Goal: Task Accomplishment & Management: Use online tool/utility

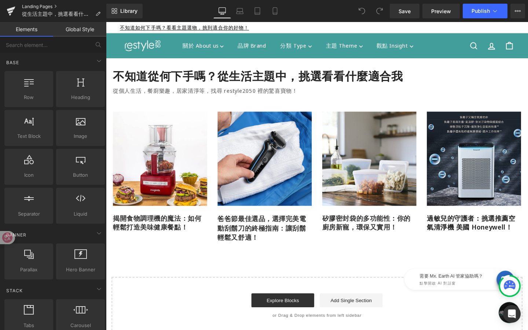
click at [38, 7] on link "Landing Pages" at bounding box center [64, 7] width 84 height 6
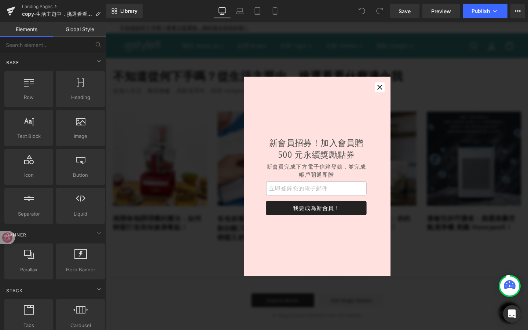
click at [400, 89] on div "新會員招募！加入會員贈 500 元永續獎勵點券 新會員完成下方電子信箱登錄，並完成帳戶開通即贈 我要成為新會員！" at bounding box center [328, 184] width 154 height 209
click at [395, 89] on icon "button" at bounding box center [393, 90] width 5 height 5
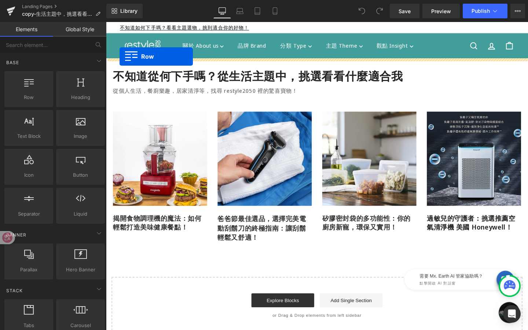
drag, startPoint x: 141, startPoint y: 113, endPoint x: 120, endPoint y: 58, distance: 58.5
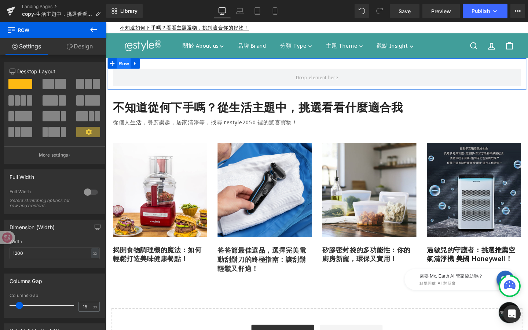
click at [128, 66] on span "Row" at bounding box center [124, 65] width 15 height 11
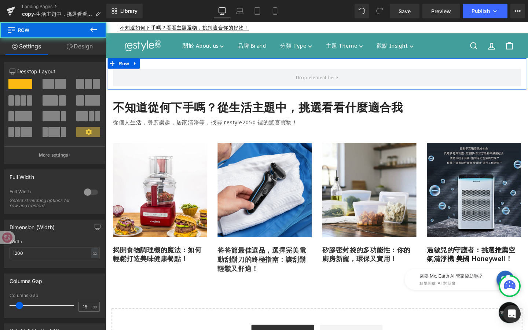
click at [87, 45] on link "Design" at bounding box center [79, 46] width 53 height 17
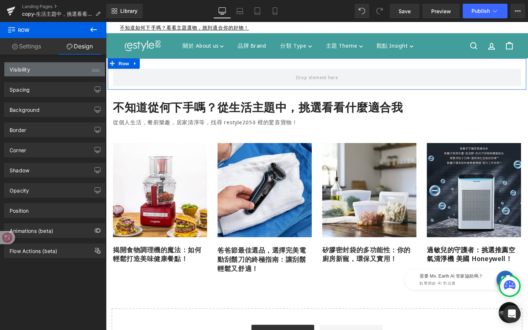
click at [84, 69] on div "Visibility (All)" at bounding box center [54, 69] width 100 height 14
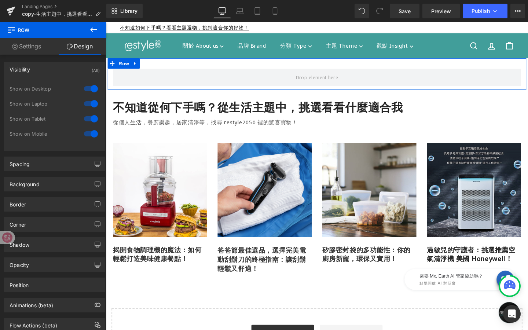
click at [87, 136] on div at bounding box center [91, 134] width 18 height 12
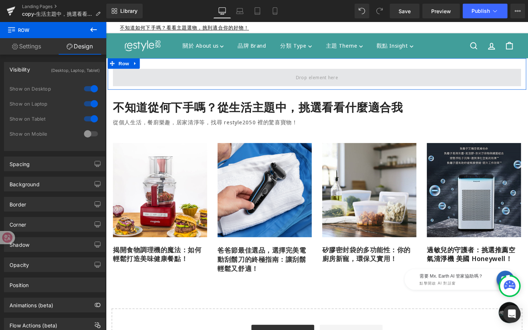
click at [189, 76] on span at bounding box center [327, 80] width 429 height 18
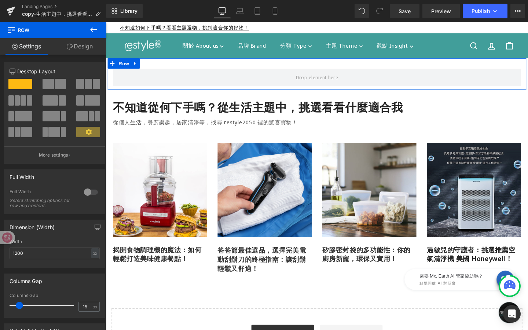
click at [88, 46] on link "Design" at bounding box center [79, 46] width 53 height 17
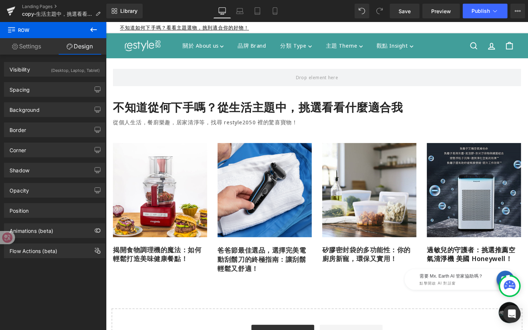
click at [102, 28] on button at bounding box center [94, 30] width 26 height 16
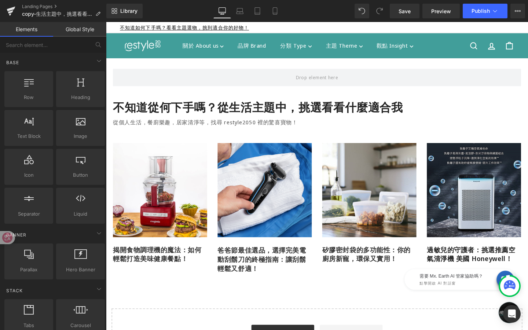
click at [96, 28] on link "Global Style" at bounding box center [79, 29] width 53 height 15
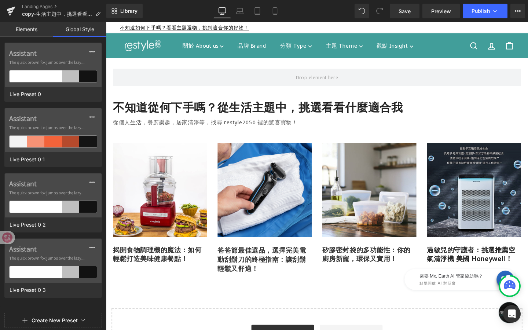
click at [22, 28] on link "Elements" at bounding box center [26, 29] width 53 height 15
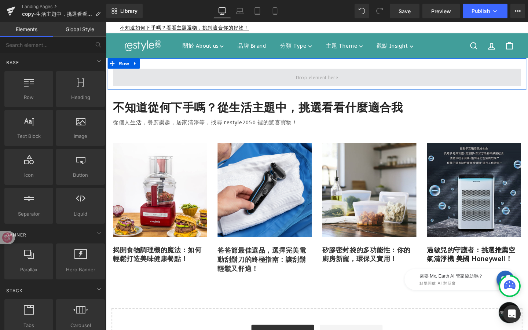
click at [207, 84] on span at bounding box center [327, 80] width 429 height 18
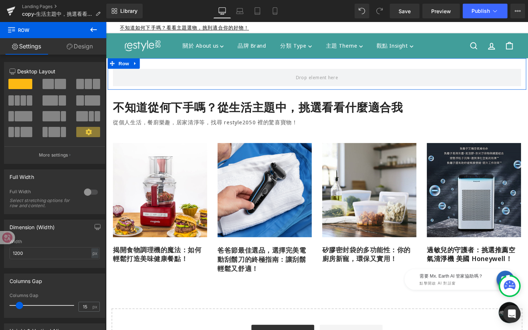
click at [89, 46] on link "Design" at bounding box center [79, 46] width 53 height 17
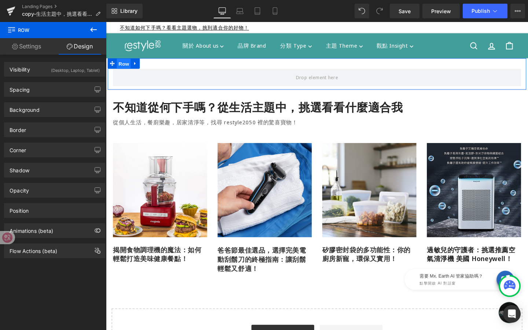
click at [124, 69] on span "Row" at bounding box center [124, 66] width 15 height 11
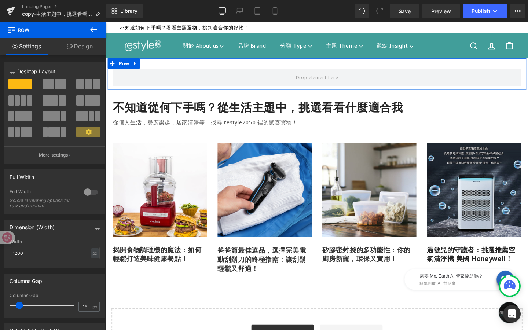
click at [91, 47] on link "Design" at bounding box center [79, 46] width 53 height 17
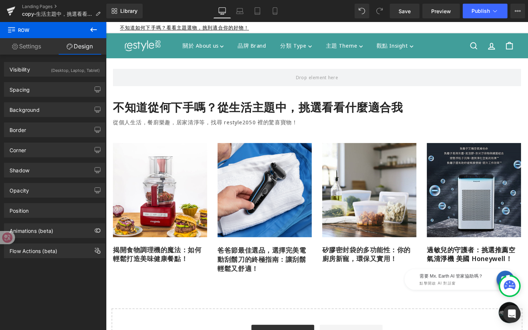
click at [97, 31] on icon at bounding box center [93, 29] width 9 height 9
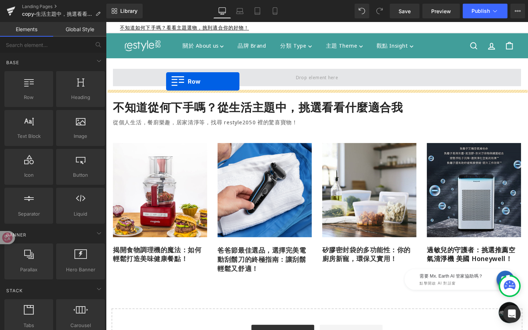
drag, startPoint x: 138, startPoint y: 109, endPoint x: 169, endPoint y: 84, distance: 40.0
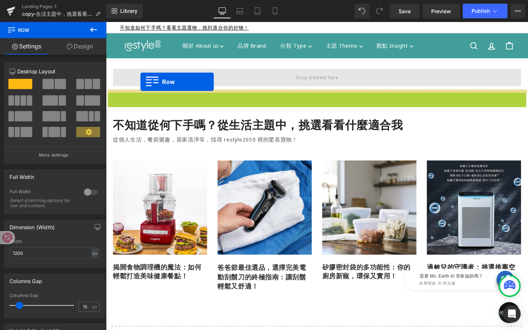
drag, startPoint x: 127, startPoint y: 99, endPoint x: 142, endPoint y: 85, distance: 21.0
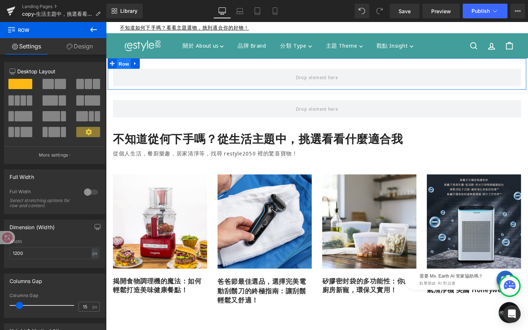
click at [128, 64] on span "Row" at bounding box center [124, 66] width 15 height 11
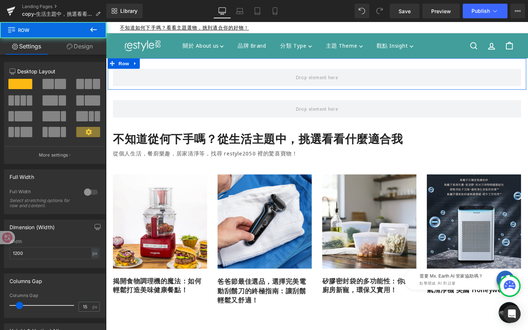
click at [92, 44] on link "Design" at bounding box center [79, 46] width 53 height 17
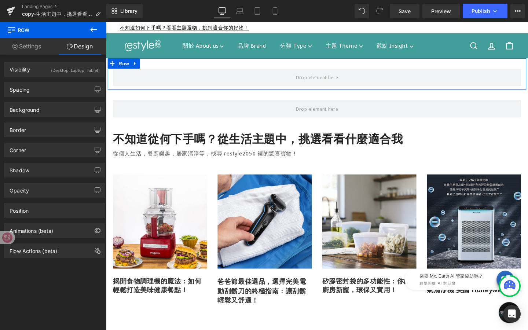
click at [39, 43] on link "Settings" at bounding box center [26, 46] width 53 height 17
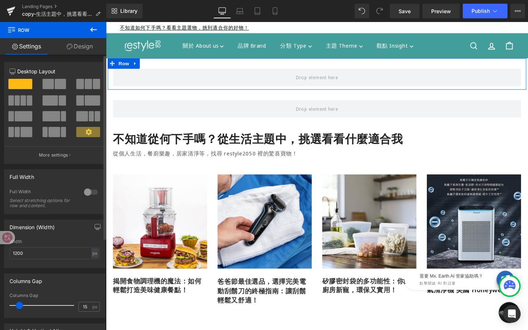
click at [90, 194] on div at bounding box center [91, 192] width 18 height 12
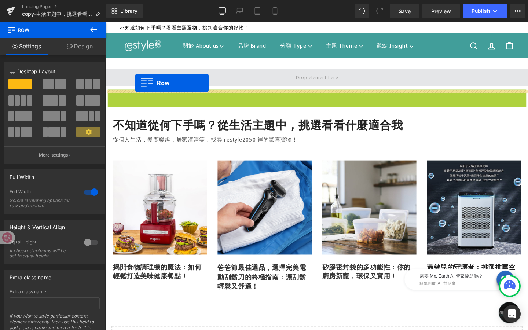
drag, startPoint x: 127, startPoint y: 97, endPoint x: 137, endPoint y: 85, distance: 15.1
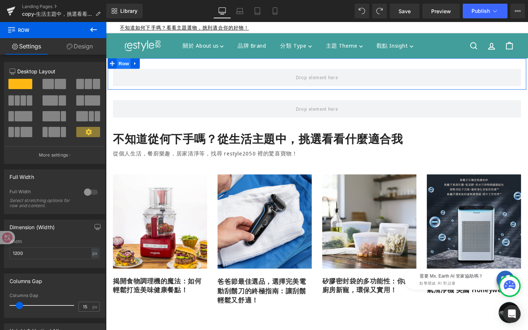
click at [121, 62] on span "Row" at bounding box center [124, 65] width 15 height 11
click at [93, 190] on div at bounding box center [91, 192] width 18 height 12
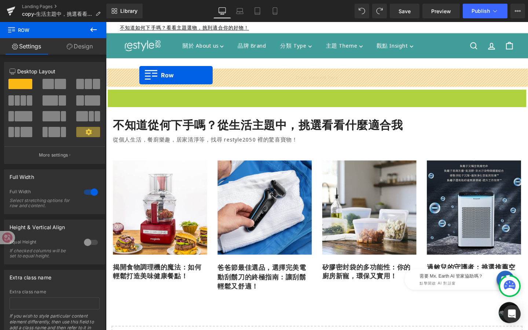
drag, startPoint x: 128, startPoint y: 98, endPoint x: 141, endPoint y: 78, distance: 23.8
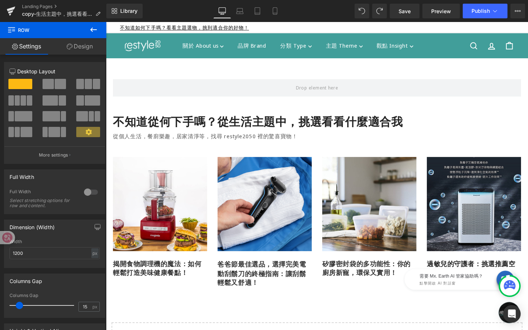
click at [94, 30] on icon at bounding box center [93, 29] width 9 height 9
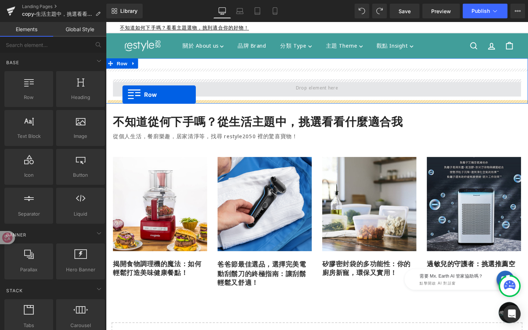
drag, startPoint x: 142, startPoint y: 116, endPoint x: 123, endPoint y: 98, distance: 26.0
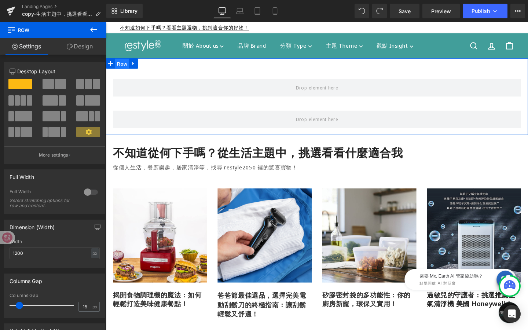
click at [128, 67] on span "Row" at bounding box center [123, 66] width 15 height 11
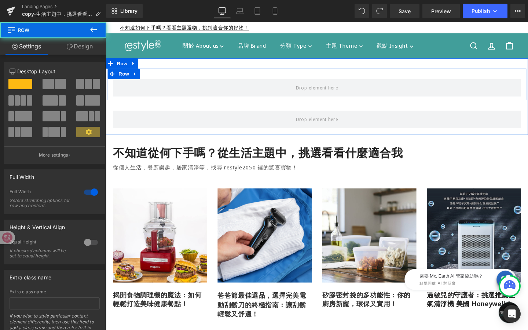
click at [145, 74] on div "Row" at bounding box center [328, 87] width 440 height 33
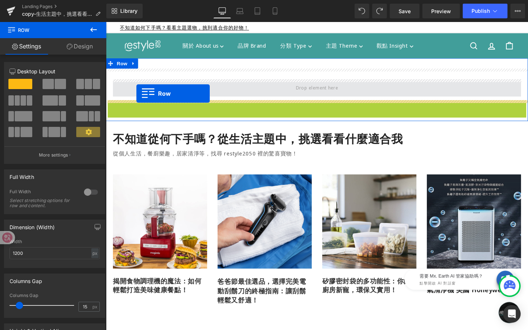
drag, startPoint x: 127, startPoint y: 110, endPoint x: 138, endPoint y: 97, distance: 16.7
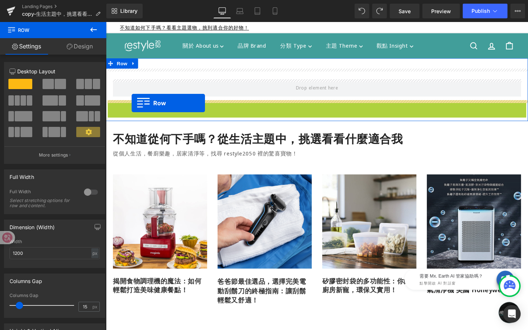
drag, startPoint x: 124, startPoint y: 110, endPoint x: 133, endPoint y: 107, distance: 10.1
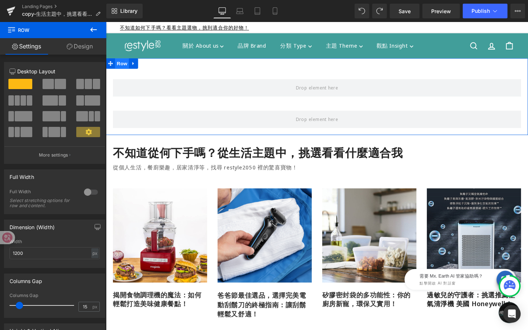
click at [120, 63] on span "Row" at bounding box center [123, 65] width 15 height 11
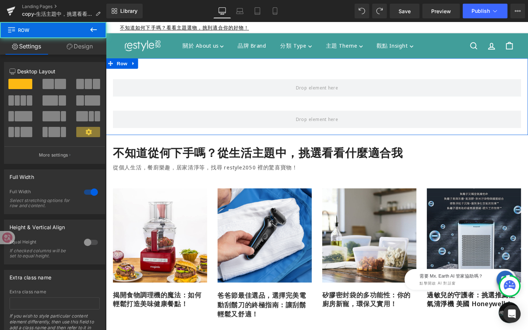
click at [89, 43] on link "Design" at bounding box center [79, 46] width 53 height 17
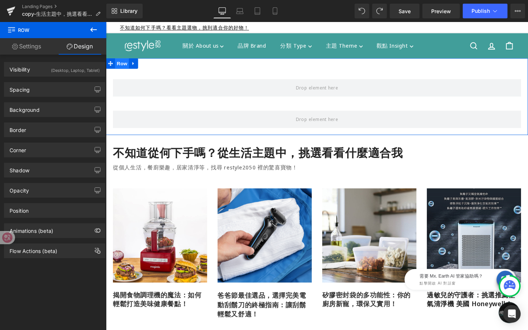
click at [123, 69] on span "Row" at bounding box center [123, 65] width 15 height 11
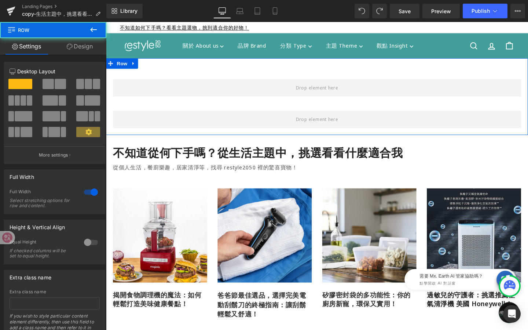
click at [87, 50] on link "Design" at bounding box center [79, 46] width 53 height 17
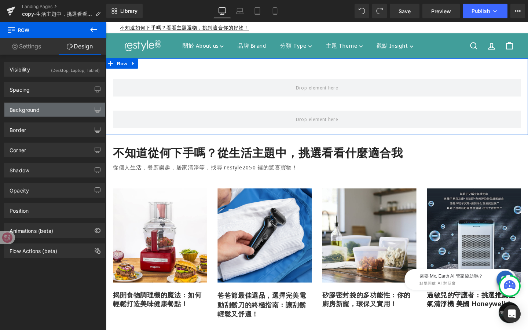
click at [40, 112] on div "Background" at bounding box center [54, 110] width 100 height 14
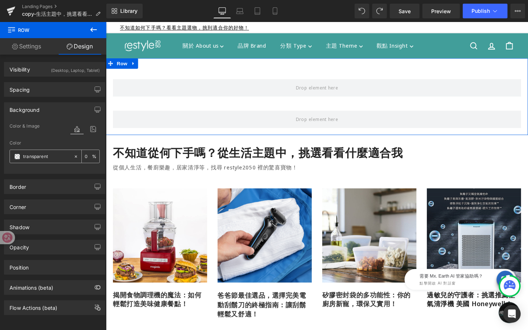
click at [59, 156] on input "transparent" at bounding box center [46, 157] width 47 height 8
paste input "f9eed9"
type input "f9eed9"
type input "100"
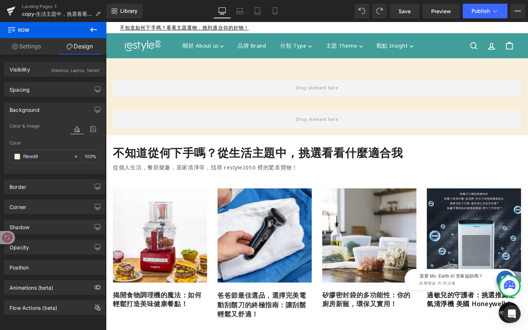
type input "#f9eed9"
click at [93, 29] on icon at bounding box center [93, 29] width 9 height 9
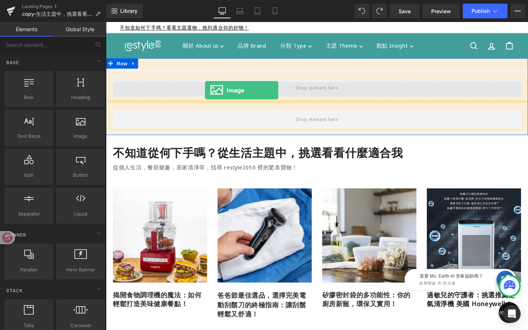
drag, startPoint x: 185, startPoint y: 151, endPoint x: 210, endPoint y: 94, distance: 62.1
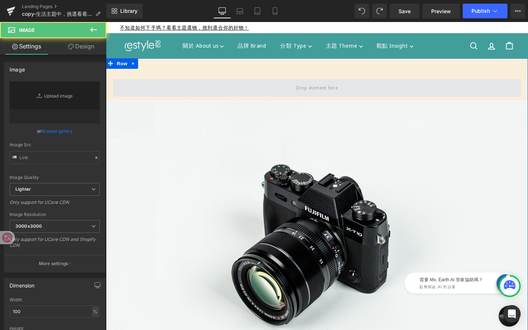
type input "//d1um8515vdn9kb.cloudfront.net/images/parallax.jpg"
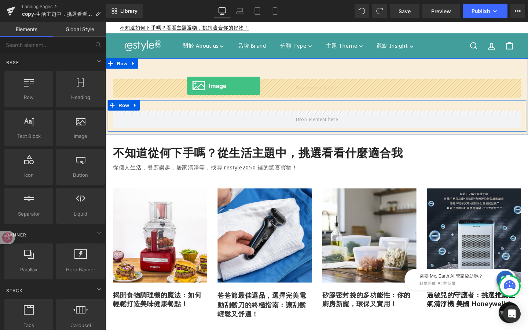
drag, startPoint x: 178, startPoint y: 150, endPoint x: 191, endPoint y: 89, distance: 62.2
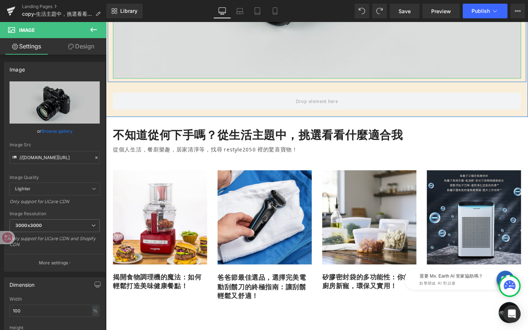
scroll to position [296, 0]
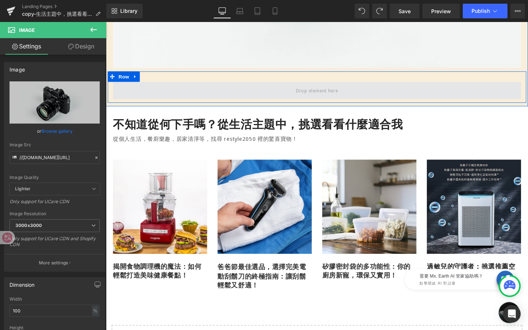
click at [175, 87] on span at bounding box center [327, 94] width 429 height 18
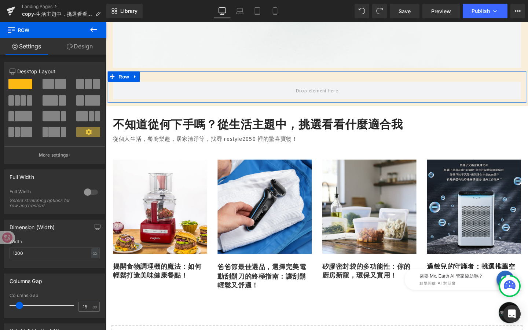
click at [88, 48] on link "Design" at bounding box center [79, 46] width 53 height 17
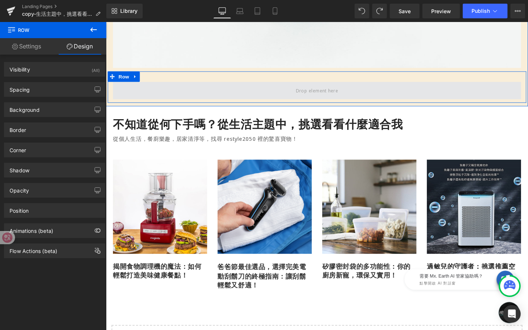
click at [145, 95] on span at bounding box center [327, 94] width 429 height 18
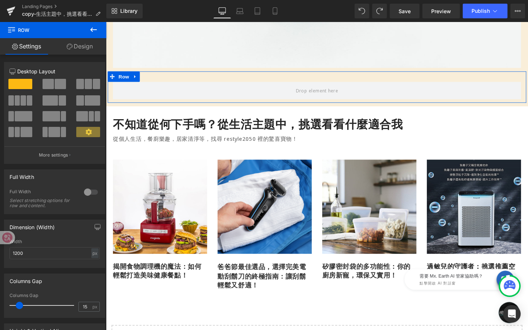
click at [88, 48] on link "Design" at bounding box center [79, 46] width 53 height 17
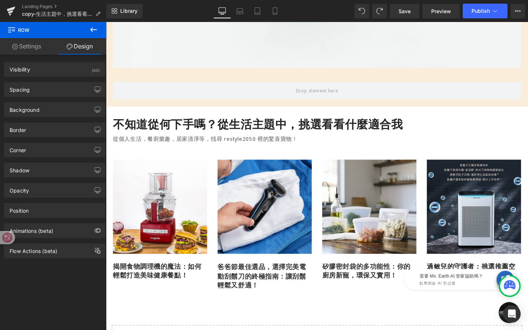
click at [98, 28] on button at bounding box center [94, 30] width 26 height 16
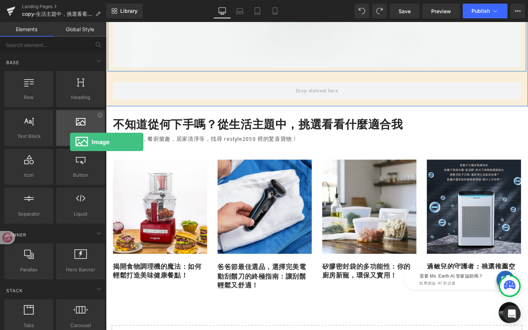
drag, startPoint x: 84, startPoint y: 124, endPoint x: 70, endPoint y: 128, distance: 14.4
click at [70, 128] on div at bounding box center [80, 124] width 44 height 17
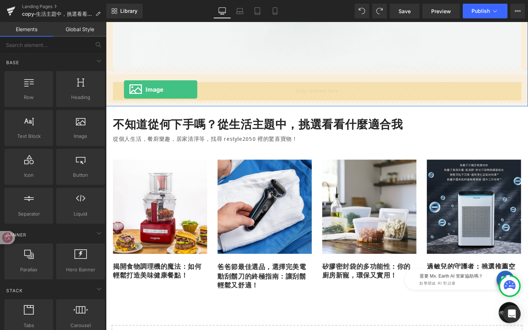
drag, startPoint x: 176, startPoint y: 150, endPoint x: 124, endPoint y: 92, distance: 77.1
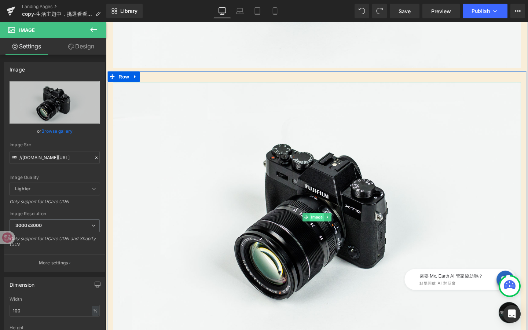
scroll to position [299, 0]
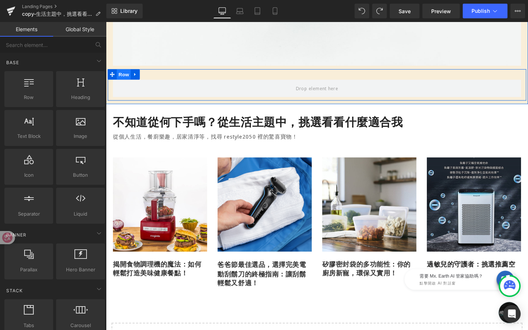
click at [125, 76] on span "Row" at bounding box center [124, 77] width 15 height 11
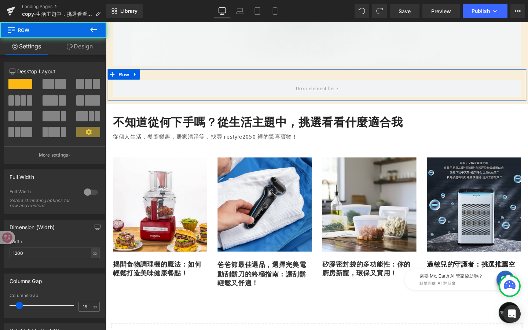
click at [82, 42] on link "Design" at bounding box center [79, 46] width 53 height 17
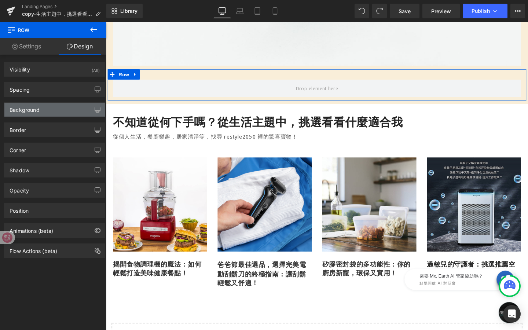
click at [59, 110] on div "Background" at bounding box center [54, 110] width 100 height 14
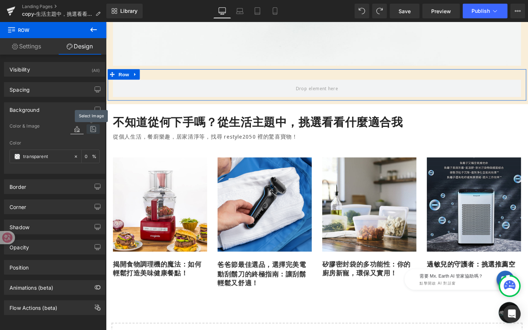
click at [92, 129] on icon at bounding box center [93, 129] width 13 height 10
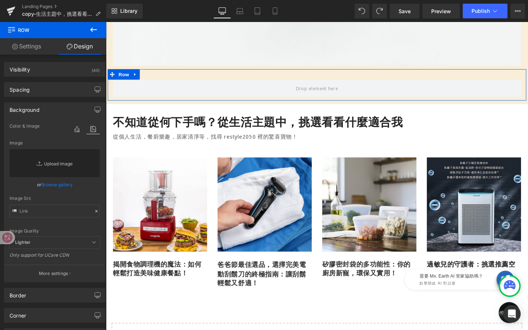
click at [61, 164] on link "Replace Image" at bounding box center [55, 163] width 90 height 28
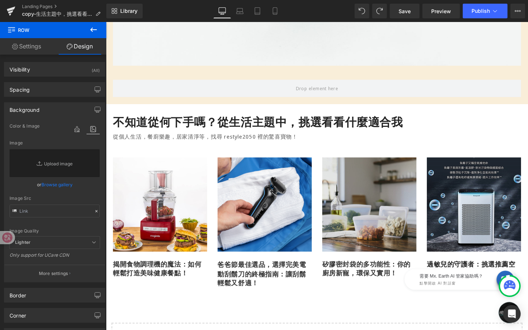
type input "C:\fakepath\(desktop)找找好物_背景模板.jpg"
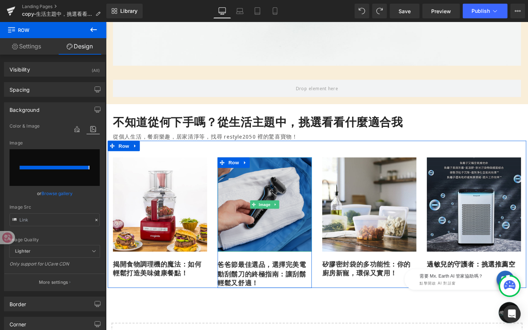
type input "https://ucarecdn.com/c74b1dfe-2879-4600-bdad-aa2c48c2ca34/-/format/auto/-/previ…"
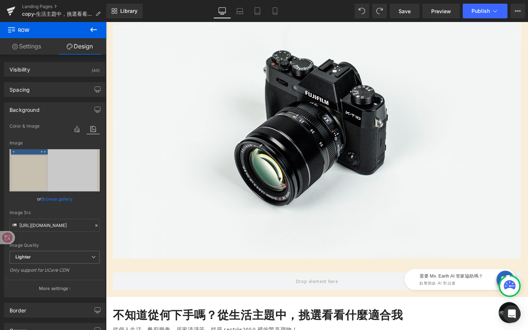
scroll to position [97, 0]
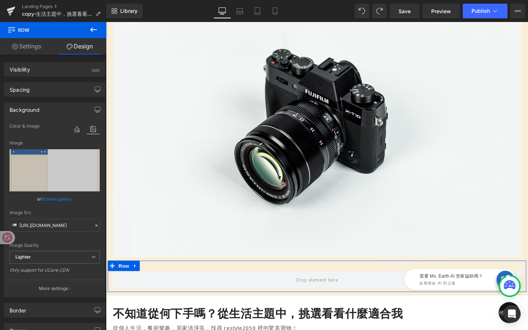
click at [55, 138] on div "Color & Image image" at bounding box center [55, 131] width 90 height 19
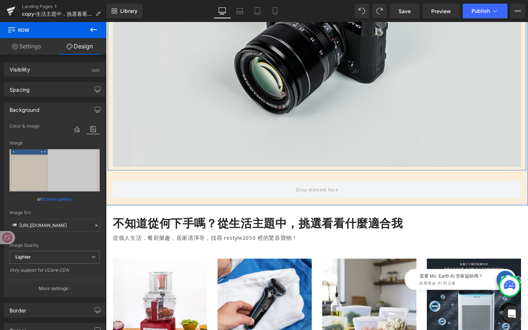
scroll to position [203, 0]
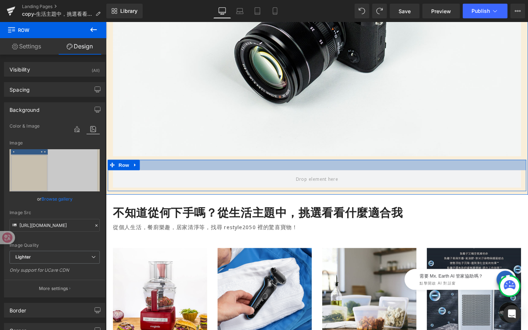
click at [162, 173] on div at bounding box center [328, 172] width 440 height 11
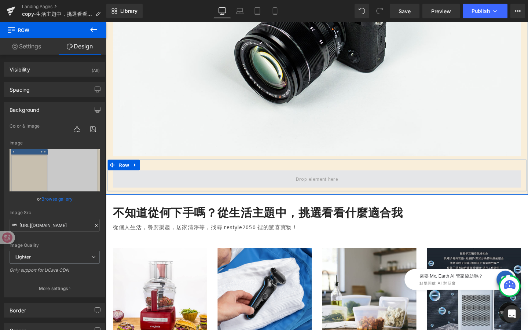
click at [150, 193] on span at bounding box center [327, 187] width 429 height 18
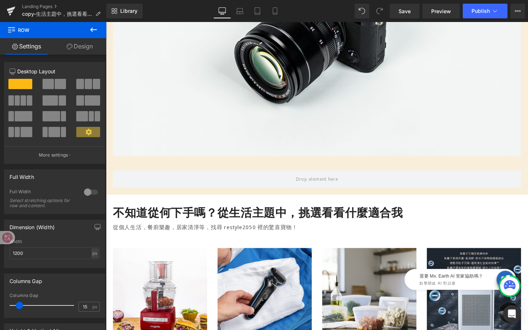
click at [93, 32] on icon at bounding box center [93, 29] width 9 height 9
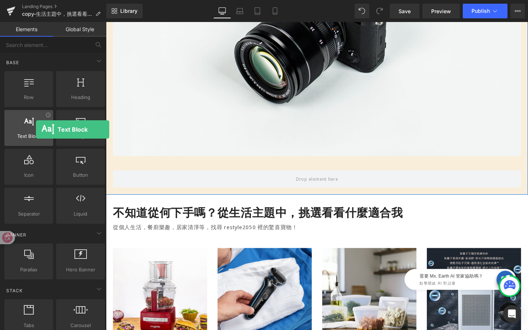
drag, startPoint x: 44, startPoint y: 125, endPoint x: 26, endPoint y: 118, distance: 19.1
click at [26, 118] on div at bounding box center [29, 124] width 44 height 17
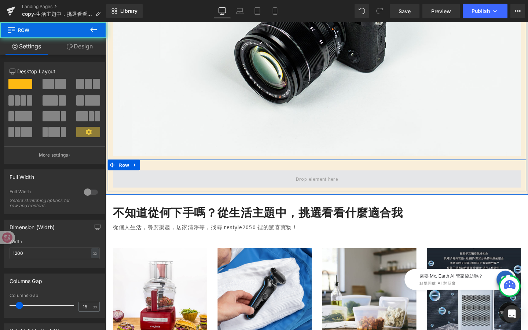
click at [141, 194] on span at bounding box center [327, 187] width 429 height 18
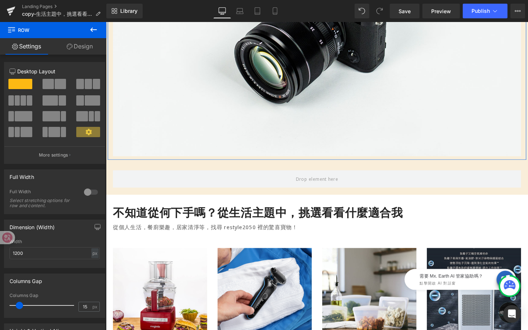
click at [92, 27] on icon at bounding box center [93, 29] width 9 height 9
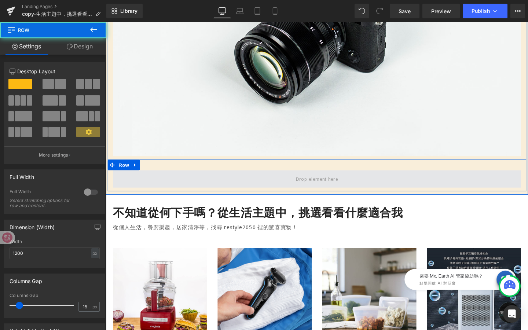
click at [145, 179] on span at bounding box center [327, 187] width 429 height 18
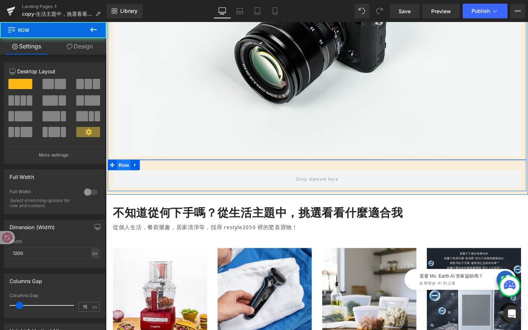
click at [124, 173] on span "Row" at bounding box center [124, 172] width 15 height 11
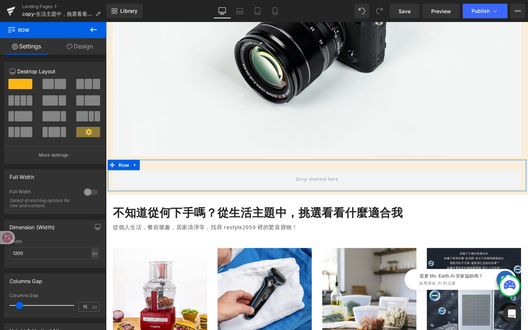
click at [55, 81] on span at bounding box center [60, 84] width 11 height 10
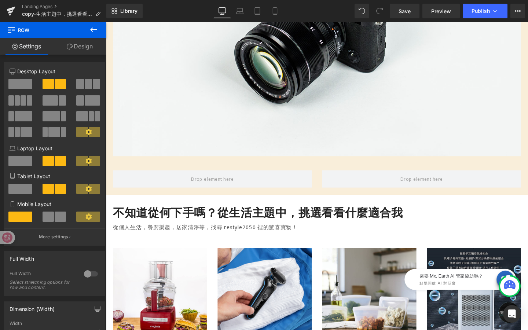
click at [93, 33] on icon at bounding box center [93, 29] width 9 height 9
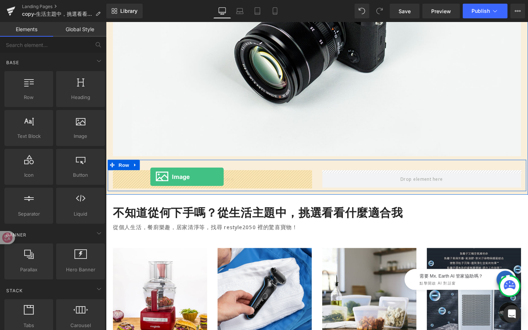
drag, startPoint x: 190, startPoint y: 155, endPoint x: 153, endPoint y: 185, distance: 47.5
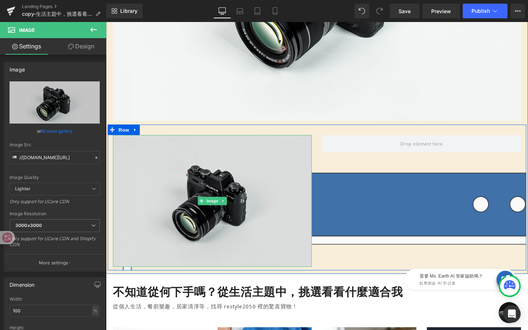
scroll to position [241, 0]
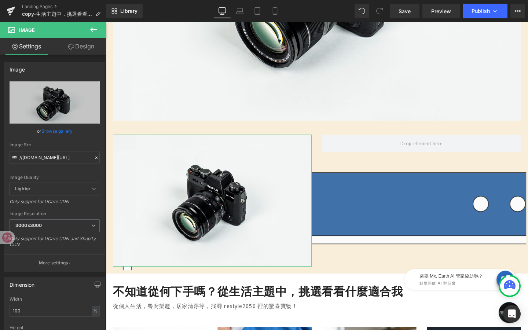
click at [94, 34] on button at bounding box center [94, 30] width 26 height 16
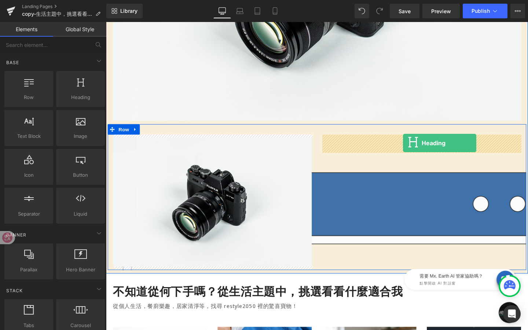
drag, startPoint x: 184, startPoint y: 110, endPoint x: 418, endPoint y: 148, distance: 236.3
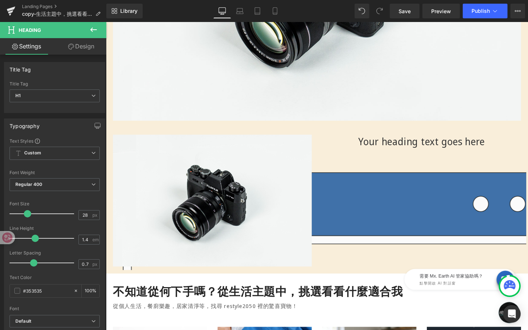
click at [94, 30] on icon at bounding box center [93, 29] width 9 height 9
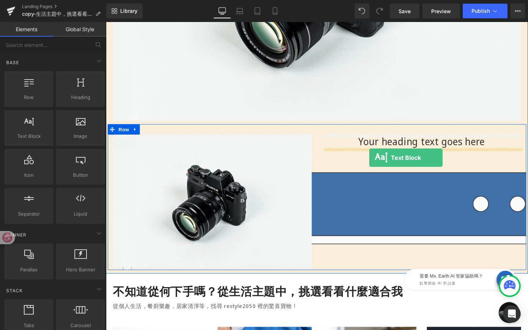
drag, startPoint x: 148, startPoint y: 154, endPoint x: 382, endPoint y: 164, distance: 234.2
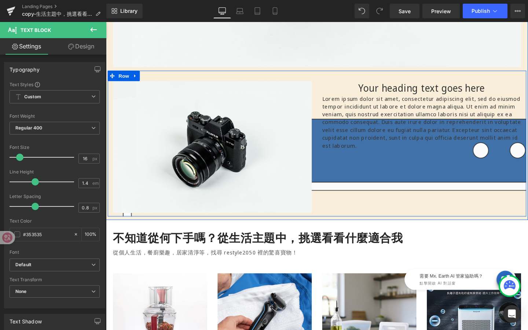
scroll to position [318, 0]
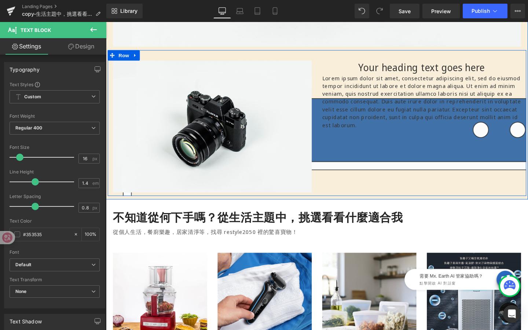
click at [378, 181] on div "Image Your heading text goes here Heading Lorem ipsum dolor sit amet, consectet…" at bounding box center [328, 128] width 440 height 153
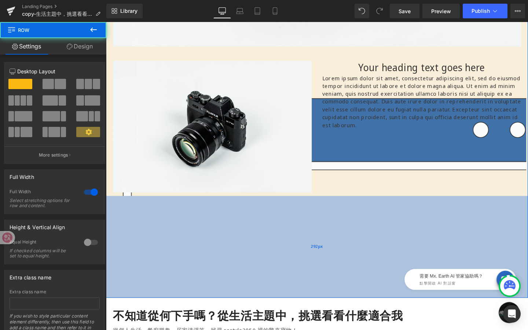
drag, startPoint x: 325, startPoint y: 208, endPoint x: 316, endPoint y: 318, distance: 109.6
click at [317, 312] on div "292px" at bounding box center [328, 258] width 444 height 107
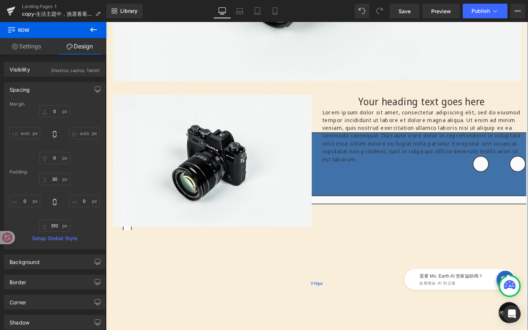
scroll to position [283, 0]
click at [347, 220] on div "Image Your heading text goes here Heading Lorem ipsum dolor sit amet, consectet…" at bounding box center [328, 163] width 440 height 153
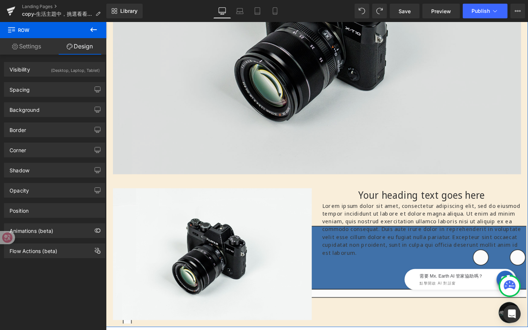
scroll to position [200, 0]
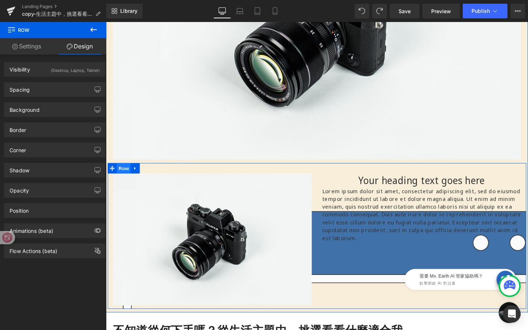
click at [124, 175] on span "Row" at bounding box center [124, 175] width 15 height 11
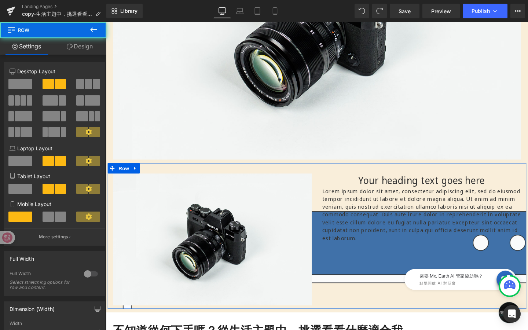
click at [81, 46] on link "Design" at bounding box center [79, 46] width 53 height 17
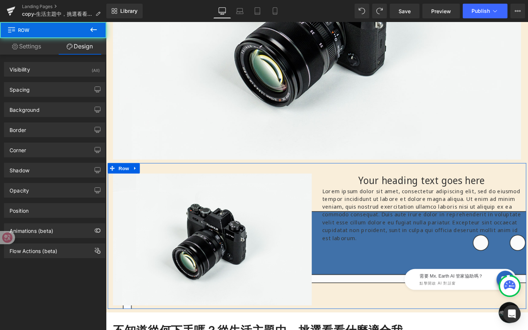
type input "https://ucarecdn.com/c74b1dfe-2879-4600-bdad-aa2c48c2ca34/-/format/auto/-/previ…"
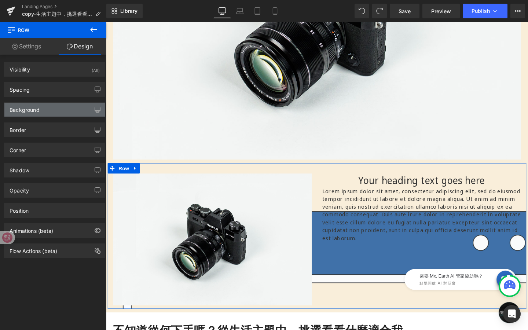
click at [61, 115] on div "Background" at bounding box center [54, 110] width 100 height 14
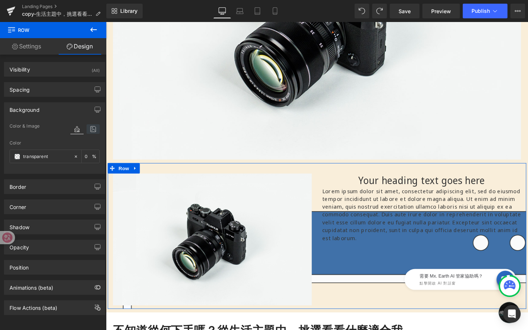
click at [91, 131] on icon at bounding box center [93, 129] width 13 height 10
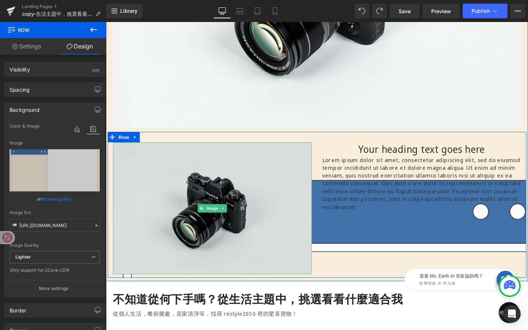
scroll to position [251, 0]
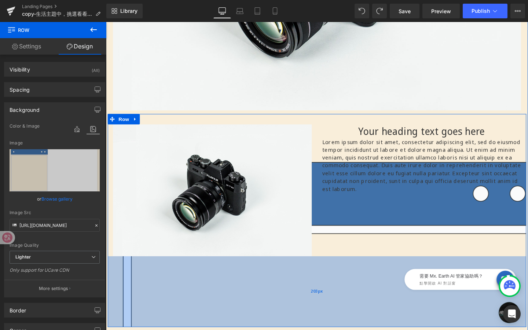
drag, startPoint x: 249, startPoint y: 271, endPoint x: 246, endPoint y: 341, distance: 70.8
click at [246, 330] on div "203px" at bounding box center [328, 305] width 440 height 74
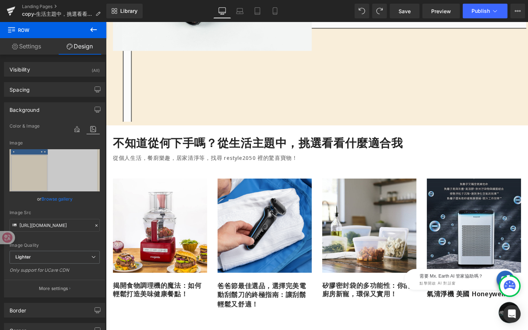
scroll to position [468, 0]
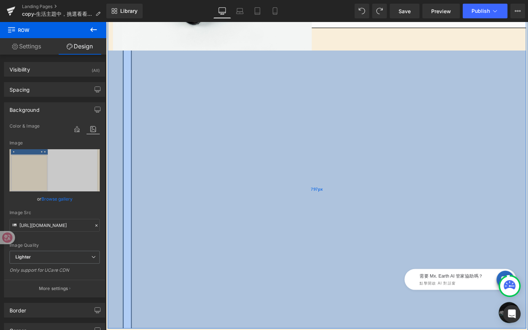
drag, startPoint x: 288, startPoint y: 107, endPoint x: 268, endPoint y: 324, distance: 217.6
click at [269, 325] on div "797px" at bounding box center [328, 198] width 440 height 292
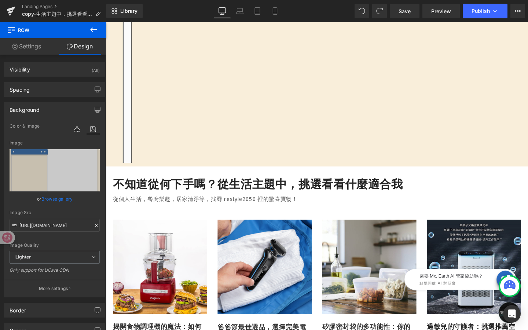
scroll to position [657, 0]
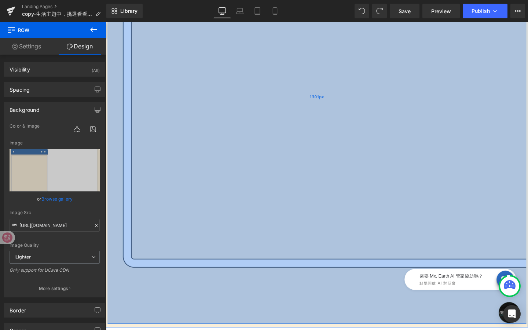
drag, startPoint x: 306, startPoint y: 132, endPoint x: 274, endPoint y: 344, distance: 214.4
click at [275, 330] on div "1301px" at bounding box center [328, 100] width 440 height 477
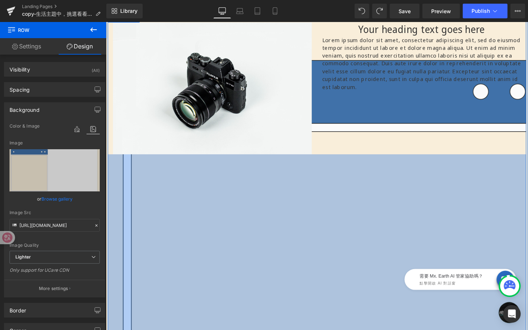
scroll to position [348, 0]
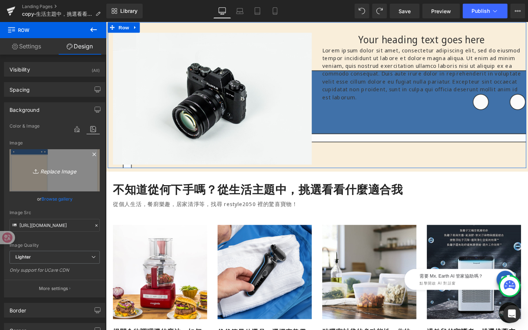
click at [57, 177] on link "Replace Image" at bounding box center [55, 170] width 90 height 42
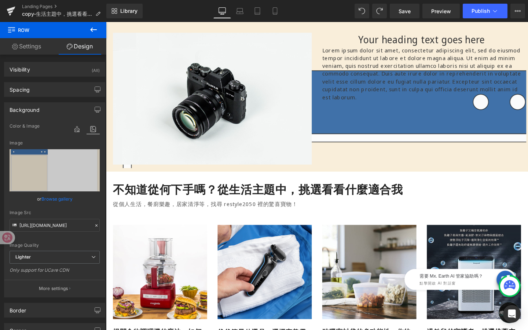
type input "C:\fakepath\(desktop)背景框.png"
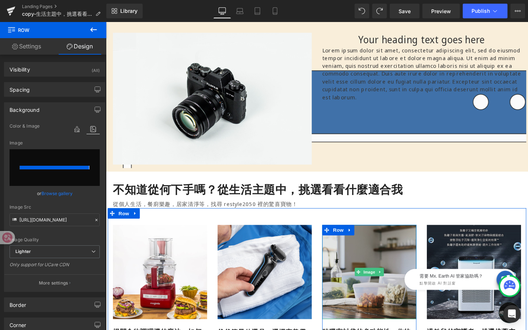
type input "https://ucarecdn.com/6a495af8-4ac8-4b8b-ba1f-8ec8d9123c2b/-/format/auto/-/previ…"
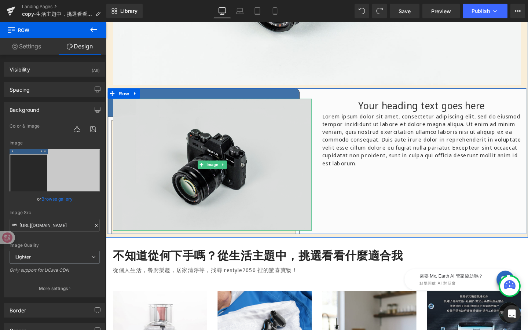
scroll to position [279, 0]
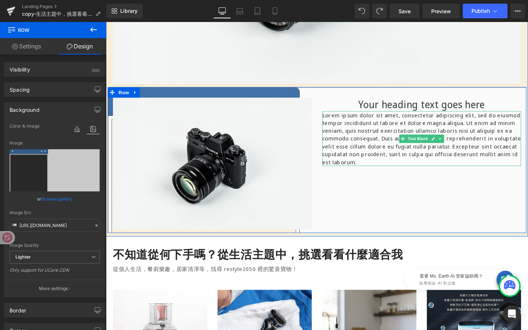
click at [373, 165] on p "Lorem ipsum dolor sit amet, consectetur adipiscing elit, sed do eiusmod tempor …" at bounding box center [437, 145] width 209 height 58
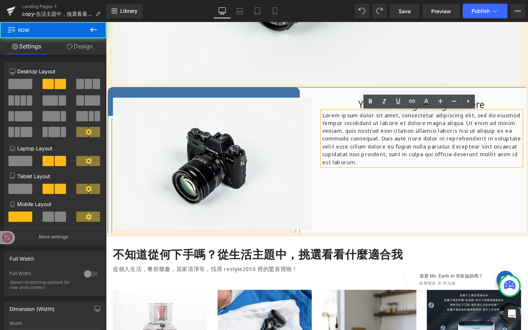
click at [330, 97] on div "Image Your heading text goes here Heading Lorem ipsum dolor sit amet, consectet…" at bounding box center [328, 167] width 440 height 153
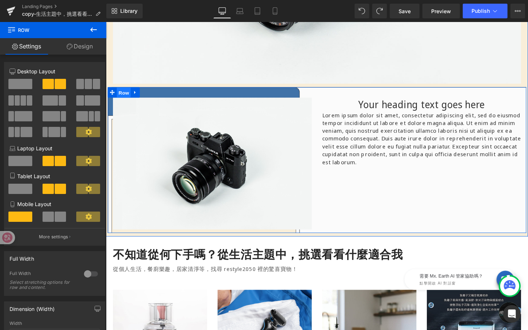
click at [120, 93] on span "Row" at bounding box center [124, 96] width 15 height 11
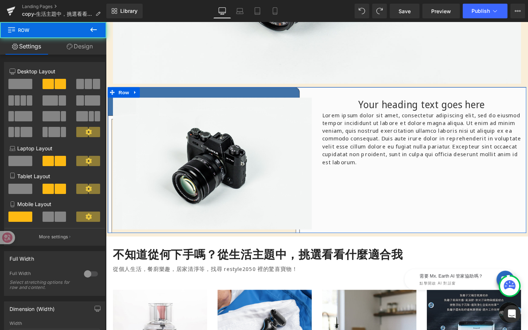
click at [89, 45] on link "Design" at bounding box center [79, 46] width 53 height 17
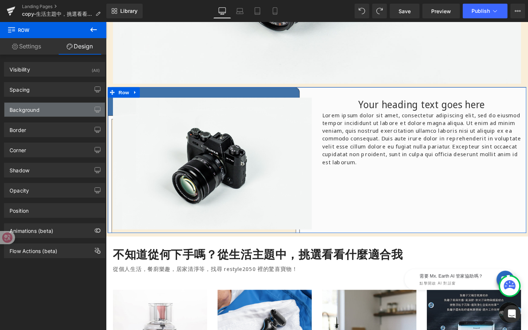
click at [63, 111] on div "Background" at bounding box center [54, 110] width 100 height 14
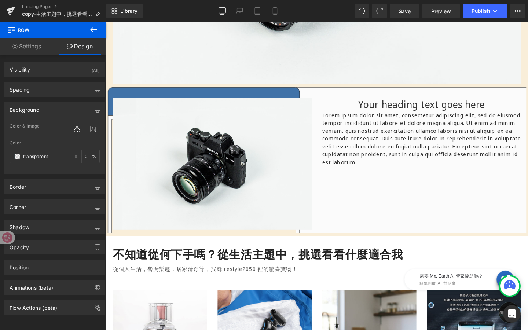
click at [94, 30] on icon at bounding box center [93, 30] width 7 height 4
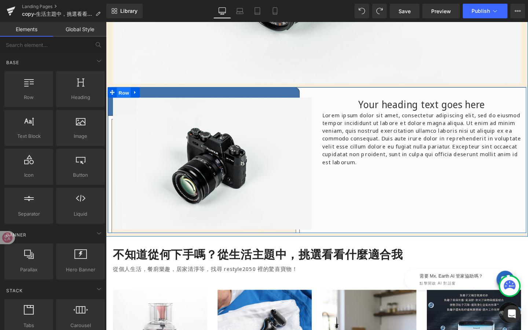
click at [125, 94] on span "Row" at bounding box center [124, 96] width 15 height 11
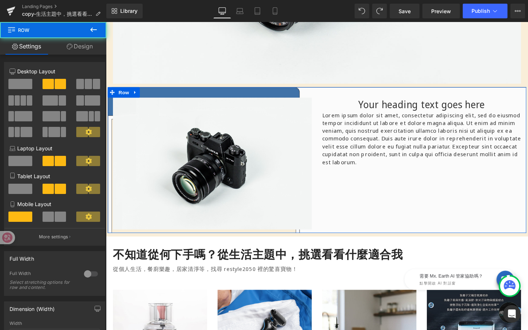
click at [91, 45] on link "Design" at bounding box center [79, 46] width 53 height 17
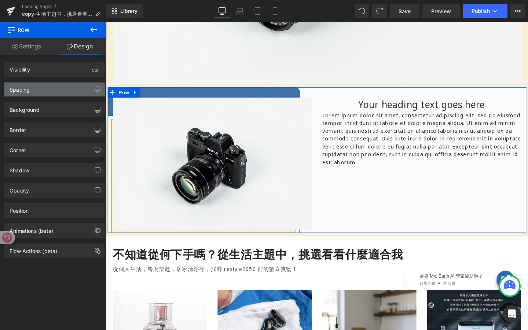
click at [47, 89] on div "Spacing" at bounding box center [54, 90] width 100 height 14
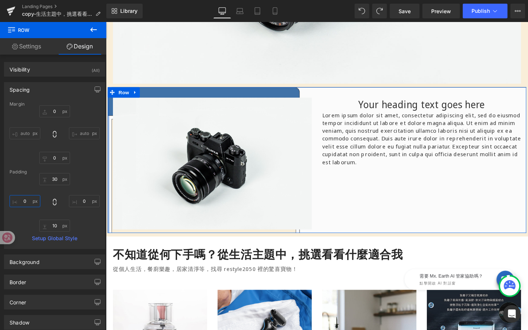
click at [27, 202] on input "0" at bounding box center [25, 201] width 31 height 12
type input "ㄅ"
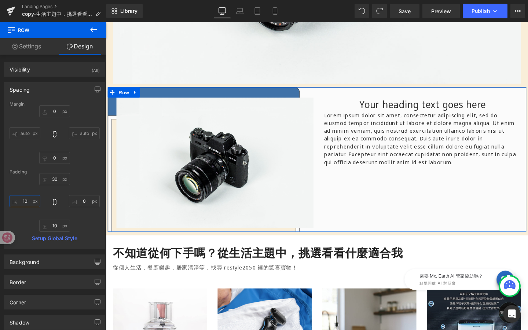
type input "1"
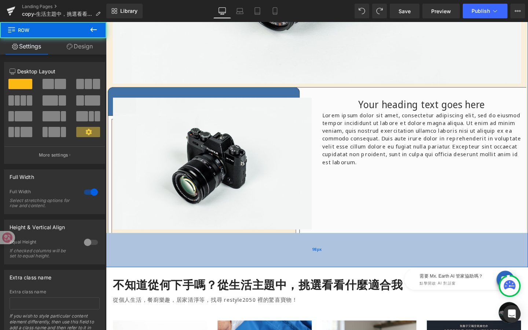
drag, startPoint x: 311, startPoint y: 244, endPoint x: 312, endPoint y: 282, distance: 37.8
click at [312, 280] on div "98px" at bounding box center [328, 262] width 444 height 36
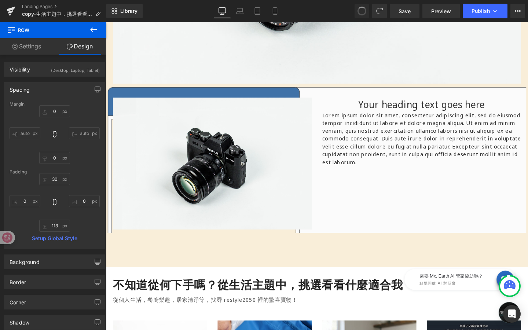
type input "0"
type input "30"
type input "0"
type input "98"
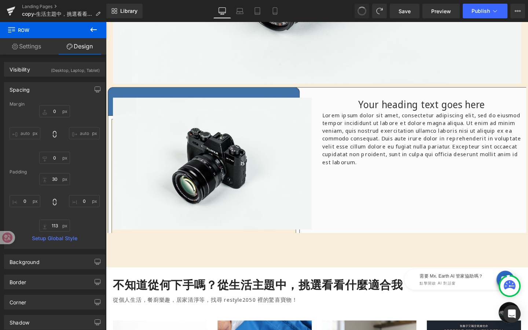
type input "0"
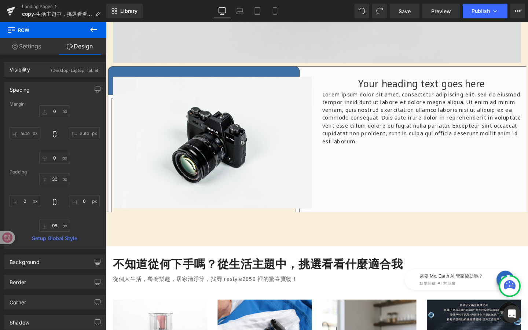
scroll to position [302, 0]
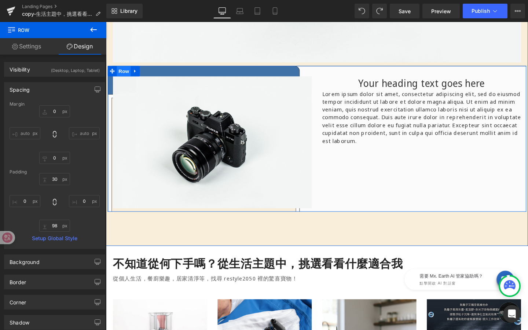
click at [120, 74] on span "Row" at bounding box center [124, 73] width 15 height 11
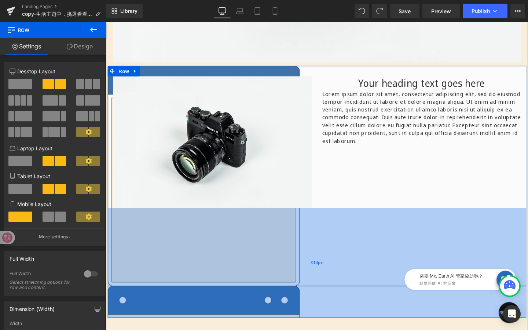
drag, startPoint x: 318, startPoint y: 219, endPoint x: 311, endPoint y: 330, distance: 111.7
click at [311, 330] on div "314px" at bounding box center [328, 275] width 440 height 115
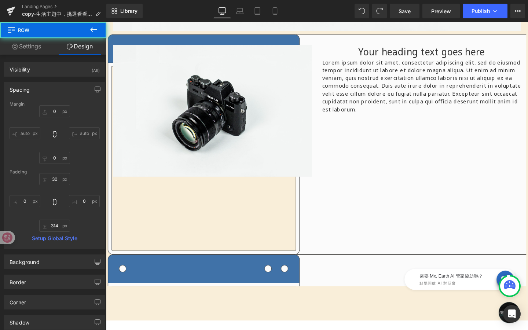
scroll to position [465, 0]
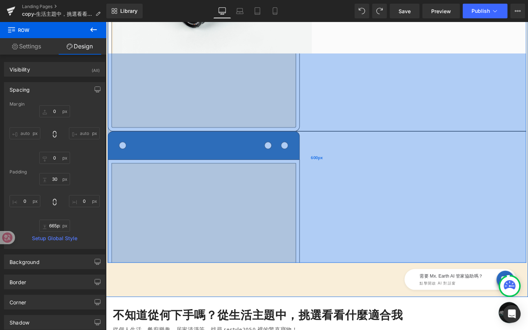
type input "666px"
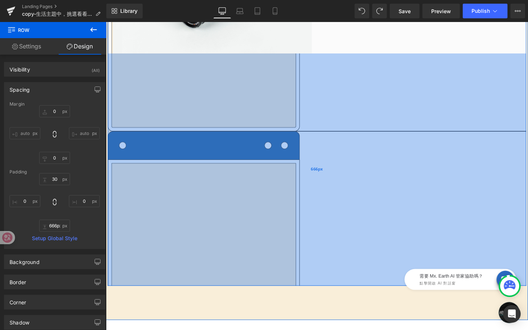
drag, startPoint x: 313, startPoint y: 164, endPoint x: 313, endPoint y: 293, distance: 129.1
click at [313, 293] on div "666px" at bounding box center [328, 177] width 440 height 244
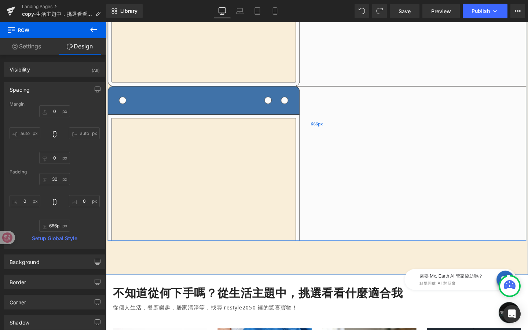
scroll to position [587, 0]
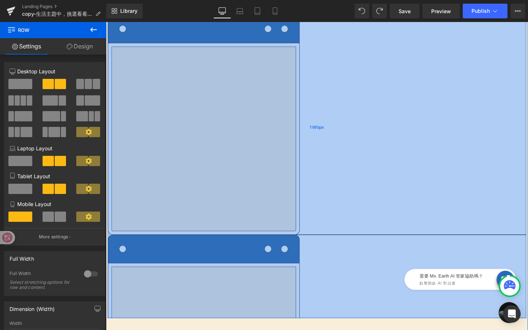
drag, startPoint x: 327, startPoint y: 172, endPoint x: 317, endPoint y: 329, distance: 156.6
click at [317, 329] on div "1093px" at bounding box center [328, 133] width 440 height 401
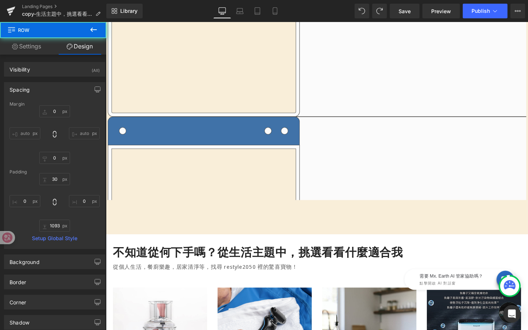
scroll to position [718, 0]
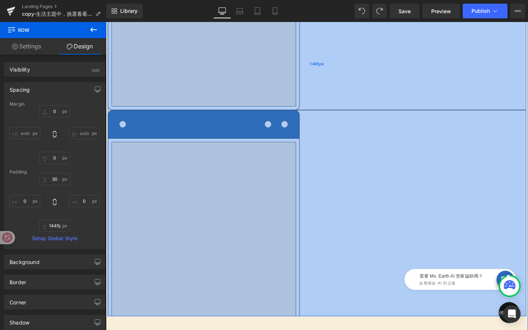
drag, startPoint x: 326, startPoint y: 191, endPoint x: 311, endPoint y: 320, distance: 129.6
click at [311, 320] on div "1445px" at bounding box center [328, 67] width 440 height 530
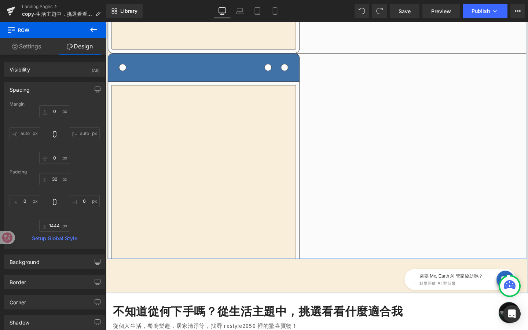
scroll to position [788, 0]
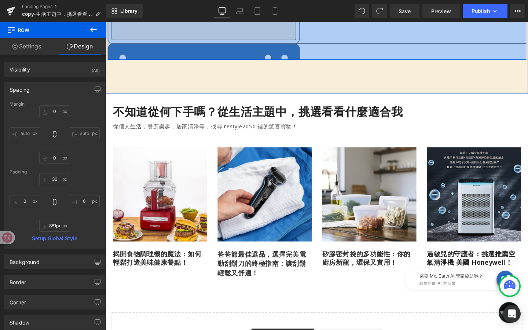
drag, startPoint x: 316, startPoint y: 252, endPoint x: 356, endPoint y: 45, distance: 210.7
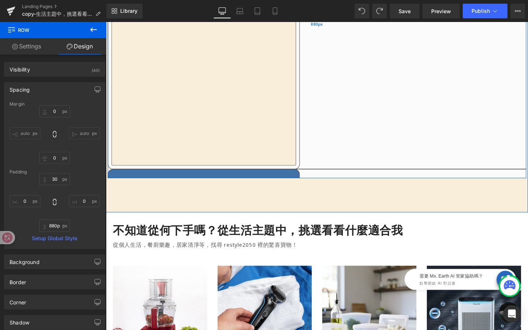
scroll to position [636, 0]
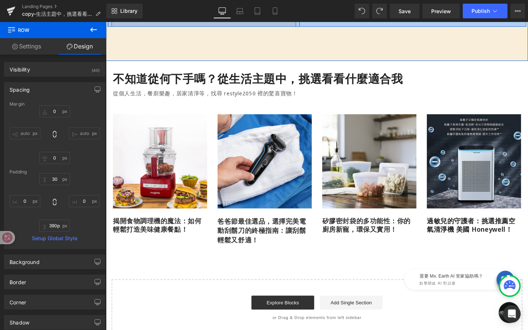
drag, startPoint x: 329, startPoint y: 204, endPoint x: 328, endPoint y: 19, distance: 184.1
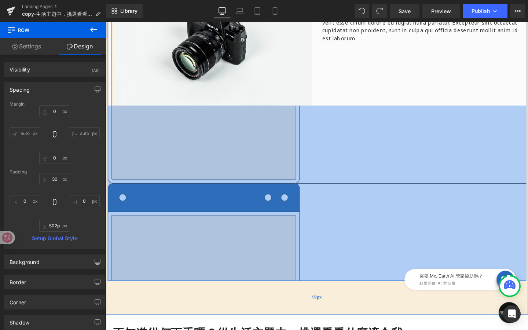
type input "0px"
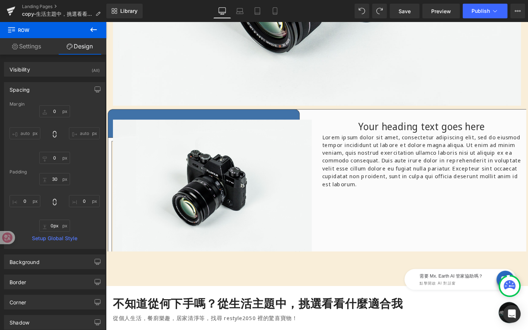
scroll to position [245, 0]
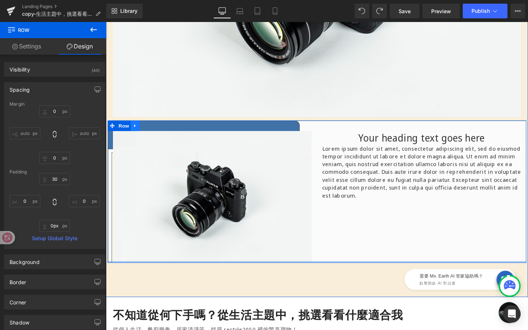
click at [132, 131] on link at bounding box center [137, 130] width 10 height 11
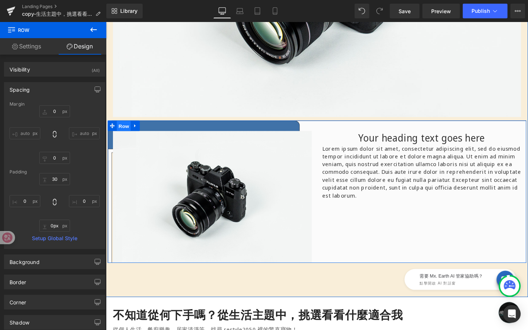
click at [124, 130] on span "Row" at bounding box center [124, 131] width 15 height 11
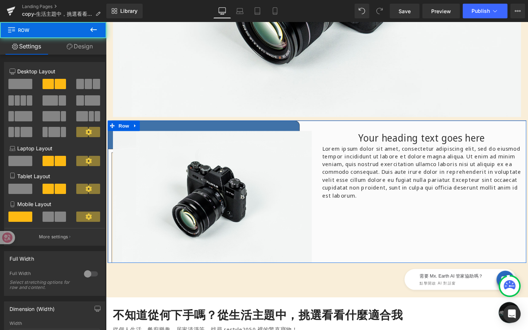
click at [85, 48] on link "Design" at bounding box center [79, 46] width 53 height 17
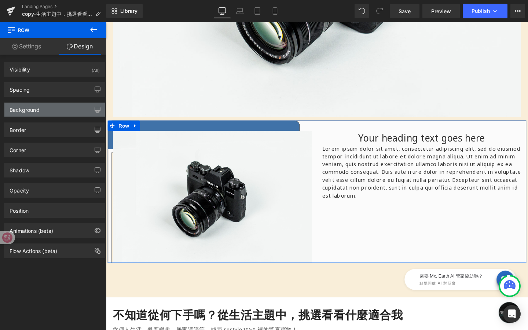
type input "https://ucarecdn.com/6a495af8-4ac8-4b8b-ba1f-8ec8d9123c2b/-/format/auto/-/previ…"
click at [32, 109] on div "Background" at bounding box center [25, 108] width 30 height 10
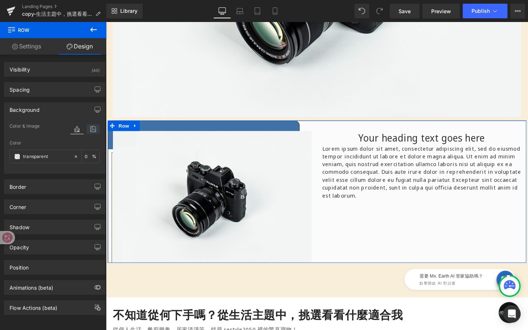
click at [90, 128] on icon at bounding box center [93, 129] width 13 height 10
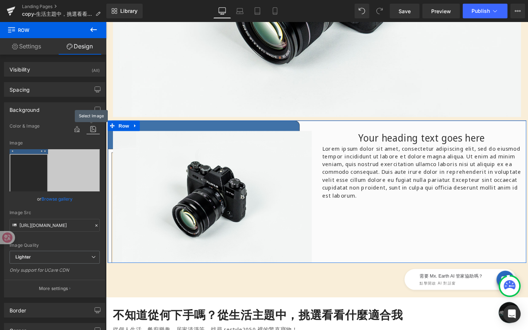
click at [89, 127] on icon at bounding box center [93, 129] width 13 height 10
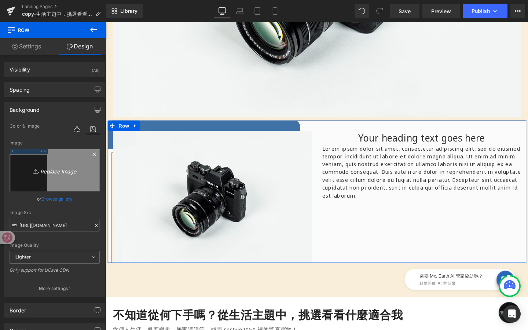
click at [61, 154] on link "Replace Image" at bounding box center [55, 170] width 90 height 42
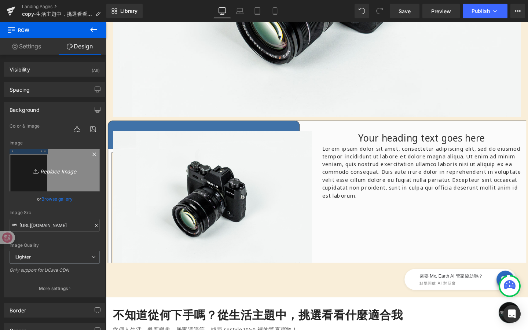
type input "C:\fakepath\(desktop)背景框_1.png"
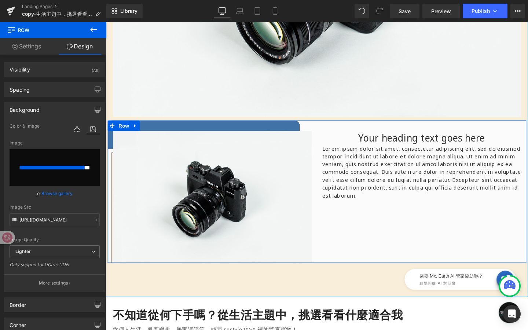
type input "https://ucarecdn.com/1829eef4-fc9c-47fd-8804-ffdb0e223e3a/-/format/auto/-/previ…"
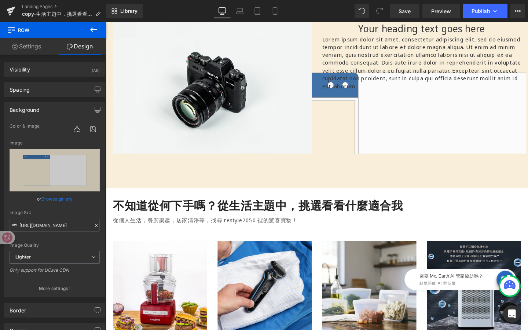
scroll to position [363, 0]
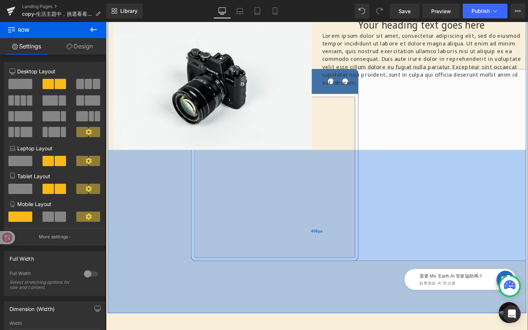
drag, startPoint x: 338, startPoint y: 155, endPoint x: 328, endPoint y: 321, distance: 166.0
click at [329, 321] on div "468px" at bounding box center [328, 243] width 440 height 172
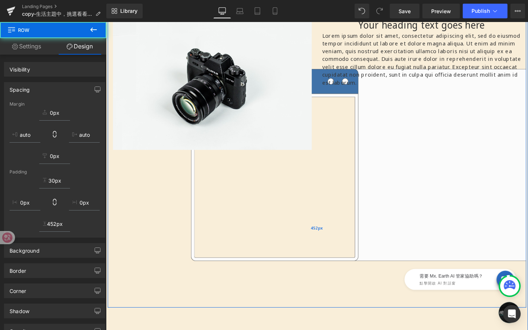
scroll to position [428, 0]
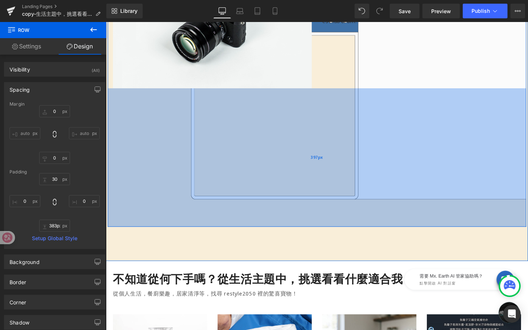
drag, startPoint x: 334, startPoint y: 220, endPoint x: 335, endPoint y: 195, distance: 25.3
click at [335, 195] on div "397px" at bounding box center [328, 165] width 440 height 146
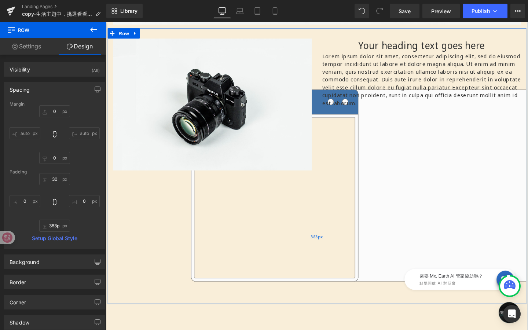
scroll to position [358, 0]
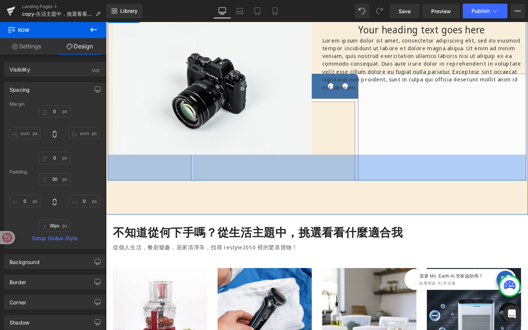
drag, startPoint x: 321, startPoint y: 281, endPoint x: 331, endPoint y: 139, distance: 143.0
click at [330, 140] on div "Image Your heading text goes here Heading Lorem ipsum dolor sit amet, consectet…" at bounding box center [328, 100] width 440 height 177
type input "0px"
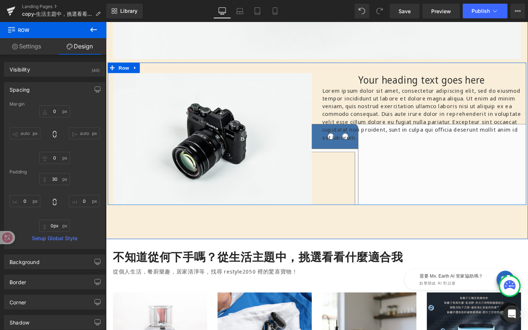
scroll to position [304, 0]
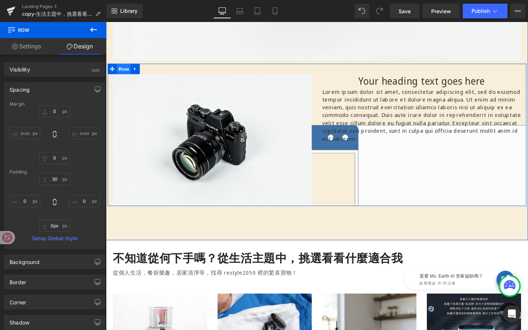
click at [124, 69] on span "Row" at bounding box center [124, 71] width 15 height 11
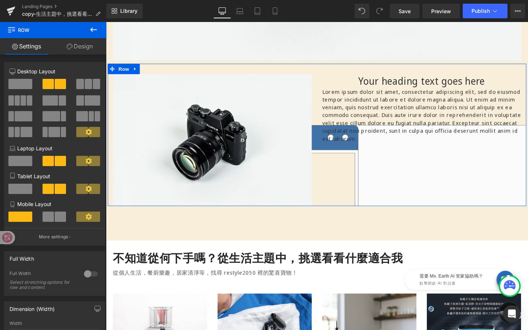
click at [88, 45] on link "Design" at bounding box center [79, 46] width 53 height 17
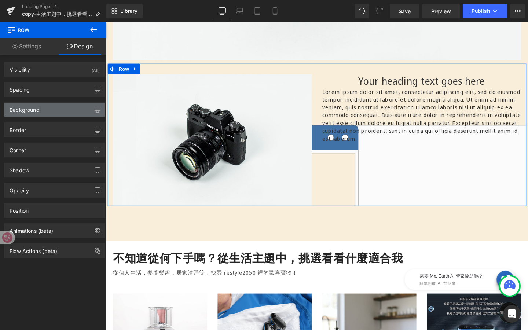
click at [65, 110] on div "Background" at bounding box center [54, 110] width 100 height 14
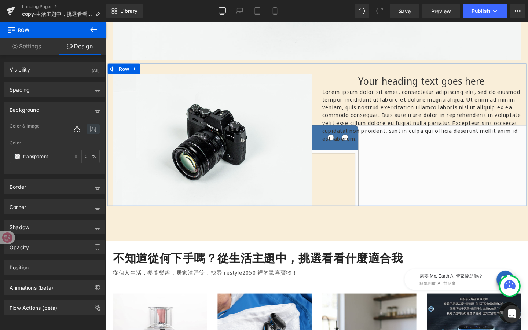
click at [91, 129] on icon at bounding box center [93, 129] width 13 height 10
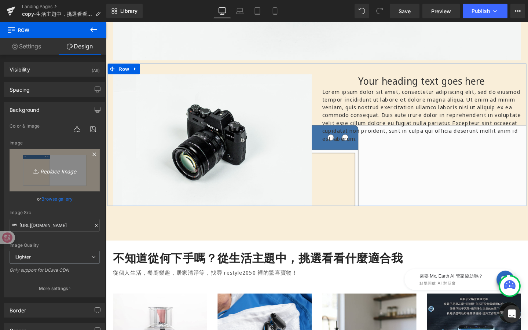
click at [74, 163] on link "Replace Image" at bounding box center [55, 170] width 90 height 42
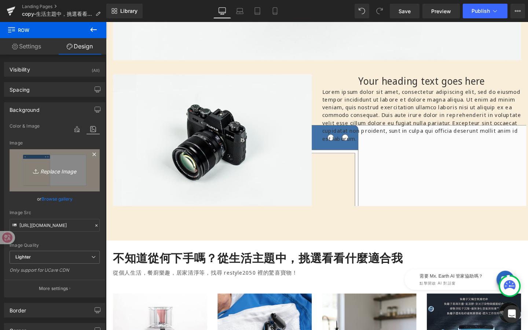
type input "C:\fakepath\(desktop)背景框_3-20.jpg"
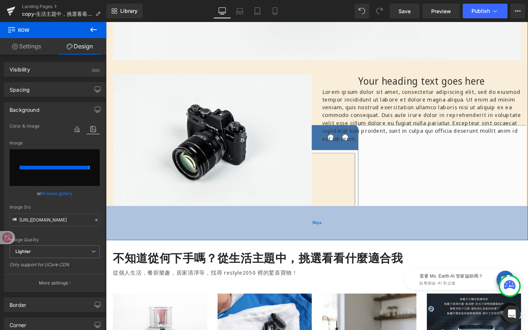
type input "https://ucarecdn.com/53b799a7-dd45-4917-ac43-8b63cfbaa1dc/-/format/auto/-/previ…"
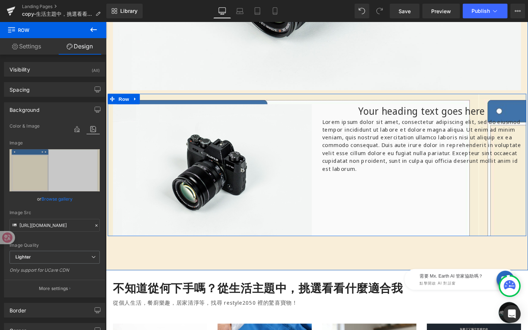
scroll to position [271, 0]
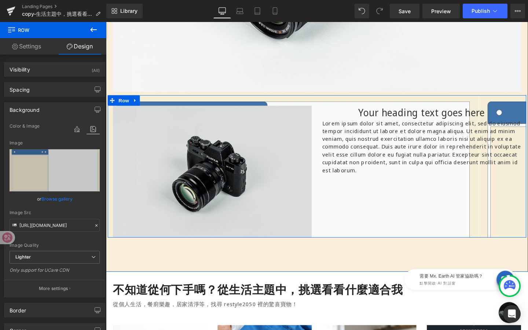
click at [259, 164] on img at bounding box center [217, 179] width 209 height 139
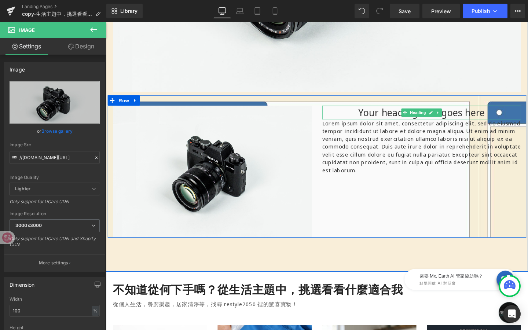
click at [435, 118] on div "Your heading text goes here Heading" at bounding box center [437, 117] width 209 height 14
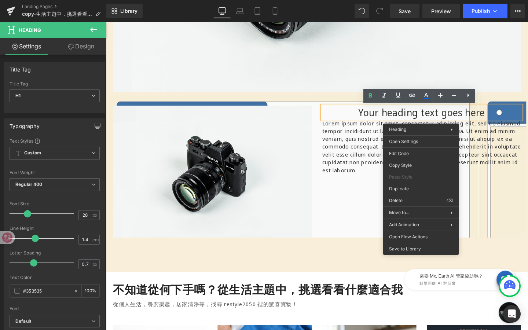
drag, startPoint x: 514, startPoint y: 220, endPoint x: 423, endPoint y: 207, distance: 91.5
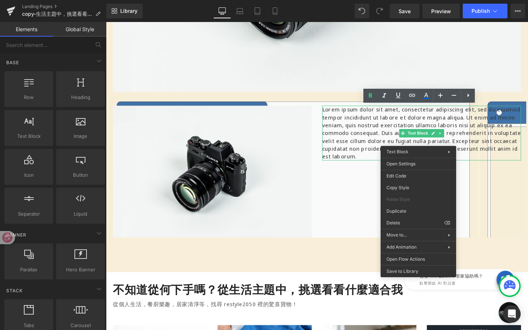
drag, startPoint x: 521, startPoint y: 245, endPoint x: 431, endPoint y: 233, distance: 91.0
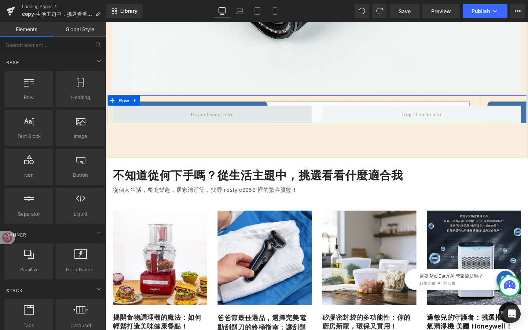
click at [232, 123] on span at bounding box center [218, 119] width 50 height 10
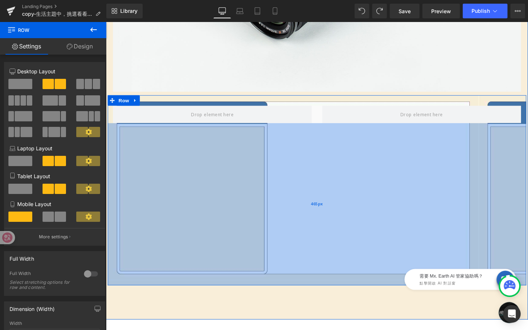
drag, startPoint x: 325, startPoint y: 128, endPoint x: 298, endPoint y: 298, distance: 172.7
click at [298, 298] on div "465px" at bounding box center [328, 213] width 440 height 171
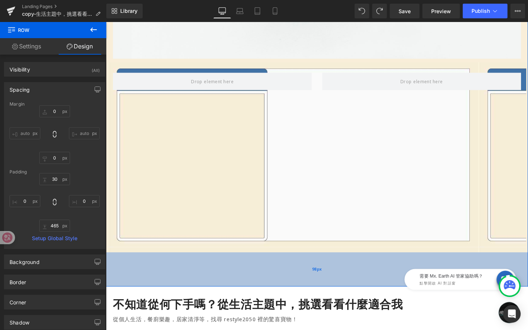
scroll to position [310, 0]
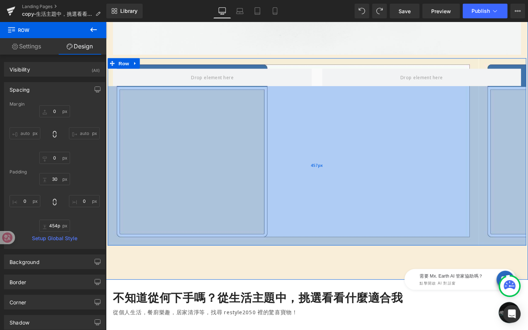
type input "453px"
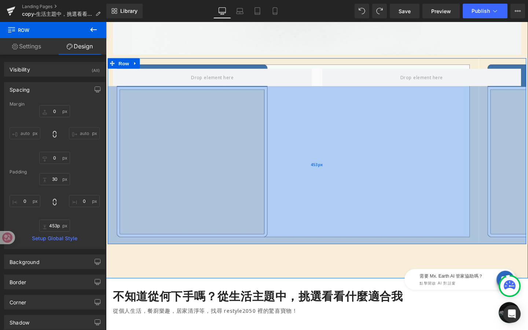
drag, startPoint x: 309, startPoint y: 252, endPoint x: 324, endPoint y: 248, distance: 16.0
click at [324, 248] on div "453px" at bounding box center [328, 172] width 440 height 166
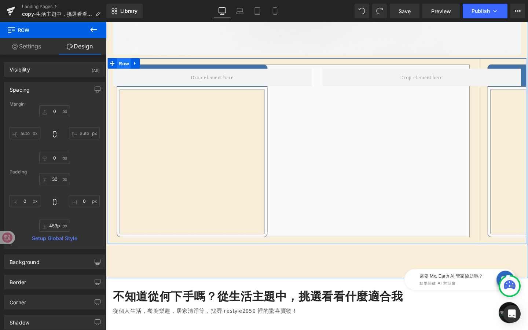
click at [123, 65] on span "Row" at bounding box center [124, 65] width 15 height 11
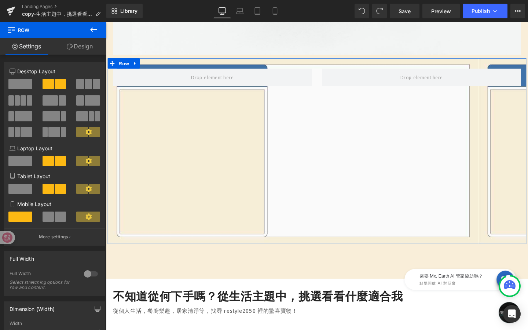
click at [88, 44] on link "Design" at bounding box center [79, 46] width 53 height 17
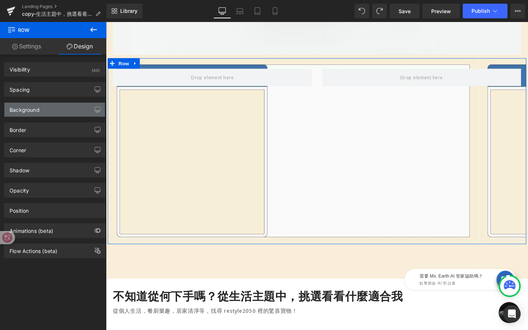
click at [55, 111] on div "Background" at bounding box center [54, 110] width 100 height 14
type input "transparent"
type input "0"
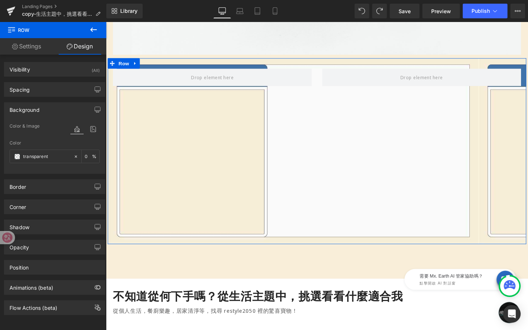
type input "https://ucarecdn.com/53b799a7-dd45-4917-ac43-8b63cfbaa1dc/-/format/auto/-/previ…"
click at [89, 127] on icon at bounding box center [93, 129] width 13 height 10
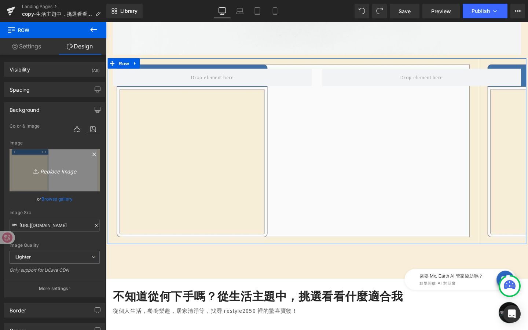
click at [78, 164] on link "Replace Image" at bounding box center [55, 170] width 90 height 42
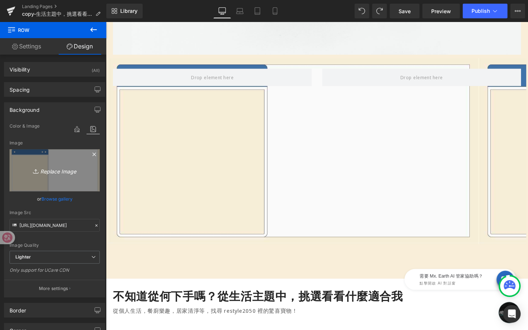
type input "C:\fakepath\(desktop)背景框_4.png"
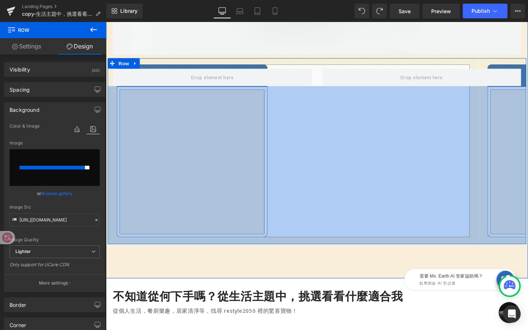
type input "https://ucarecdn.com/fa91c180-4755-4498-8681-9097a0cffcf3/-/format/auto/-/previ…"
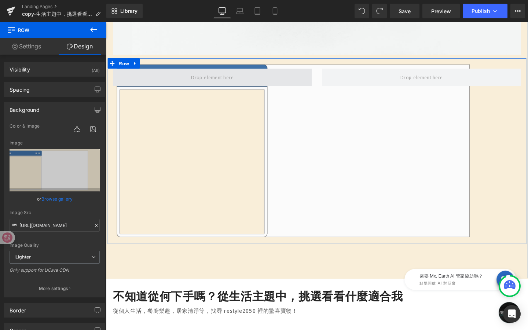
click at [297, 83] on span at bounding box center [217, 80] width 209 height 18
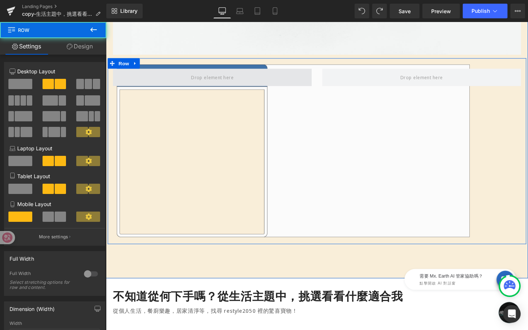
click at [165, 81] on span at bounding box center [217, 80] width 209 height 18
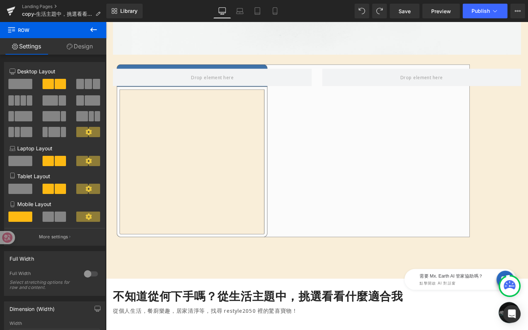
click at [96, 29] on icon at bounding box center [93, 29] width 9 height 9
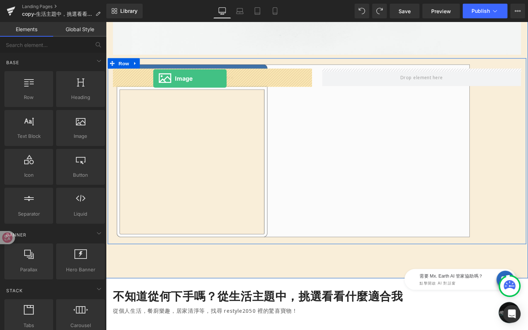
drag, startPoint x: 188, startPoint y: 151, endPoint x: 155, endPoint y: 81, distance: 77.4
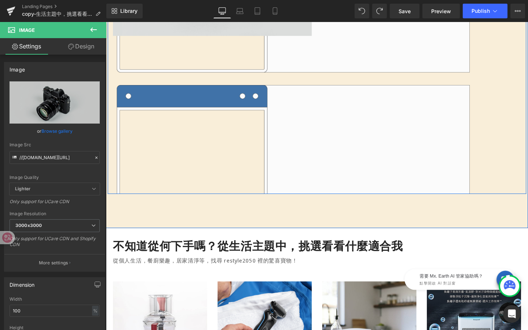
scroll to position [484, 0]
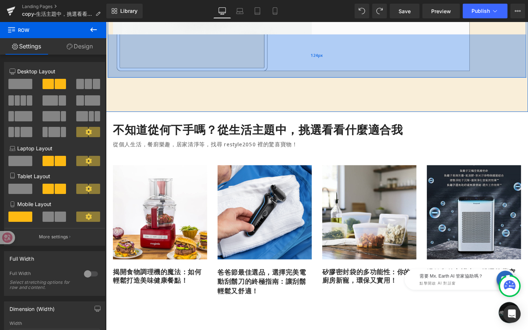
drag, startPoint x: 258, startPoint y: 200, endPoint x: 261, endPoint y: 79, distance: 120.7
click at [261, 79] on div "124px" at bounding box center [328, 57] width 440 height 45
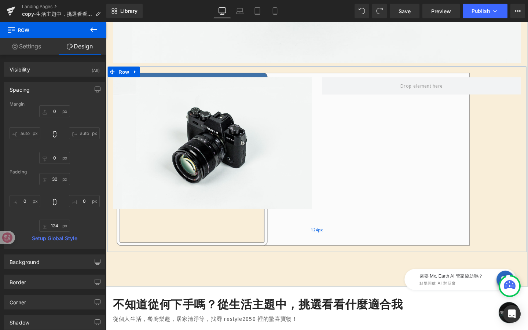
scroll to position [299, 0]
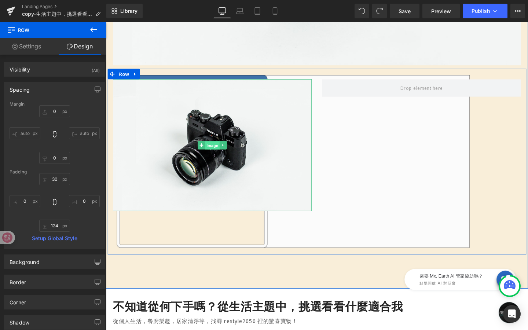
click at [216, 154] on span "Image" at bounding box center [217, 151] width 15 height 9
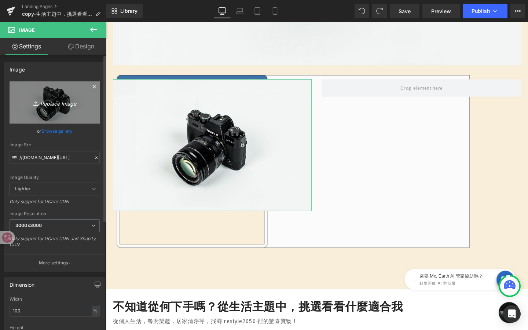
click at [66, 103] on icon "Replace Image" at bounding box center [54, 102] width 59 height 9
type input "C:\fakepath\Magimix背景.png"
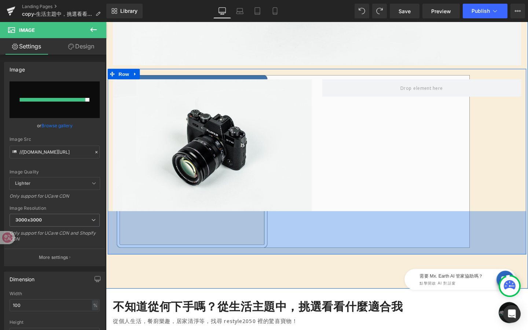
type input "https://ucarecdn.com/c70205a1-883d-40f5-9755-6b6e86d5dff1/-/format/auto/-/previ…"
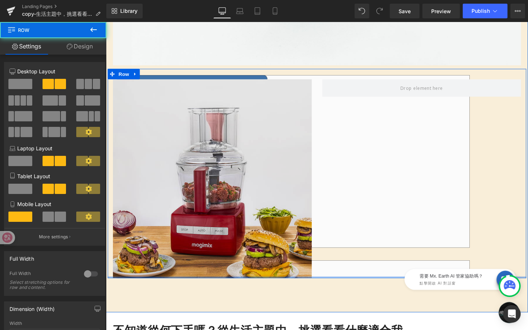
drag, startPoint x: 338, startPoint y: 322, endPoint x: 274, endPoint y: 215, distance: 125.3
click at [339, 263] on div "Image Row" at bounding box center [328, 181] width 440 height 220
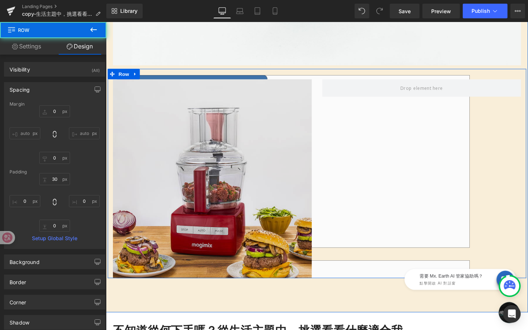
click at [266, 204] on img at bounding box center [217, 186] width 209 height 209
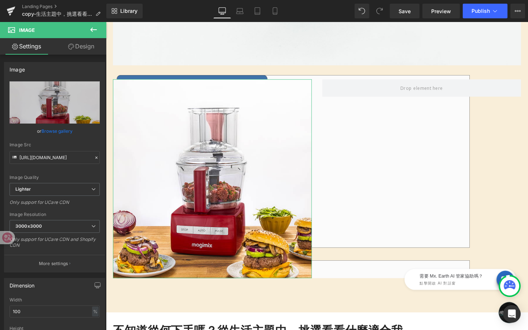
click at [79, 50] on link "Design" at bounding box center [81, 46] width 53 height 17
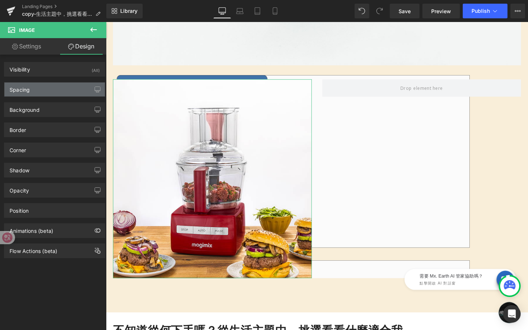
click at [74, 93] on div "Spacing" at bounding box center [54, 90] width 100 height 14
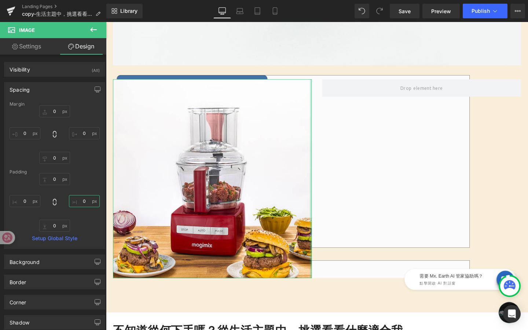
click at [85, 203] on input "0" at bounding box center [84, 201] width 31 height 12
type input "ˇ"
type input "ㄢ"
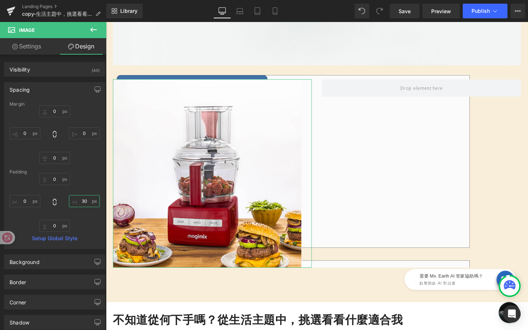
type input "3"
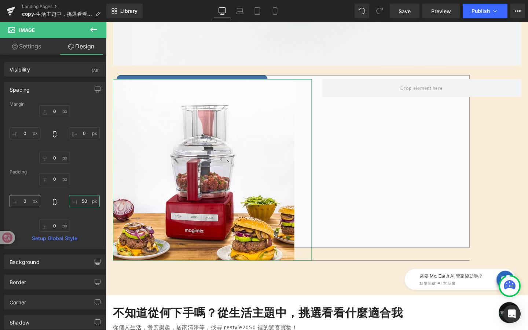
type input "50"
click at [28, 202] on input "0" at bounding box center [25, 201] width 31 height 12
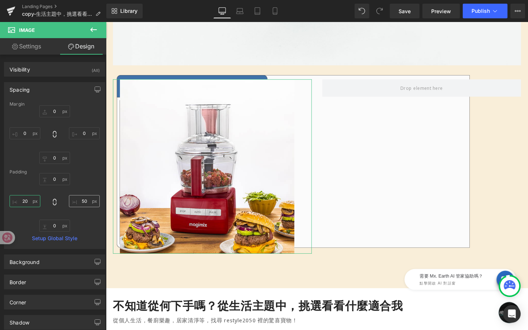
type input "20"
click at [85, 201] on input "50" at bounding box center [84, 201] width 31 height 12
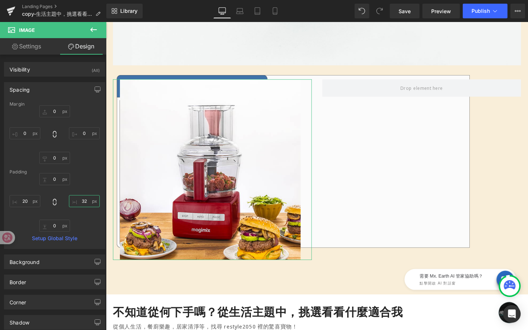
type input "3"
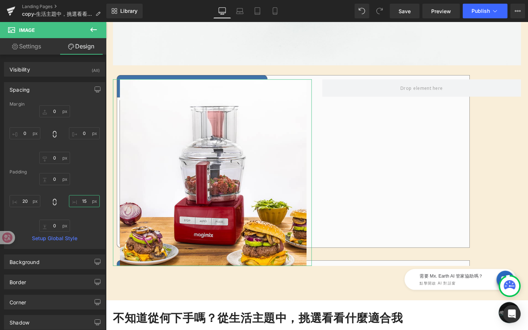
type input "1"
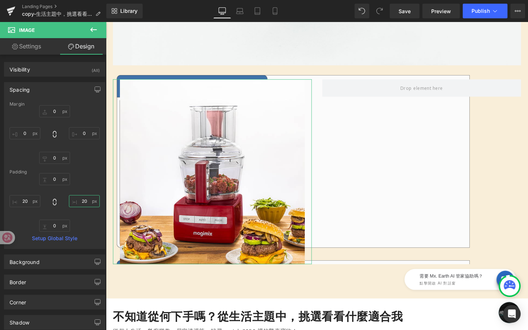
type input "2"
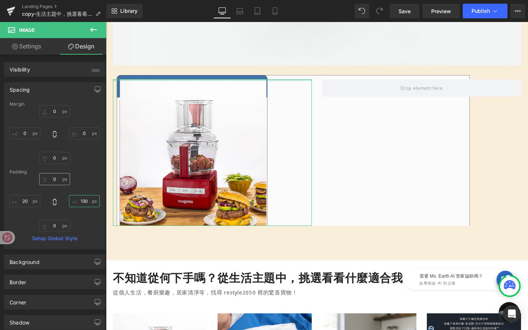
type input "130"
click at [59, 180] on input "0" at bounding box center [54, 179] width 31 height 12
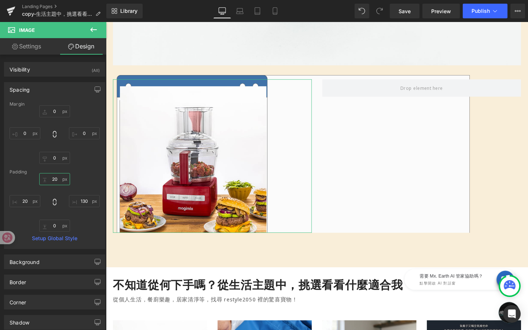
type input "2"
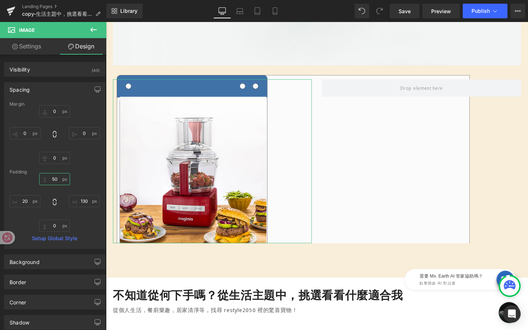
type input "5"
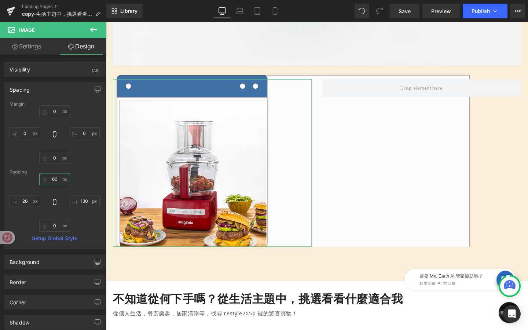
type input "6"
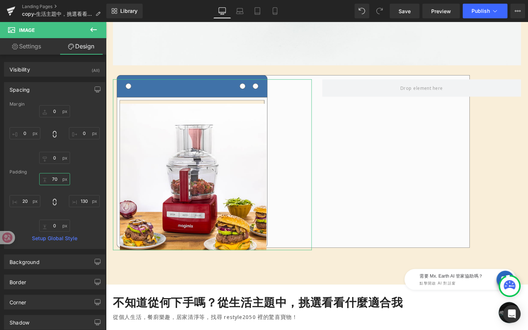
type input "7"
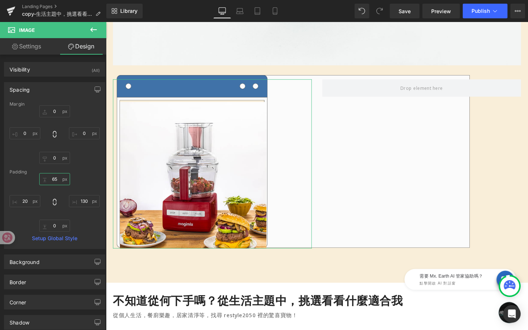
type input "6"
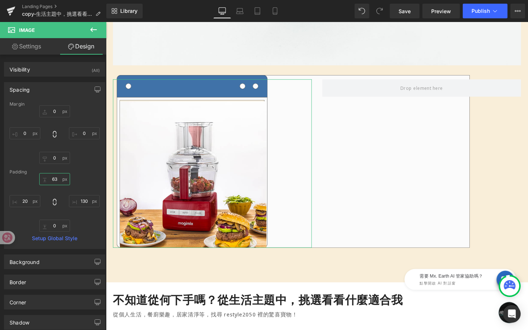
type input "6"
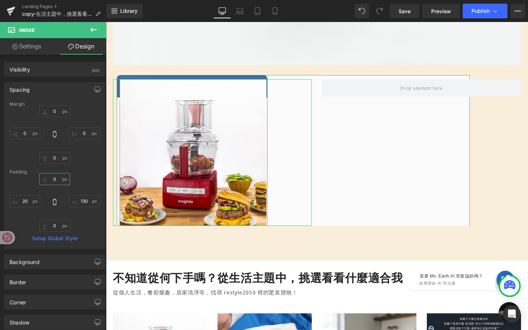
type input "6"
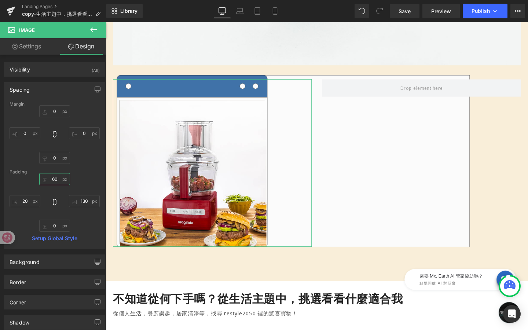
type input "6"
type input "61"
click at [85, 200] on input "130" at bounding box center [84, 201] width 31 height 12
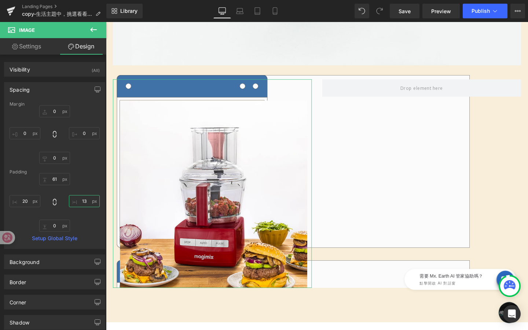
type input "139"
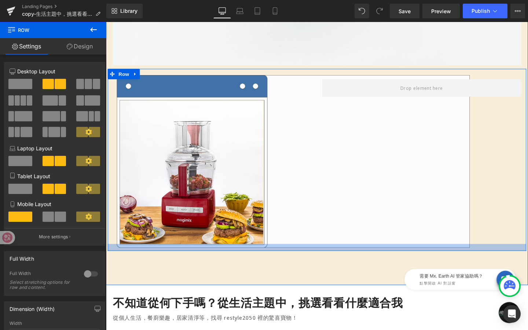
drag, startPoint x: 189, startPoint y: 254, endPoint x: 190, endPoint y: 261, distance: 7.0
click at [190, 261] on div at bounding box center [328, 258] width 440 height 7
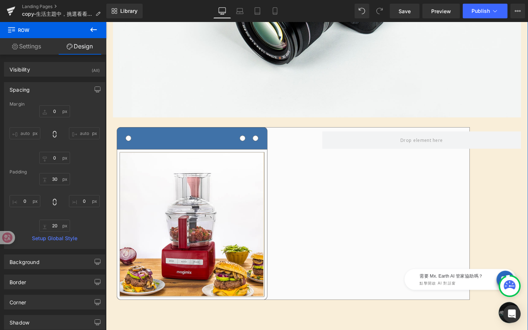
scroll to position [272, 0]
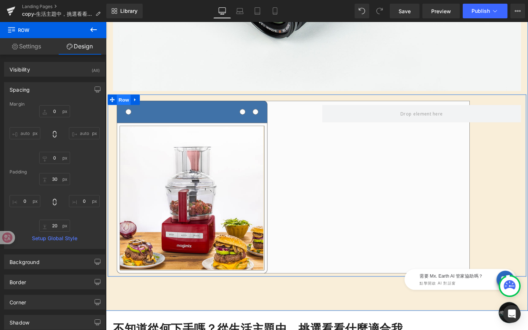
click at [124, 104] on span "Row" at bounding box center [124, 103] width 15 height 11
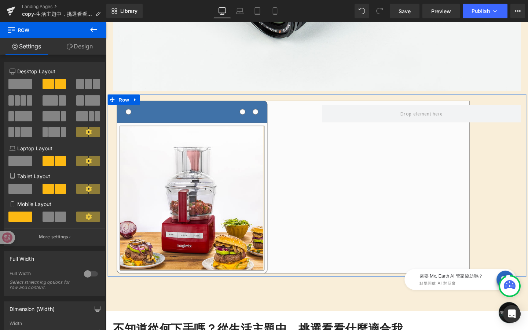
click at [76, 44] on link "Design" at bounding box center [79, 46] width 53 height 17
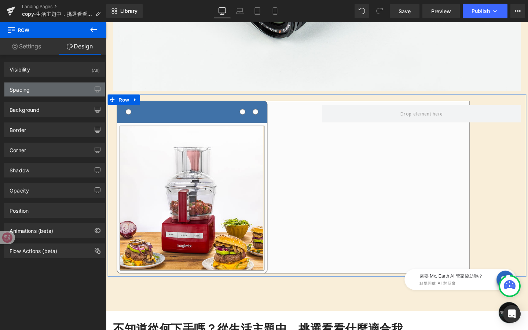
click at [54, 91] on div "Spacing" at bounding box center [54, 90] width 100 height 14
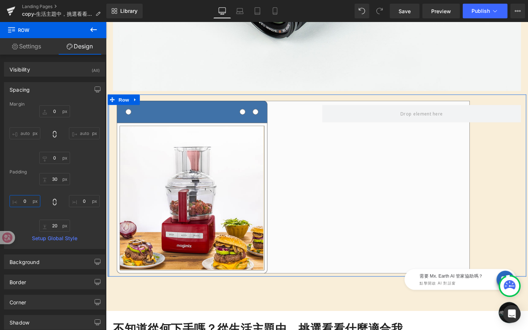
click at [29, 201] on input "0" at bounding box center [25, 201] width 31 height 12
type input "ㄅ"
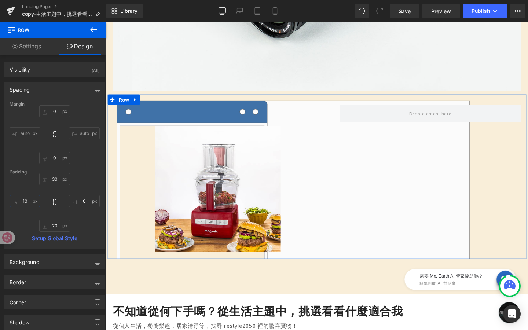
type input "1"
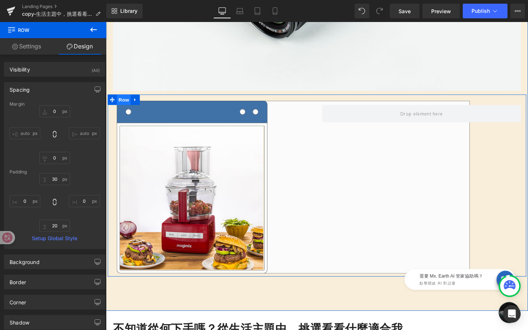
click at [125, 103] on span "Row" at bounding box center [124, 103] width 15 height 11
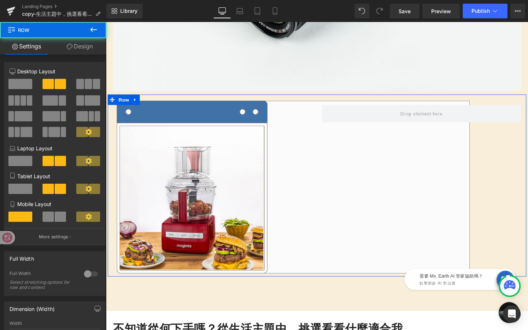
click at [86, 49] on link "Design" at bounding box center [79, 46] width 53 height 17
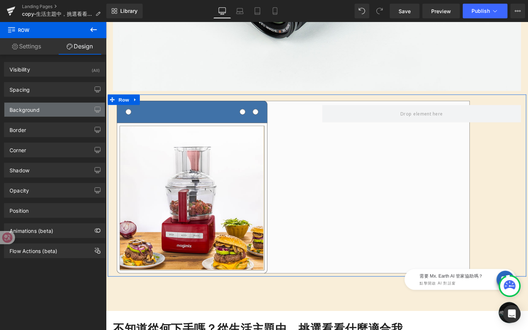
click at [42, 106] on div "Background" at bounding box center [54, 110] width 100 height 14
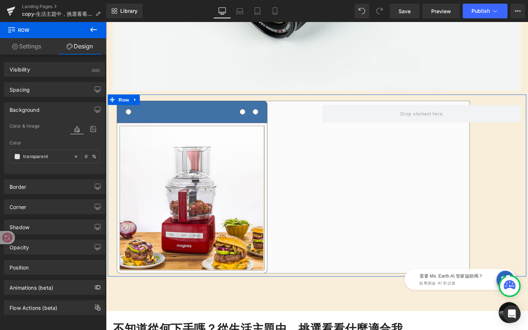
type input "transparent"
type input "0"
type input "https://ucarecdn.com/fa91c180-4755-4498-8681-9097a0cffcf3/-/format/auto/-/previ…"
click at [89, 127] on icon at bounding box center [93, 129] width 13 height 10
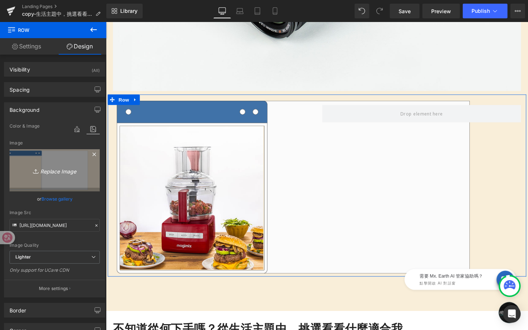
click at [41, 171] on icon "Replace Image" at bounding box center [54, 170] width 59 height 9
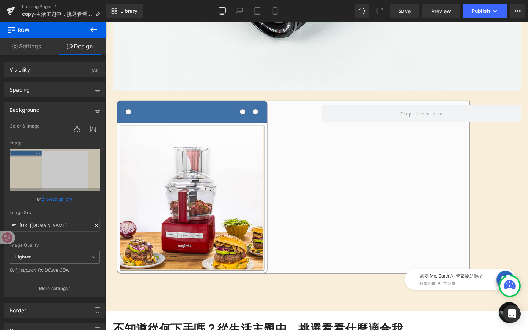
type input "C:\fakepath\(desktop)背景框_5.png"
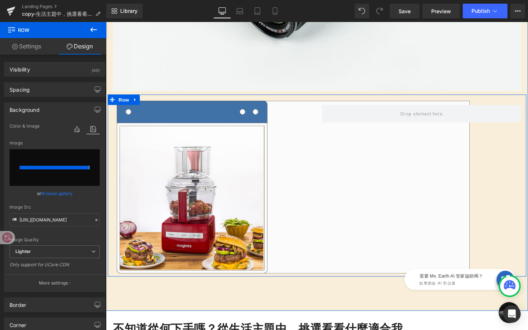
type input "https://ucarecdn.com/ce1b0dc5-cda9-4d8d-a77a-463a5542c4db/-/format/auto/-/previ…"
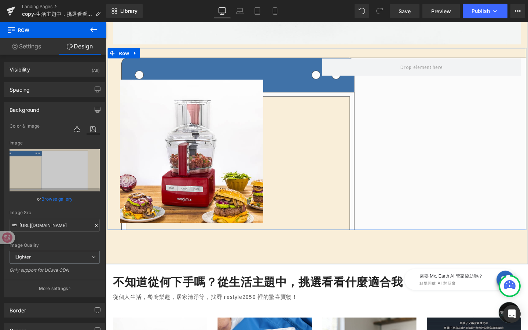
scroll to position [329, 0]
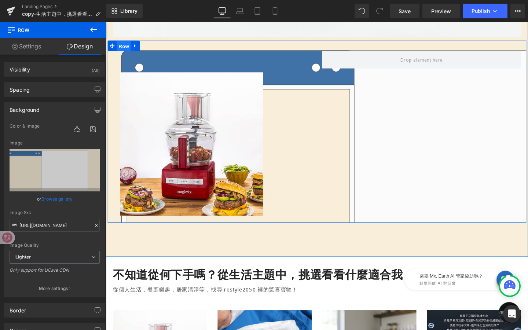
click at [125, 48] on span "Row" at bounding box center [124, 47] width 15 height 11
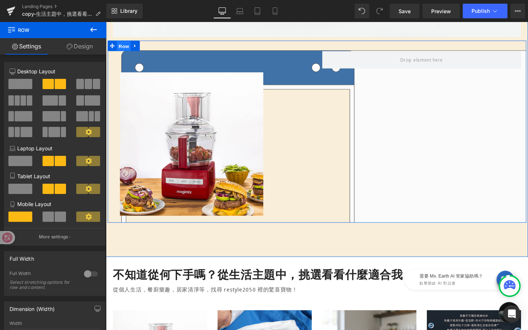
click at [125, 48] on span "Row" at bounding box center [124, 47] width 15 height 11
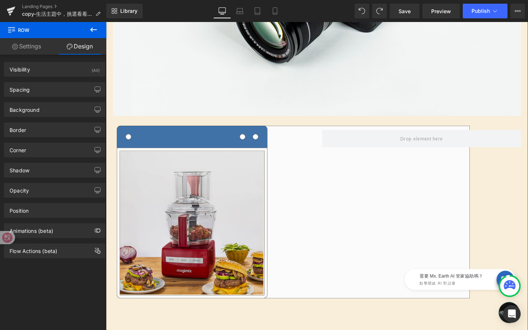
scroll to position [242, 0]
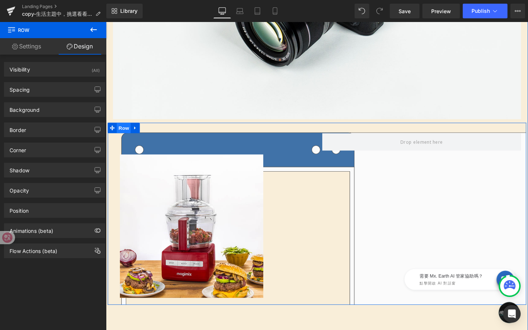
click at [125, 136] on span "Row" at bounding box center [124, 133] width 15 height 11
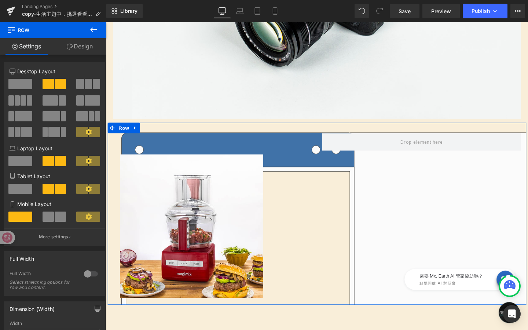
click at [79, 44] on link "Design" at bounding box center [79, 46] width 53 height 17
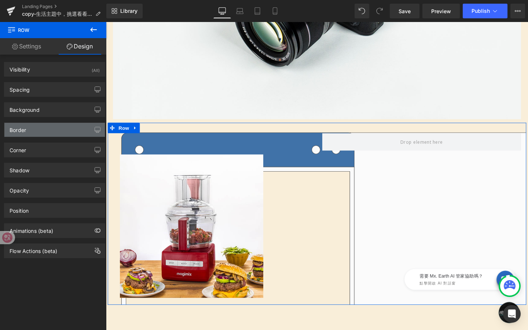
type input "transparent"
type input "0"
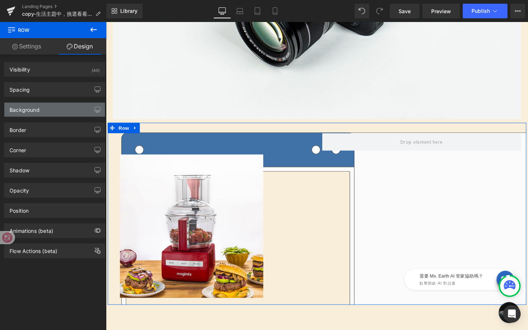
click at [65, 114] on div "Background" at bounding box center [54, 110] width 100 height 14
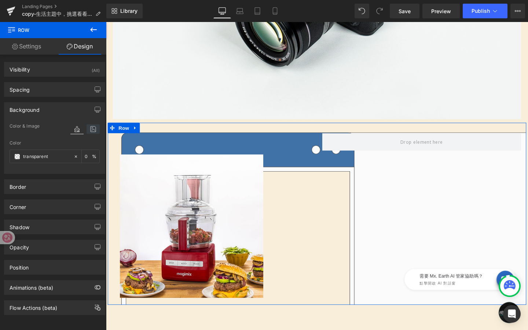
click at [92, 128] on icon at bounding box center [93, 129] width 13 height 10
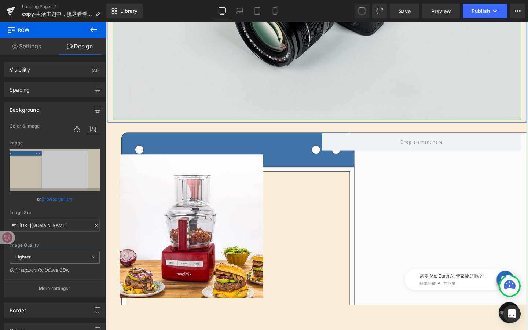
type input "https://ucarecdn.com/fa91c180-4755-4498-8681-9097a0cffcf3/-/format/auto/-/previ…"
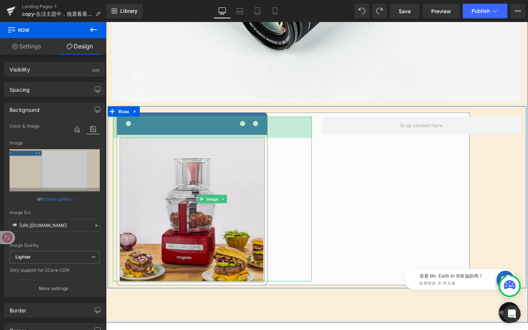
scroll to position [260, 0]
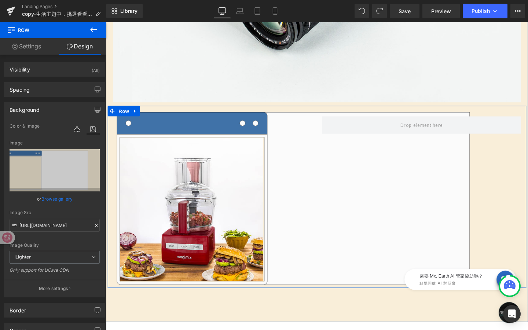
click at [479, 168] on div "Image 61px 139px Row" at bounding box center [328, 205] width 440 height 191
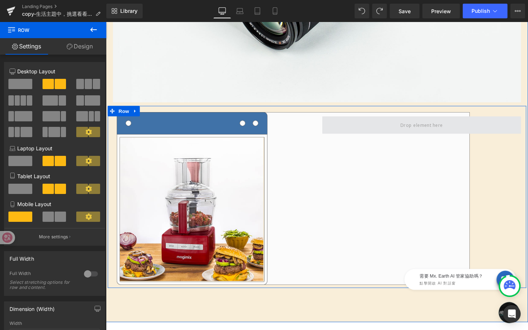
click at [385, 135] on span at bounding box center [437, 130] width 209 height 18
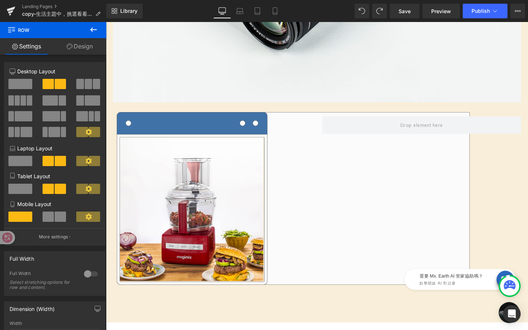
click at [94, 32] on icon at bounding box center [93, 29] width 9 height 9
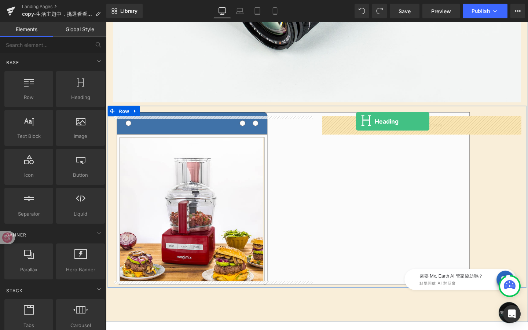
drag, startPoint x: 181, startPoint y: 120, endPoint x: 369, endPoint y: 127, distance: 187.9
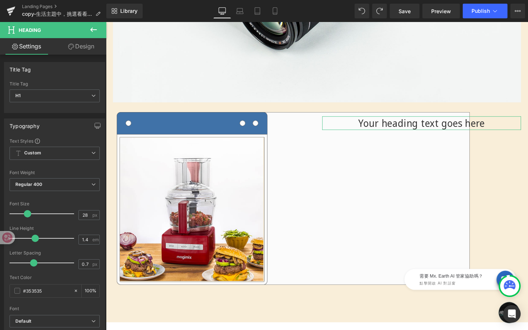
click at [89, 42] on link "Design" at bounding box center [81, 46] width 53 height 17
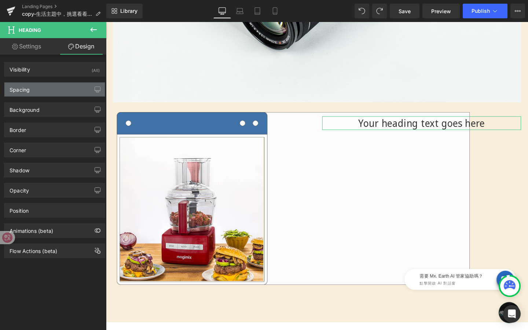
click at [68, 89] on div "Spacing" at bounding box center [54, 90] width 100 height 14
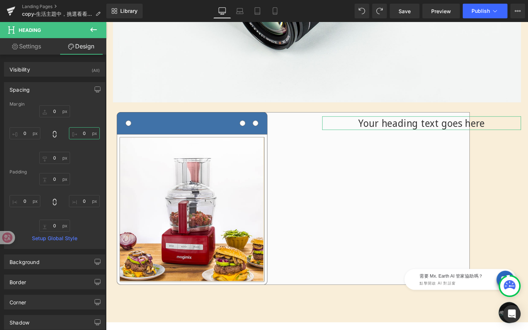
click at [85, 135] on input "0" at bounding box center [84, 133] width 31 height 12
type input "ㄦ"
type input "-"
type input "1"
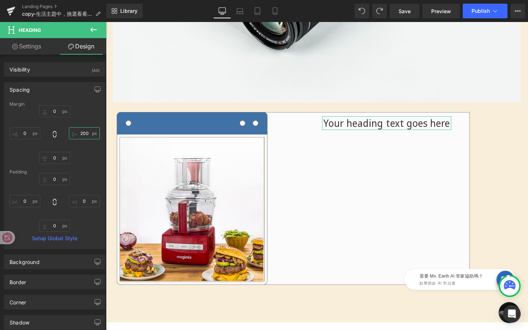
type input "200="
type input "="
click at [25, 132] on input "0" at bounding box center [25, 133] width 31 height 12
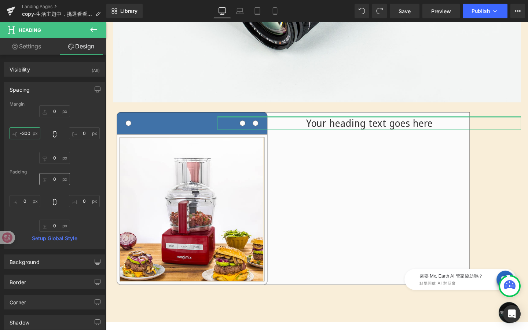
type input "-300"
click at [60, 176] on input "0" at bounding box center [54, 179] width 31 height 12
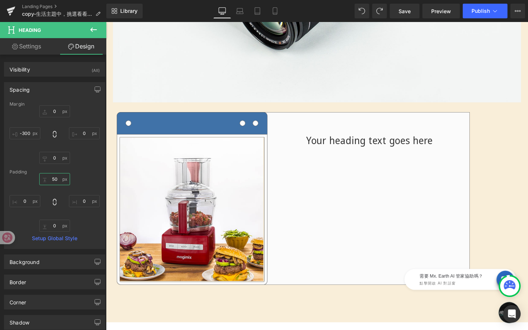
type input "50"
click at [92, 36] on button at bounding box center [94, 30] width 26 height 16
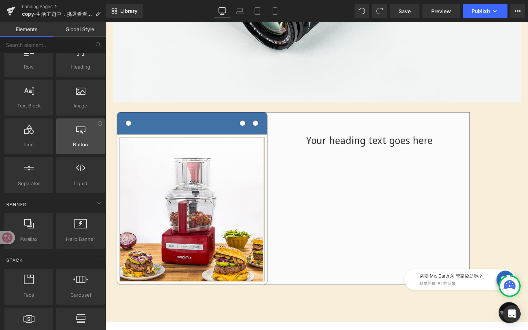
scroll to position [28, 0]
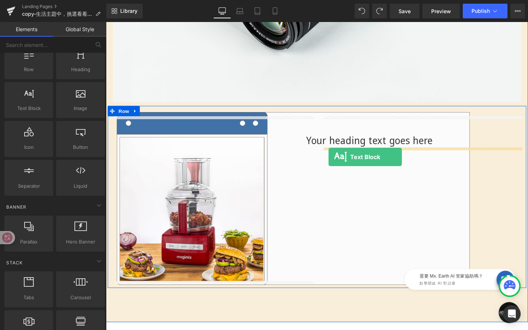
drag, startPoint x: 141, startPoint y: 129, endPoint x: 339, endPoint y: 164, distance: 201.4
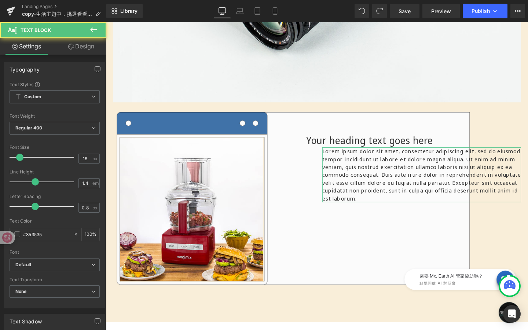
click at [89, 44] on link "Design" at bounding box center [81, 46] width 53 height 17
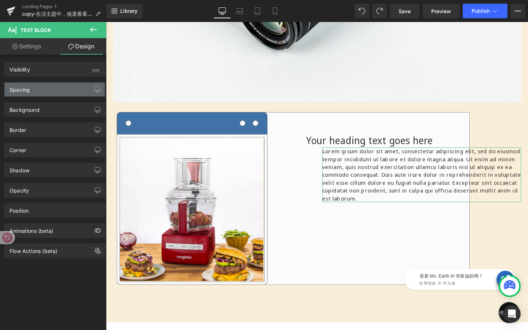
click at [47, 90] on div "Spacing" at bounding box center [54, 90] width 100 height 14
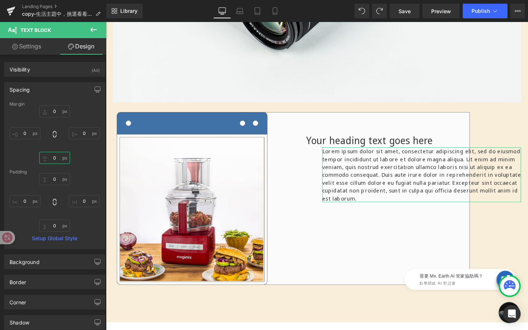
click at [56, 160] on input "0" at bounding box center [54, 158] width 31 height 12
type input "5"
click at [56, 183] on input "0" at bounding box center [54, 179] width 31 height 12
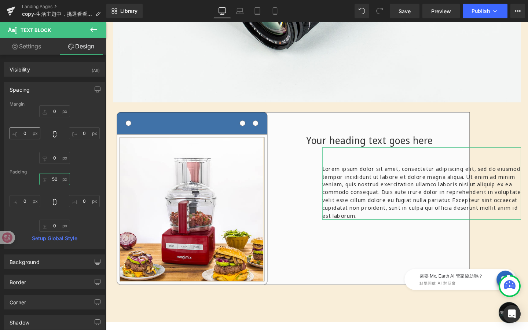
type input "50"
click at [30, 136] on input "0" at bounding box center [25, 133] width 31 height 12
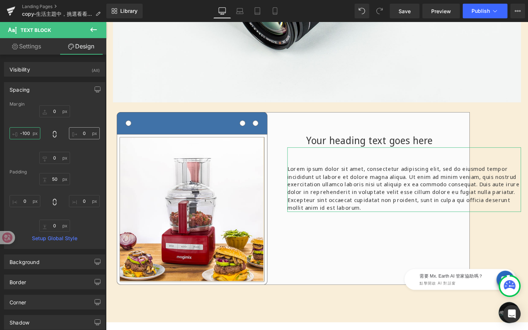
type input "-100"
click at [84, 131] on input "0" at bounding box center [84, 133] width 31 height 12
type input "-"
type input "2"
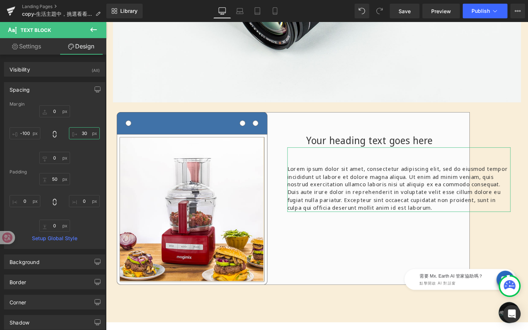
type input "3"
type input "200"
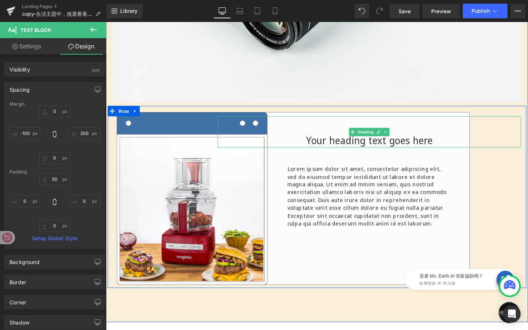
click at [382, 142] on h1 "Your heading text goes here" at bounding box center [382, 146] width 319 height 14
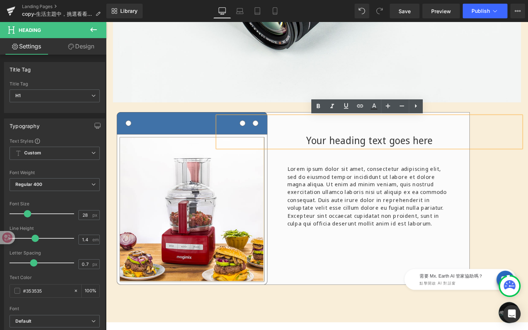
click at [359, 211] on p "Lorem ipsum dolor sit amet, consectetur adipiscing elit, sed do eiusmod tempor …" at bounding box center [383, 205] width 172 height 66
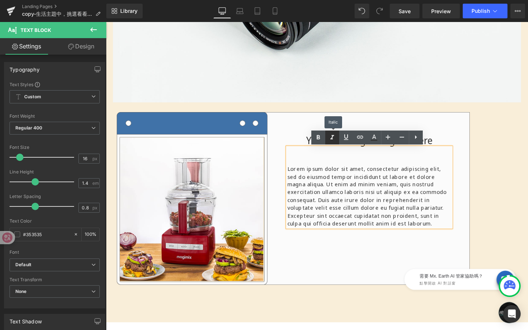
click at [333, 138] on icon at bounding box center [332, 137] width 9 height 9
click at [312, 147] on h1 "Your heading text goes here" at bounding box center [382, 146] width 319 height 14
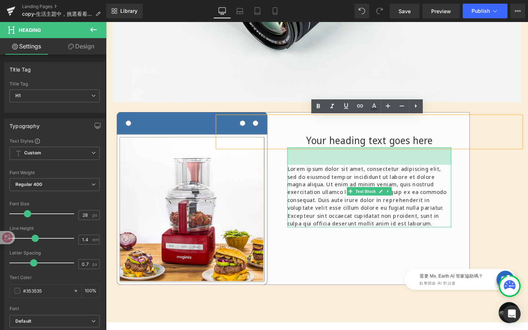
click at [380, 178] on p "Lorem ipsum dolor sit amet, consectetur adipiscing elit, sed do eiusmod tempor …" at bounding box center [383, 205] width 172 height 66
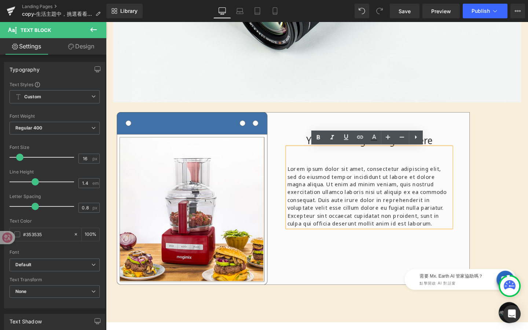
click at [462, 140] on h1 "Your heading text goes here" at bounding box center [382, 146] width 319 height 14
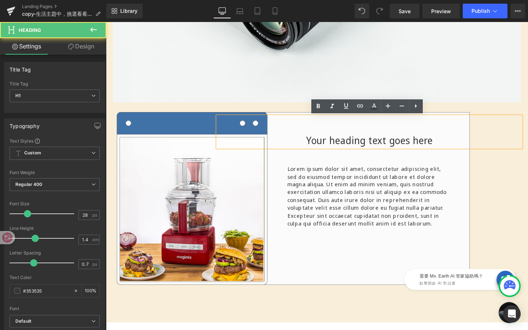
click at [389, 147] on h1 "Your heading text goes here" at bounding box center [382, 146] width 319 height 14
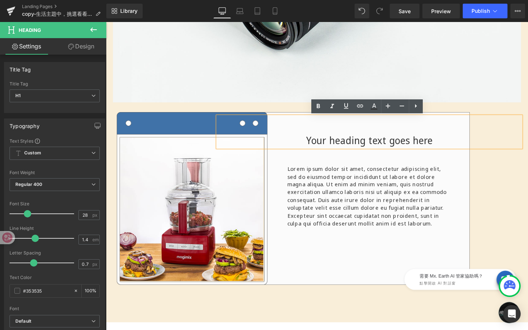
click at [519, 198] on div "Your heading text goes here Heading 50px Lorem ipsum dolor sit amet, consectetu…" at bounding box center [438, 179] width 220 height 117
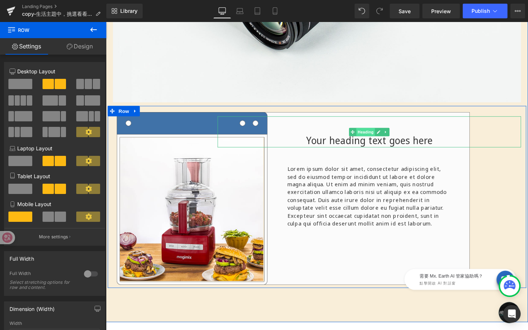
click at [381, 137] on div "Your heading text goes here Heading 50px" at bounding box center [382, 137] width 319 height 33
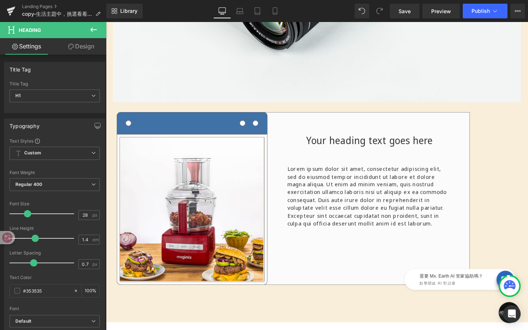
click at [85, 46] on link "Design" at bounding box center [81, 46] width 53 height 17
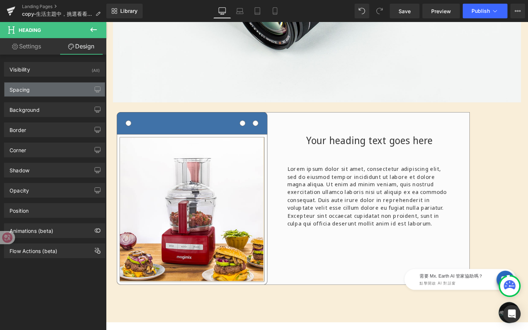
click at [76, 88] on div "Spacing" at bounding box center [54, 90] width 100 height 14
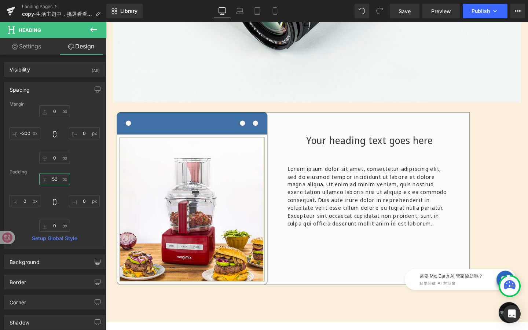
click at [58, 181] on input "50" at bounding box center [54, 179] width 31 height 12
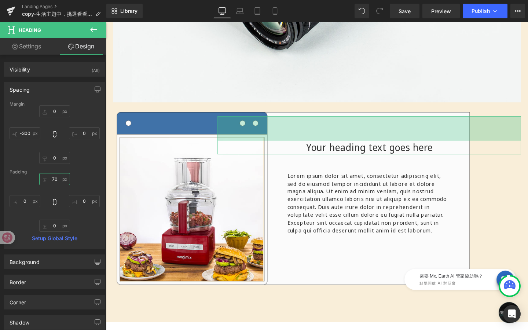
type input "7"
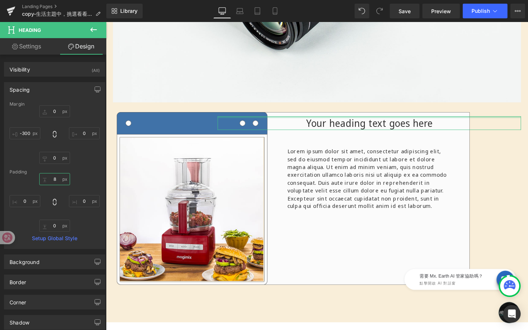
type input "80"
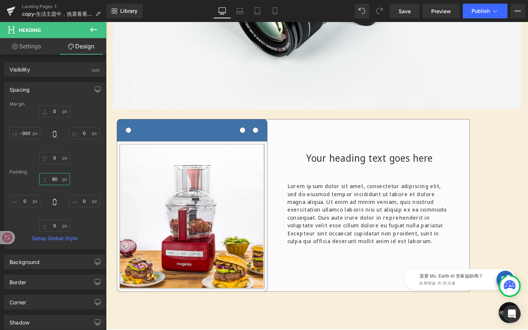
scroll to position [268, 0]
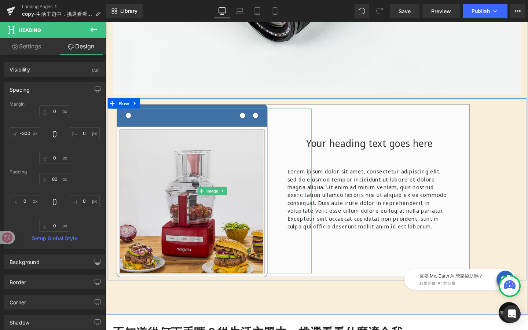
click at [200, 229] on img at bounding box center [217, 199] width 209 height 173
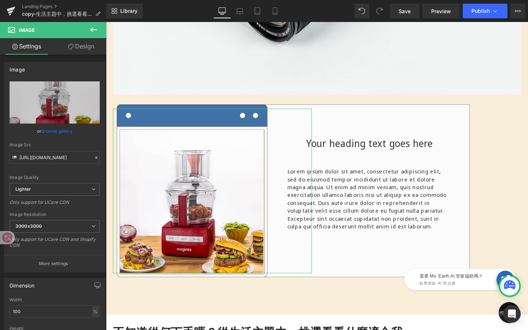
click at [89, 52] on link "Design" at bounding box center [81, 46] width 53 height 17
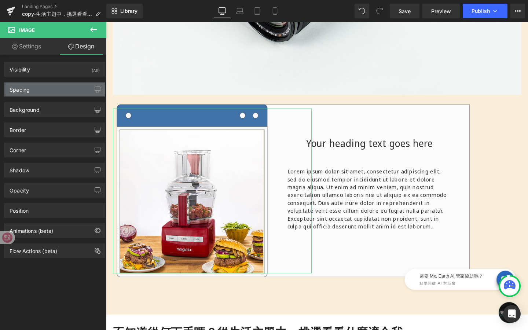
click at [64, 91] on div "Spacing" at bounding box center [54, 90] width 100 height 14
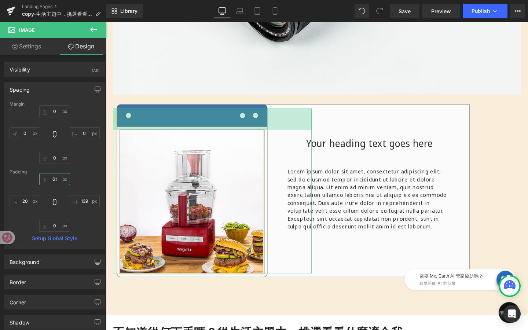
click at [58, 178] on input "61" at bounding box center [54, 179] width 31 height 12
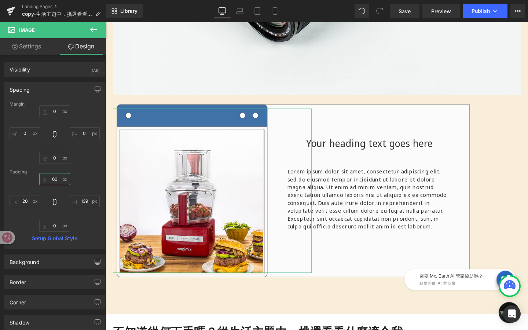
type input "6"
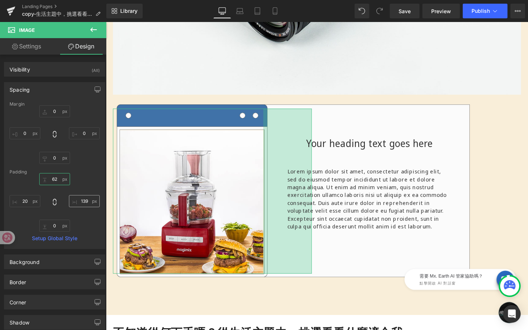
type input "62"
click at [87, 202] on input "139" at bounding box center [84, 201] width 31 height 12
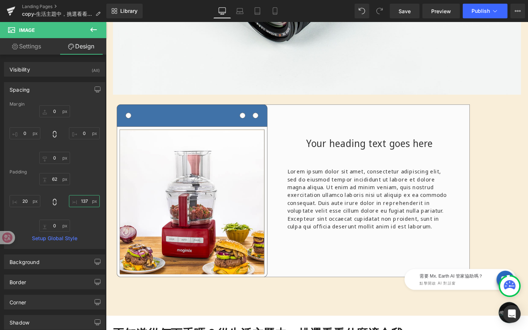
type input "137"
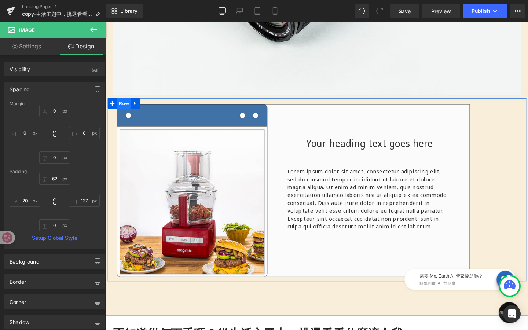
click at [125, 108] on span "Row" at bounding box center [124, 107] width 15 height 11
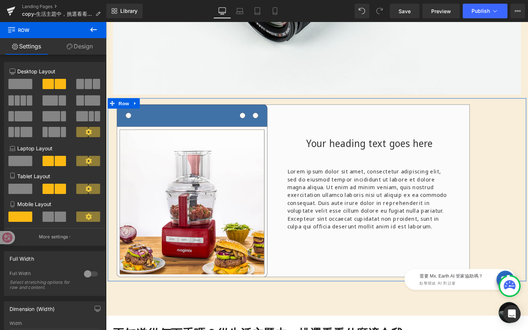
click at [83, 48] on link "Design" at bounding box center [79, 46] width 53 height 17
click at [0, 0] on div "Background" at bounding box center [0, 0] width 0 height 0
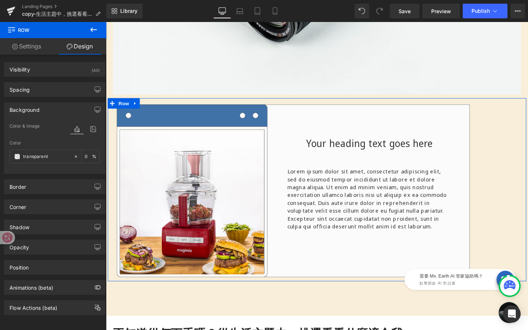
type input "transparent"
type input "0"
click at [95, 110] on icon "button" at bounding box center [98, 110] width 6 height 6
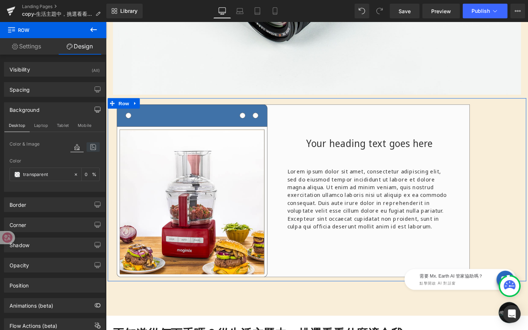
click at [89, 147] on icon at bounding box center [93, 147] width 13 height 10
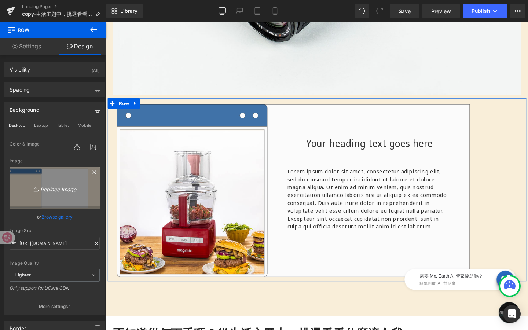
click at [64, 192] on icon "Replace Image" at bounding box center [54, 188] width 59 height 9
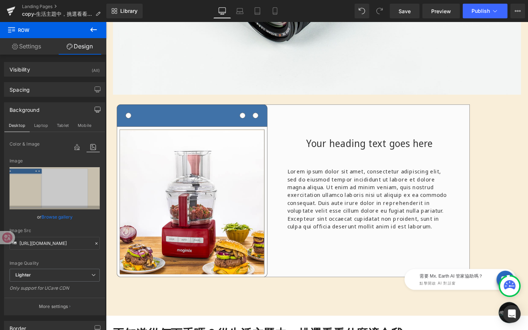
type input "C:\fakepath\找找好物.jpg"
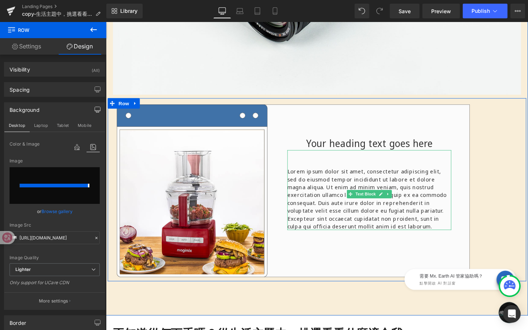
type input "https://ucarecdn.com/0cbc0762-6bd0-48c0-8c4d-c17493aa7d3c/-/format/auto/-/previ…"
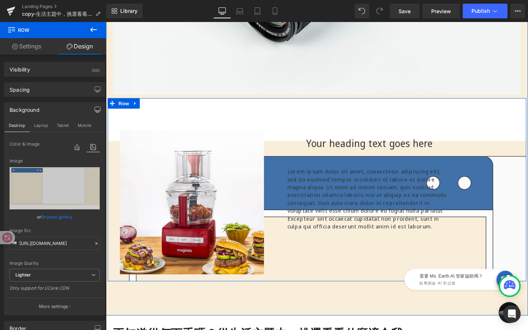
click at [497, 158] on div "Your heading text goes here Heading 80px Lorem ipsum dolor sit amet, consectetu…" at bounding box center [438, 177] width 220 height 128
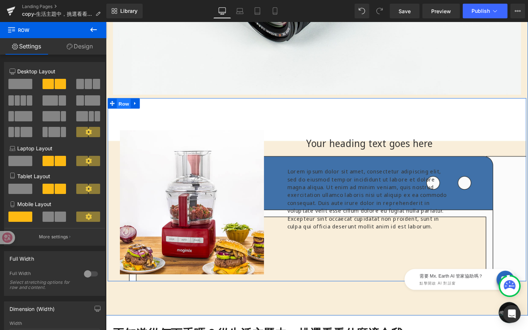
click at [126, 106] on span "Row" at bounding box center [124, 107] width 15 height 11
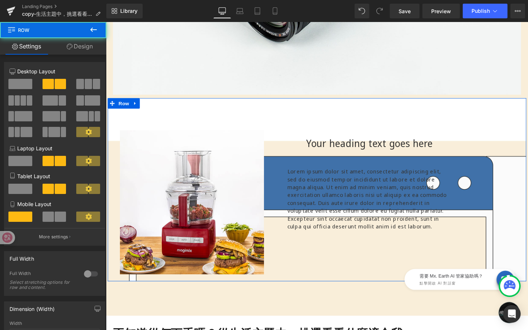
click at [88, 48] on link "Design" at bounding box center [79, 46] width 53 height 17
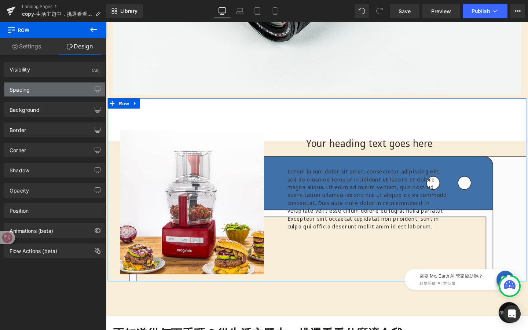
click at [81, 91] on div "Spacing" at bounding box center [54, 90] width 100 height 14
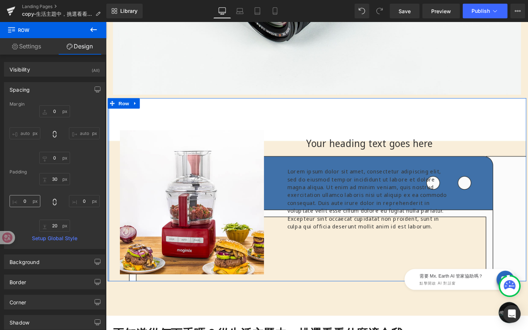
type input "0"
type input "30"
type input "0"
type input "20"
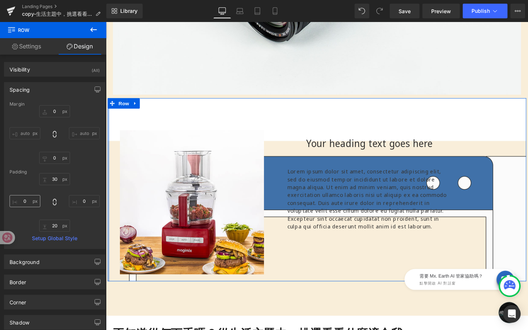
type input "0"
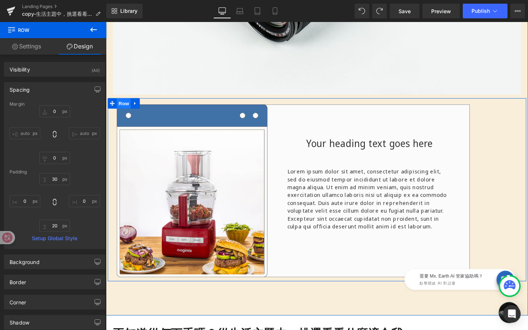
click at [125, 105] on span "Row" at bounding box center [124, 107] width 15 height 11
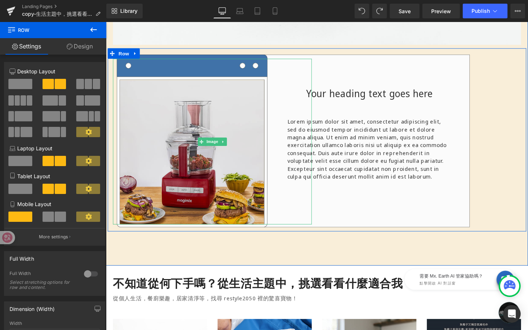
scroll to position [322, 0]
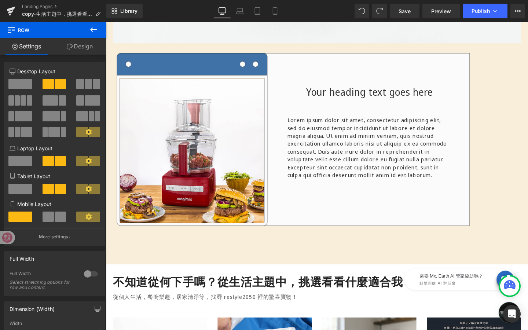
click at [94, 28] on icon at bounding box center [93, 29] width 9 height 9
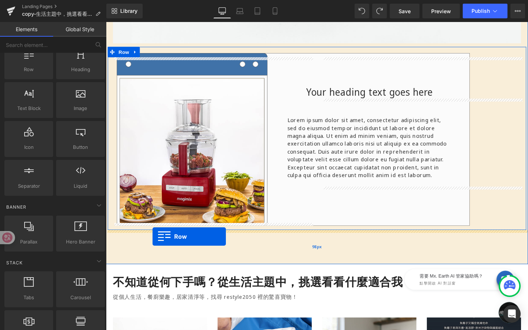
drag, startPoint x: 149, startPoint y: 94, endPoint x: 154, endPoint y: 248, distance: 153.8
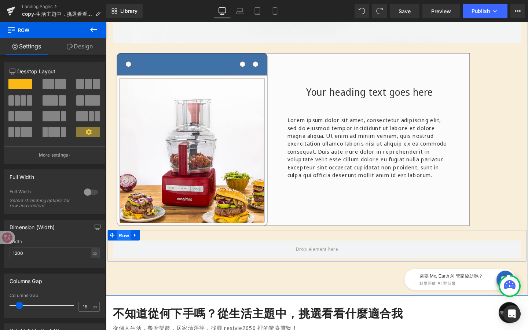
click at [128, 243] on span "Row" at bounding box center [124, 246] width 15 height 11
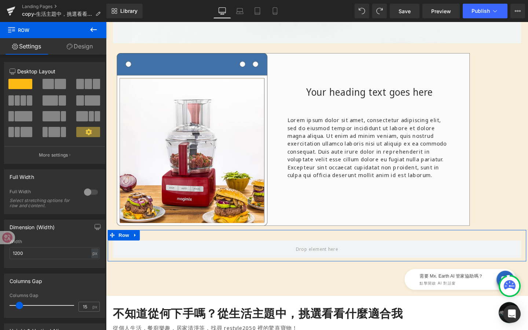
click at [87, 51] on link "Design" at bounding box center [79, 46] width 53 height 17
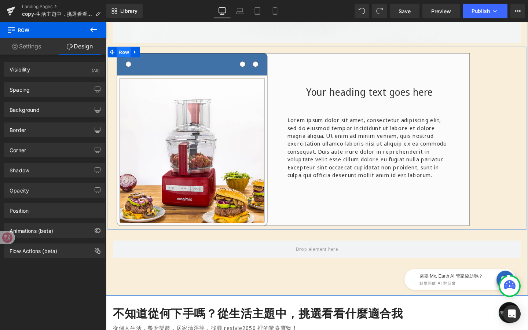
click at [125, 56] on span "Row" at bounding box center [124, 53] width 15 height 11
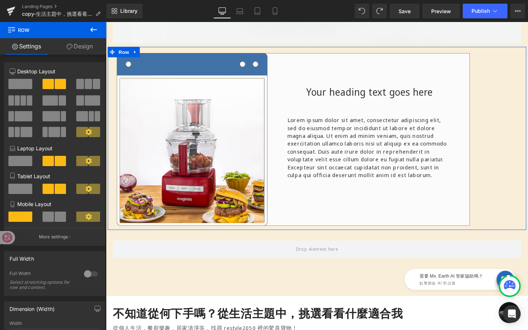
click at [86, 49] on link "Design" at bounding box center [79, 46] width 53 height 17
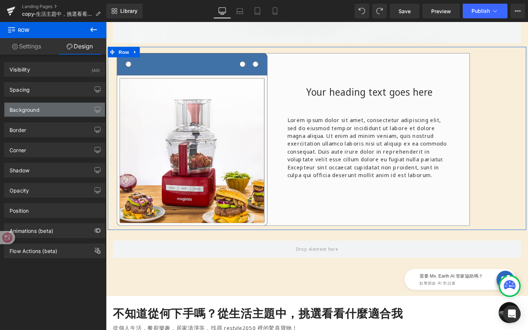
click at [63, 107] on div "Background" at bounding box center [54, 110] width 100 height 14
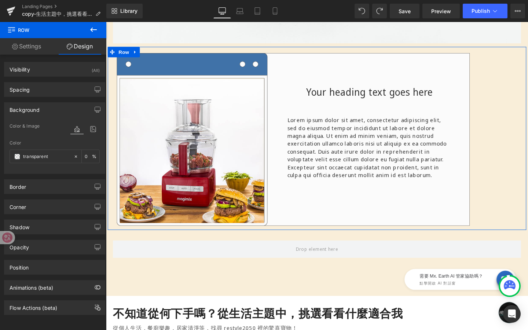
type input "transparent"
type input "0"
click at [90, 128] on icon at bounding box center [93, 129] width 13 height 10
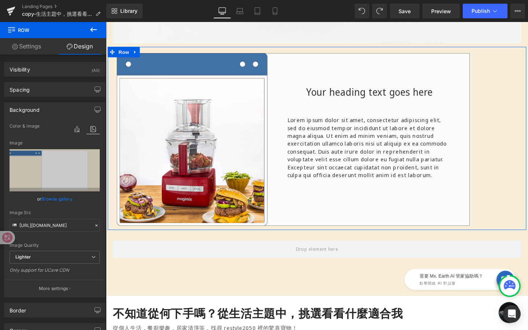
click at [60, 193] on link "Browse gallery" at bounding box center [56, 199] width 31 height 13
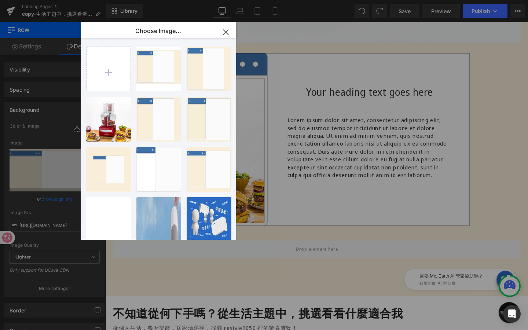
click at [222, 33] on icon "button" at bounding box center [226, 32] width 12 height 12
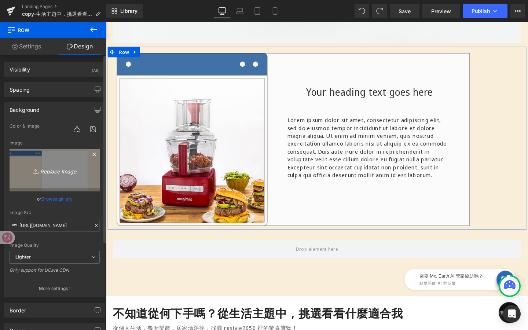
click at [67, 169] on icon "Replace Image" at bounding box center [54, 170] width 59 height 9
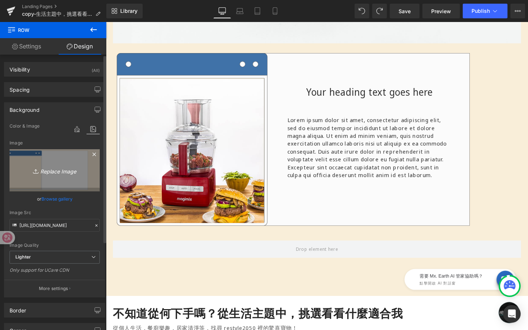
type input "C:\fakepath\資產 9-20.jpg"
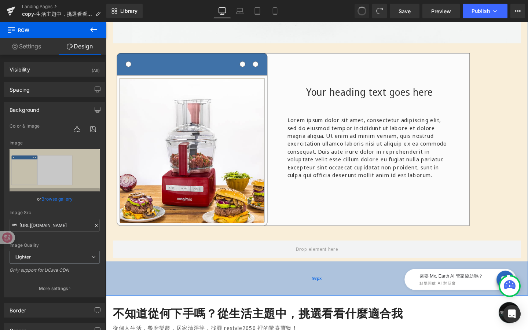
type input "https://ucarecdn.com/fa91c180-4755-4498-8681-9097a0cffcf3/-/format/auto/-/previ…"
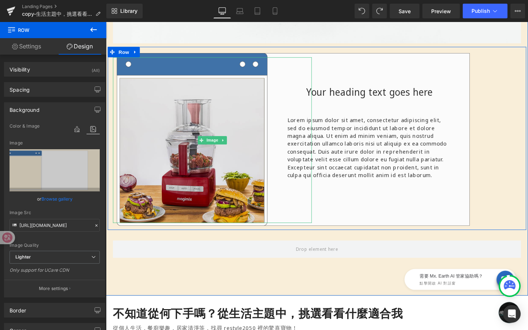
click at [257, 132] on img at bounding box center [217, 146] width 209 height 174
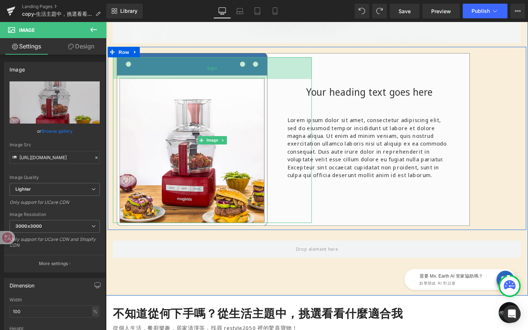
click at [195, 62] on div "62px" at bounding box center [217, 70] width 209 height 23
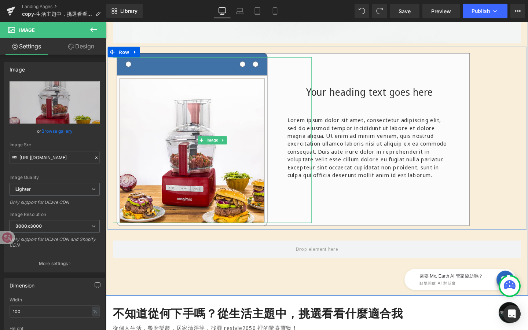
click at [184, 55] on div at bounding box center [328, 53] width 440 height 11
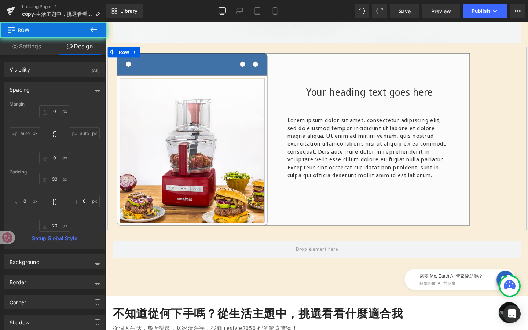
click at [89, 49] on link "Design" at bounding box center [79, 46] width 53 height 17
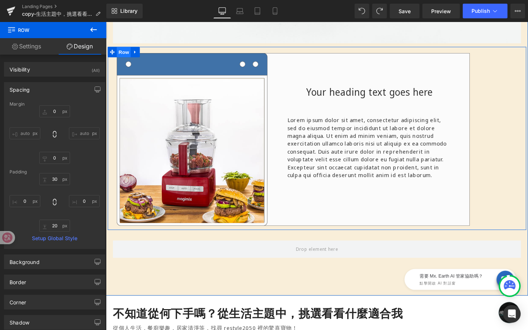
click at [127, 55] on span "Row" at bounding box center [124, 53] width 15 height 11
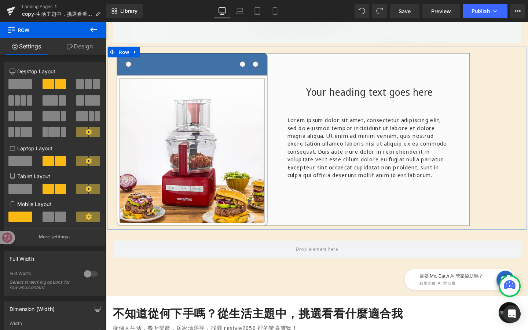
click at [91, 48] on link "Design" at bounding box center [79, 46] width 53 height 17
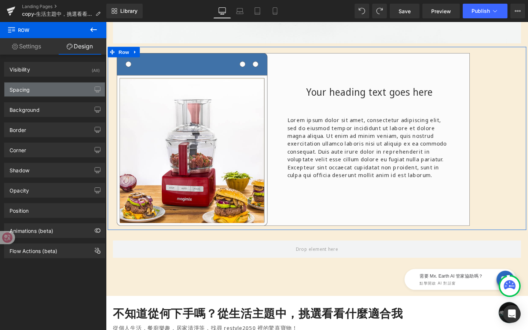
type input "transparent"
type input "0"
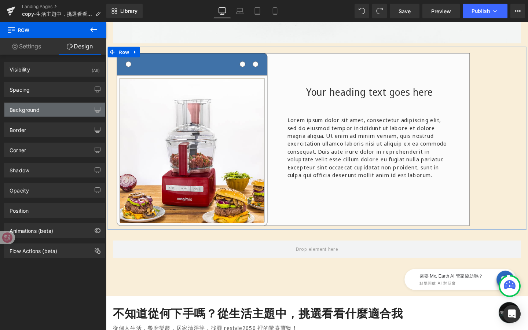
click at [72, 110] on div "Background" at bounding box center [54, 110] width 100 height 14
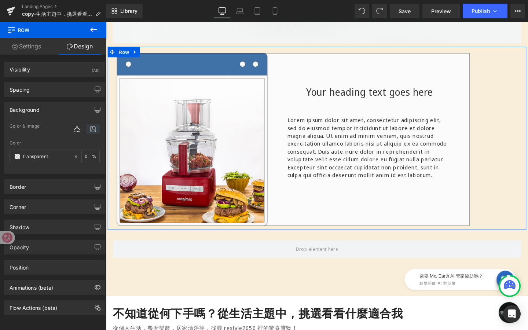
click at [91, 126] on icon at bounding box center [93, 129] width 13 height 10
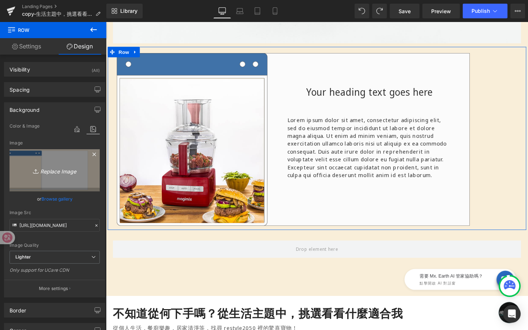
click at [70, 169] on icon "Replace Image" at bounding box center [54, 170] width 59 height 9
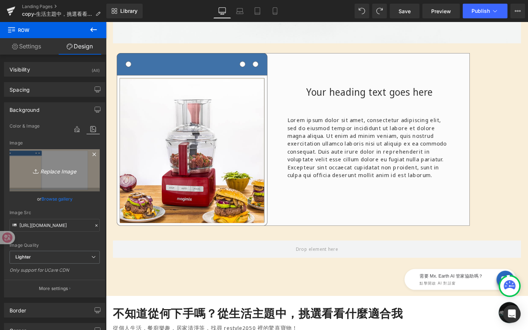
type input "C:\fakepath\資產 9.png"
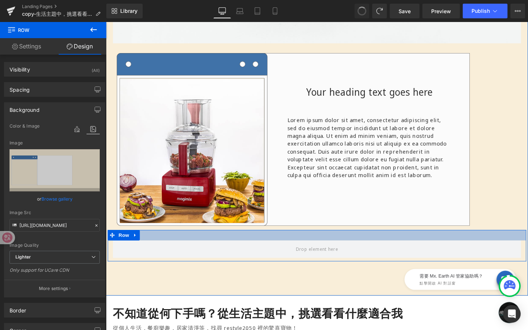
type input "https://ucarecdn.com/fa91c180-4755-4498-8681-9097a0cffcf3/-/format/auto/-/previ…"
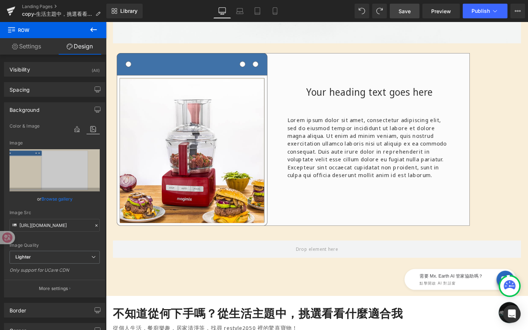
click at [412, 14] on link "Save" at bounding box center [405, 11] width 30 height 15
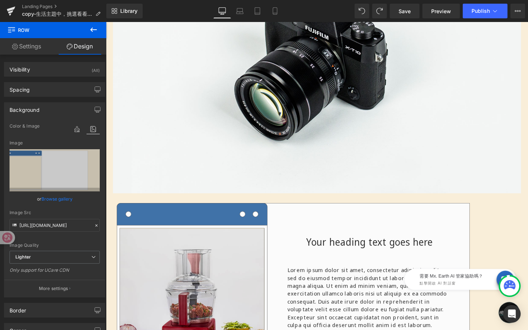
scroll to position [155, 0]
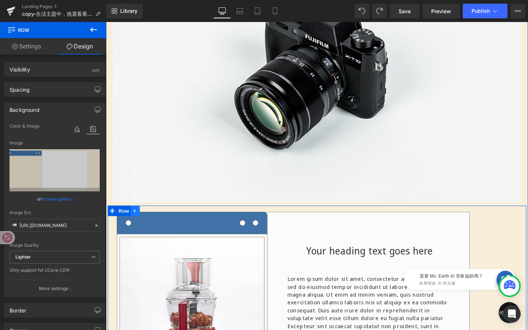
click at [136, 220] on icon at bounding box center [136, 220] width 1 height 3
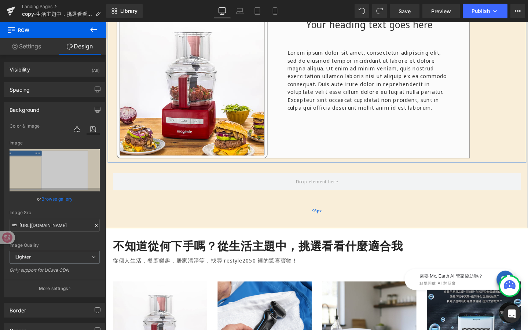
scroll to position [412, 0]
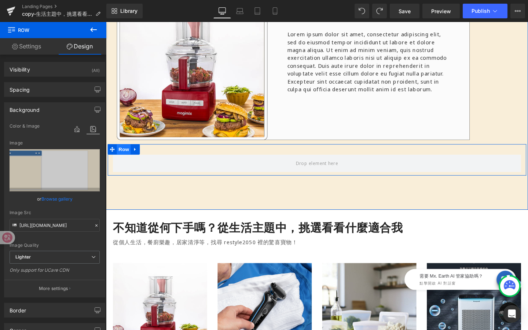
click at [127, 155] on span "Row" at bounding box center [124, 155] width 15 height 11
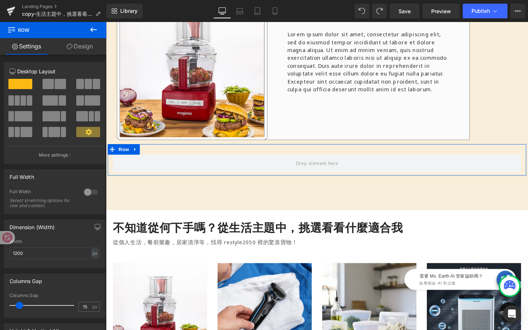
click at [86, 49] on link "Design" at bounding box center [79, 46] width 53 height 17
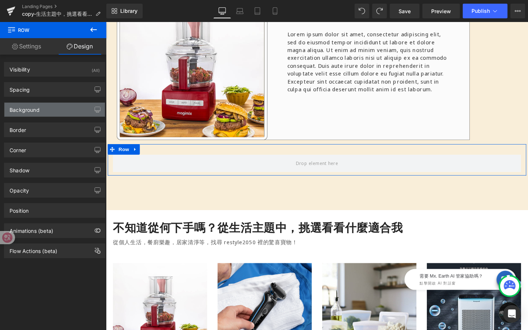
click at [54, 110] on div "Background" at bounding box center [54, 110] width 100 height 14
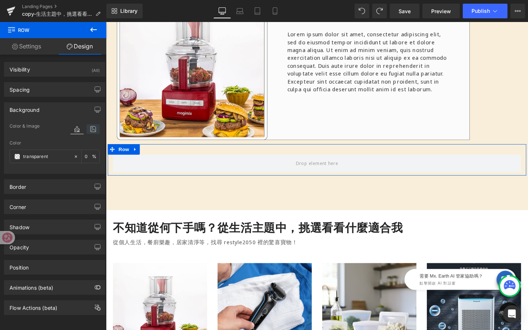
click at [89, 129] on icon at bounding box center [93, 129] width 13 height 10
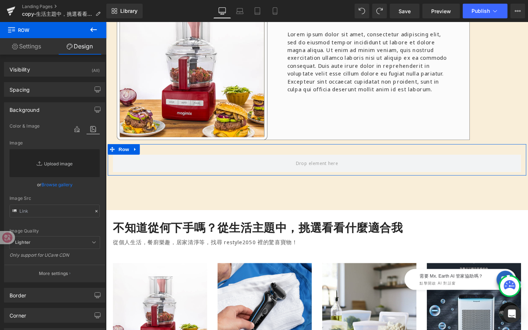
click at [73, 170] on link "Replace Image" at bounding box center [55, 163] width 90 height 28
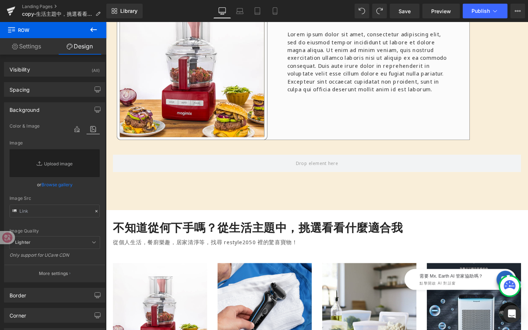
type input "C:\fakepath\Magimix背景.png"
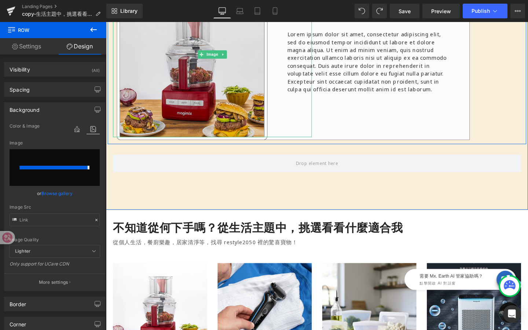
type input "https://ucarecdn.com/aef6cd79-a948-4489-a58b-7bb11cebf7bb/-/format/auto/-/previ…"
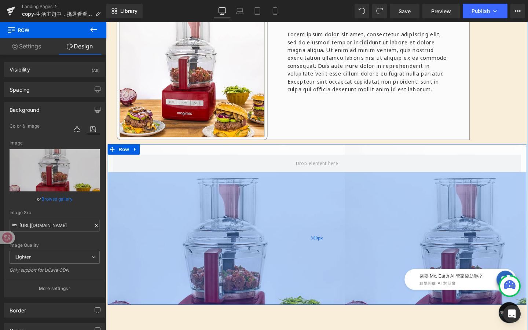
drag, startPoint x: 248, startPoint y: 183, endPoint x: 243, endPoint y: 318, distance: 135.8
click at [243, 318] on div "380px" at bounding box center [328, 249] width 440 height 139
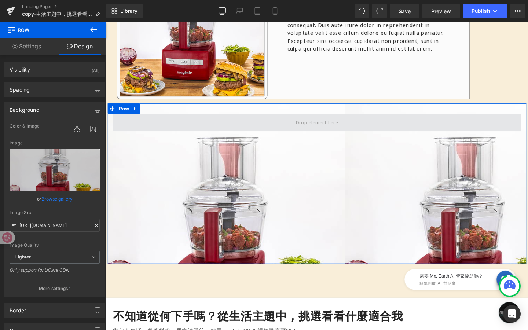
scroll to position [503, 0]
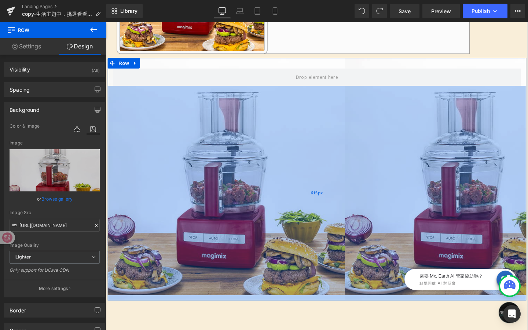
drag, startPoint x: 276, startPoint y: 225, endPoint x: 285, endPoint y: 312, distance: 87.0
click at [285, 312] on div "615px" at bounding box center [328, 202] width 440 height 226
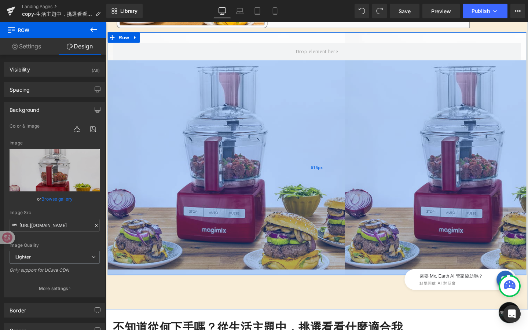
scroll to position [533, 0]
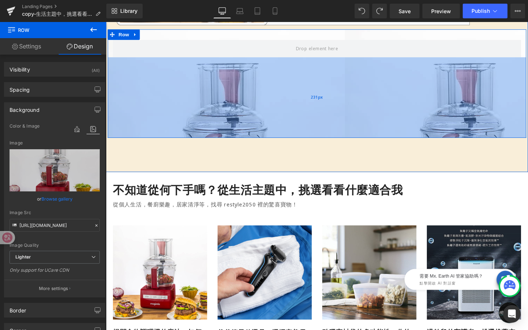
drag, startPoint x: 333, startPoint y: 282, endPoint x: 344, endPoint y: 135, distance: 148.2
click at [344, 135] on div "231px" at bounding box center [328, 101] width 440 height 85
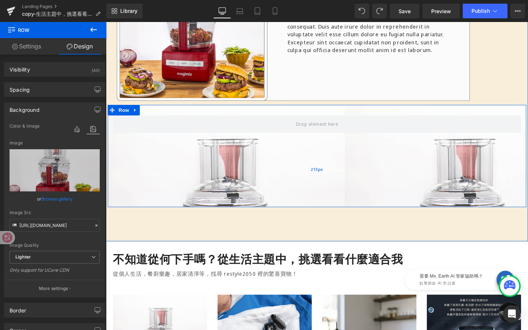
scroll to position [447, 0]
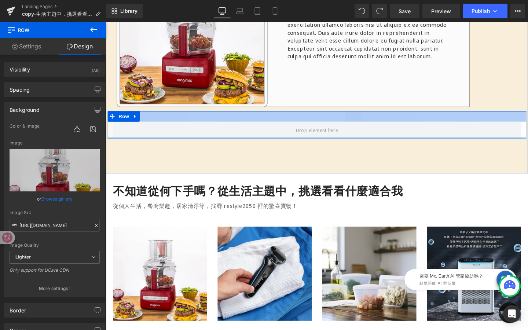
drag, startPoint x: 335, startPoint y: 220, endPoint x: 333, endPoint y: 116, distance: 104.2
click at [333, 116] on div "Row" at bounding box center [328, 130] width 440 height 29
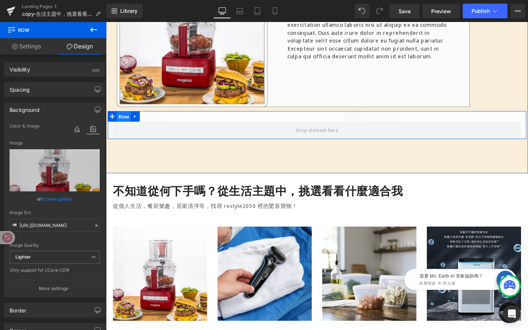
click at [124, 120] on span "Row" at bounding box center [124, 121] width 15 height 11
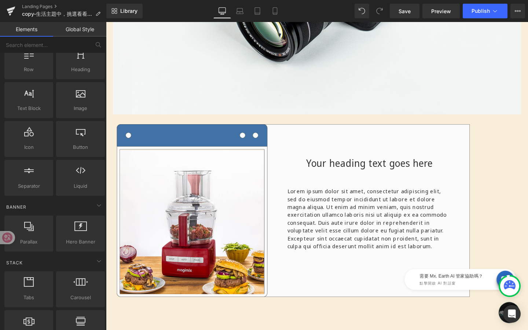
scroll to position [213, 0]
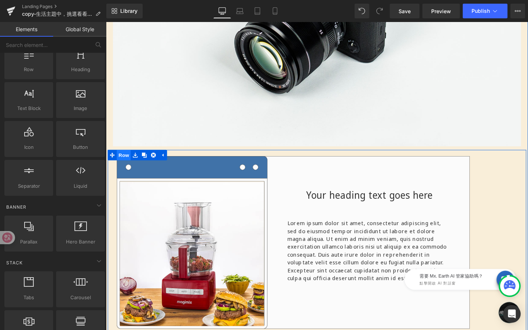
click at [122, 162] on span "Row" at bounding box center [124, 162] width 15 height 11
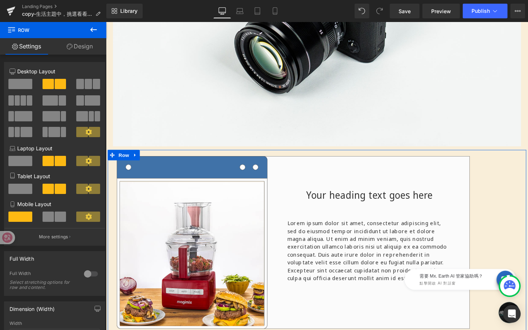
click at [85, 46] on link "Design" at bounding box center [79, 46] width 53 height 17
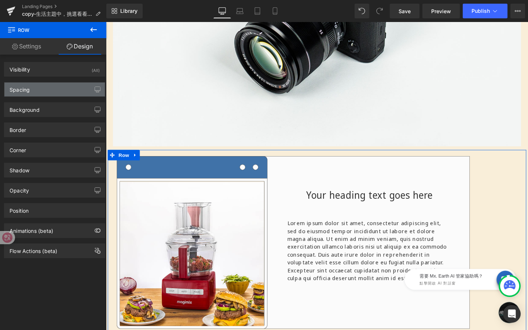
click at [63, 91] on div "Spacing" at bounding box center [54, 90] width 100 height 14
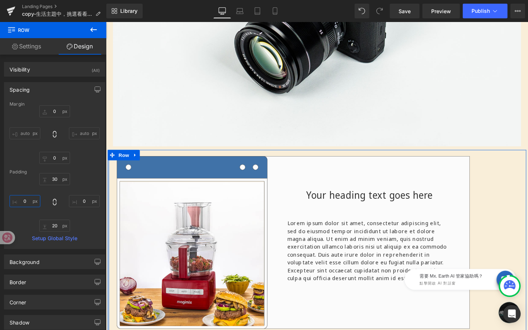
click at [30, 195] on input "0" at bounding box center [25, 201] width 31 height 12
type input "ㄦ"
type input "而"
type input "-600"
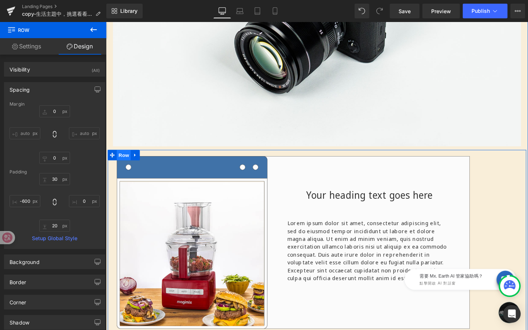
click at [125, 162] on span "Row" at bounding box center [124, 162] width 15 height 11
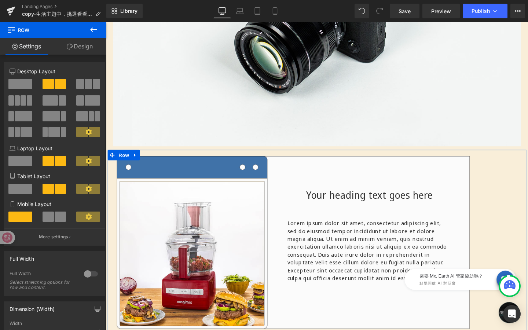
click at [84, 44] on link "Design" at bounding box center [79, 46] width 53 height 17
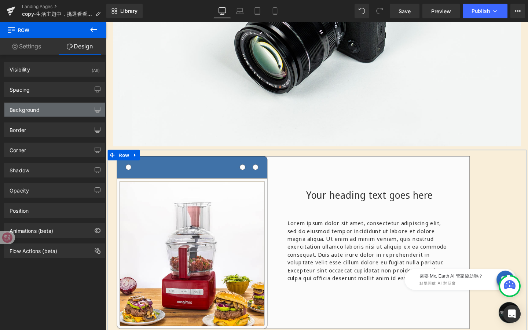
type input "0"
type input "30"
type input "0"
type input "20"
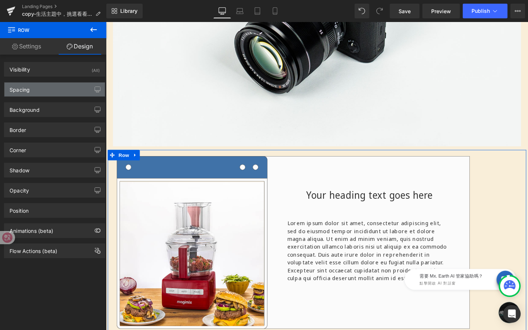
click at [47, 85] on div "Spacing" at bounding box center [54, 90] width 100 height 14
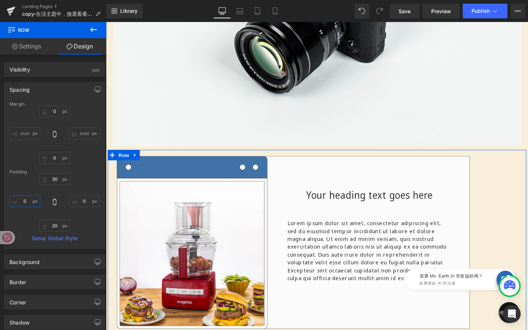
click at [32, 198] on input "0" at bounding box center [25, 201] width 31 height 12
type input "-600"
click at [84, 201] on input "0" at bounding box center [84, 201] width 31 height 12
click at [89, 221] on div "30px 30 0px 0 20px 20 -600 -600" at bounding box center [55, 202] width 90 height 59
click at [83, 197] on input "0" at bounding box center [84, 201] width 31 height 12
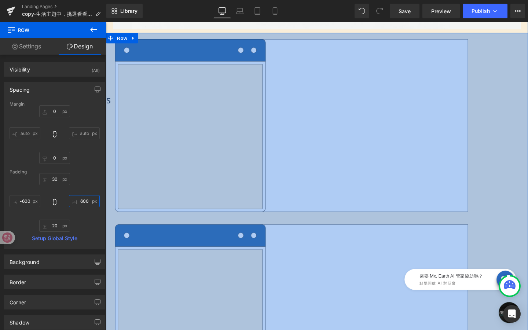
scroll to position [338, 0]
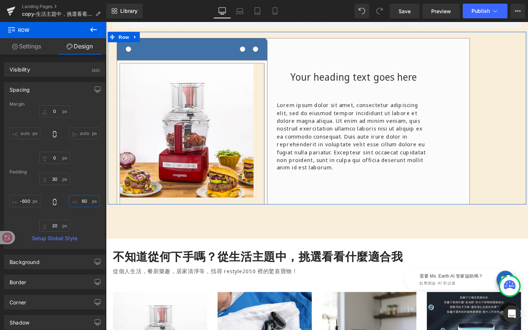
type input "0"
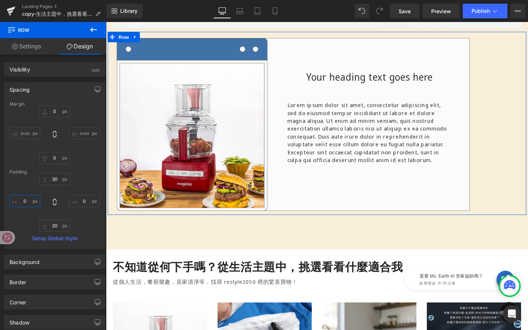
type input "0"
click at [81, 184] on div "30px 30 0 0 20px 20 0 0" at bounding box center [55, 202] width 90 height 59
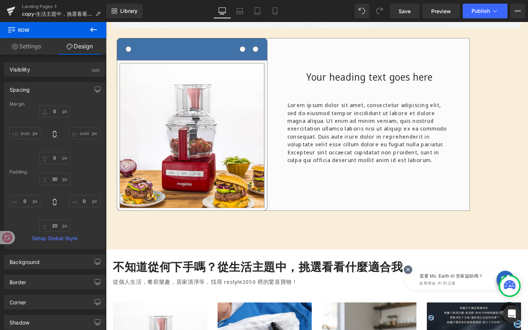
click at [412, 271] on icon at bounding box center [409, 270] width 7 height 7
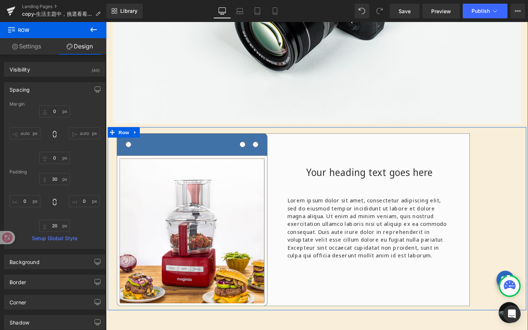
scroll to position [230, 0]
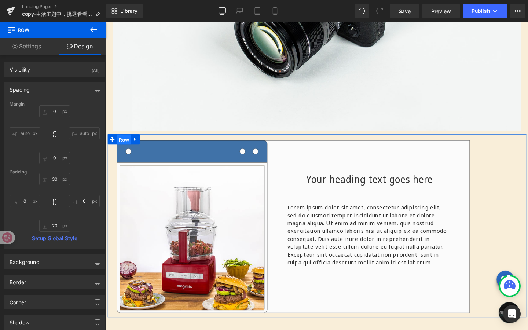
click at [124, 147] on span "Row" at bounding box center [124, 145] width 15 height 11
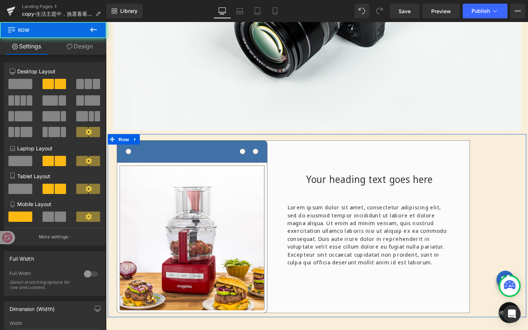
click at [87, 43] on link "Design" at bounding box center [79, 46] width 53 height 17
click at [0, 0] on div "Background" at bounding box center [0, 0] width 0 height 0
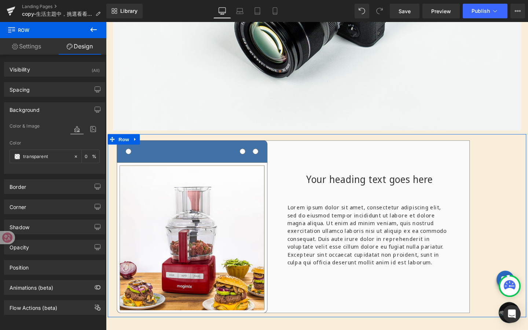
type input "transparent"
type input "0"
type input "https://ucarecdn.com/fa91c180-4755-4498-8681-9097a0cffcf3/-/format/auto/-/previ…"
click at [92, 127] on icon at bounding box center [93, 129] width 13 height 10
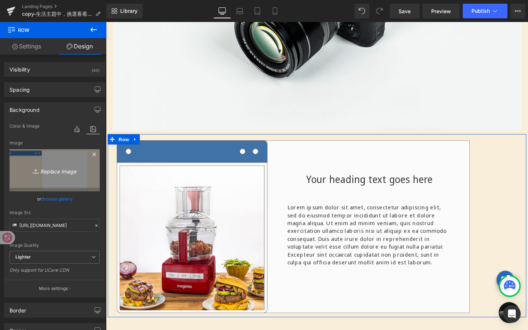
click at [56, 171] on icon "Replace Image" at bounding box center [54, 170] width 59 height 9
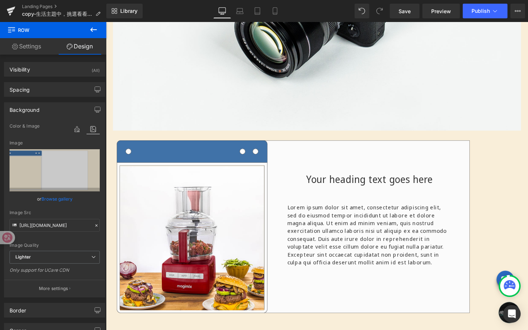
type input "C:\fakepath\影像.png"
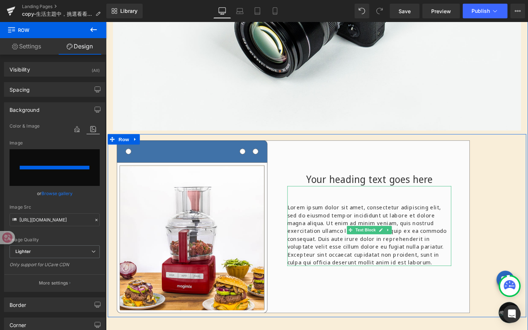
type input "https://ucarecdn.com/b69a373b-232c-421c-a947-59846b325232/-/format/auto/-/previ…"
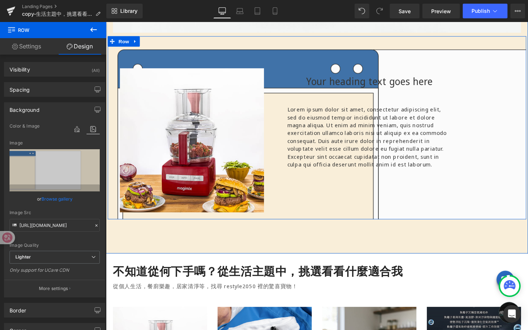
scroll to position [334, 0]
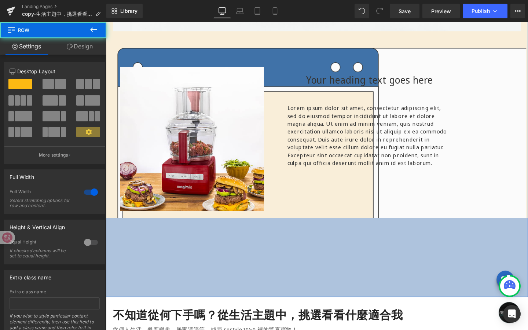
drag, startPoint x: 308, startPoint y: 263, endPoint x: 310, endPoint y: 311, distance: 47.3
click at [310, 311] on div "227px" at bounding box center [328, 269] width 444 height 83
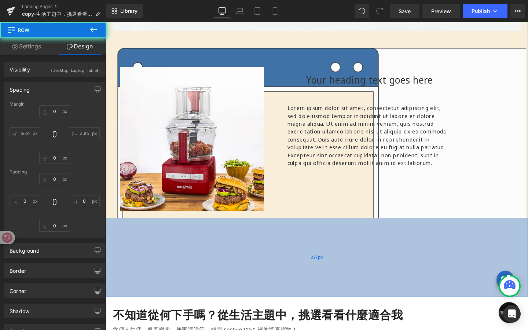
type input "0"
type input "30"
type input "0"
type input "227"
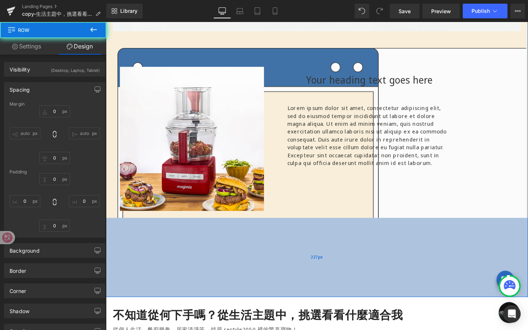
type input "0"
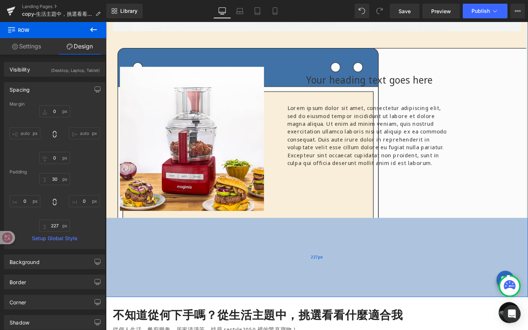
type input "0"
type input "30"
type input "0"
type input "227"
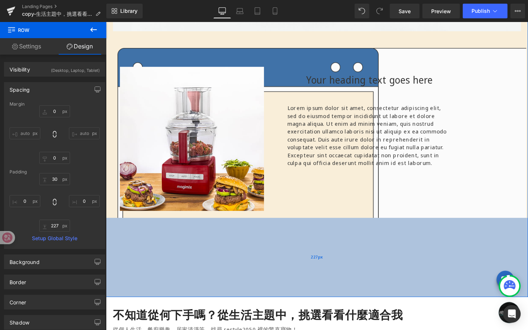
type input "0"
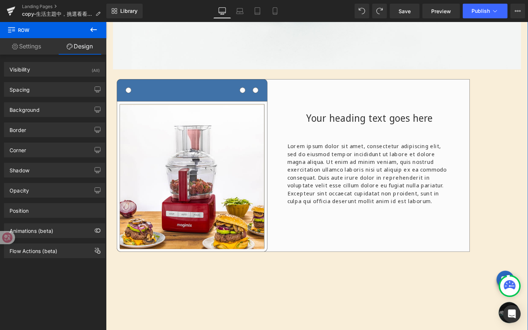
scroll to position [295, 0]
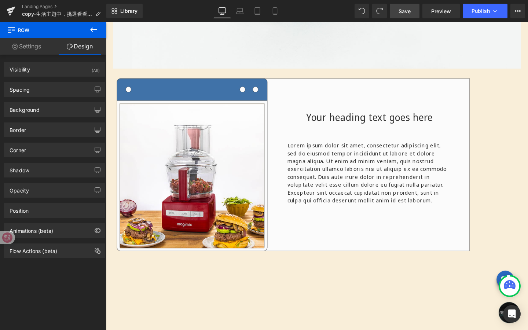
click at [399, 7] on span "Save" at bounding box center [405, 11] width 12 height 8
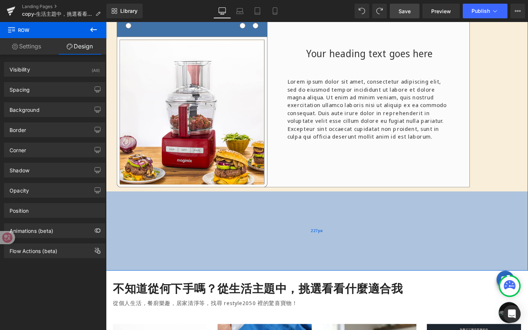
scroll to position [362, 0]
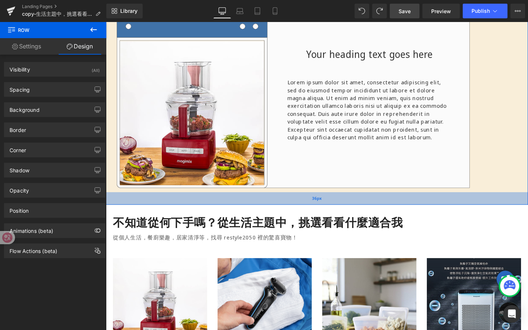
drag, startPoint x: 270, startPoint y: 280, endPoint x: 267, endPoint y: 210, distance: 70.1
click at [268, 210] on div "36px" at bounding box center [328, 207] width 444 height 13
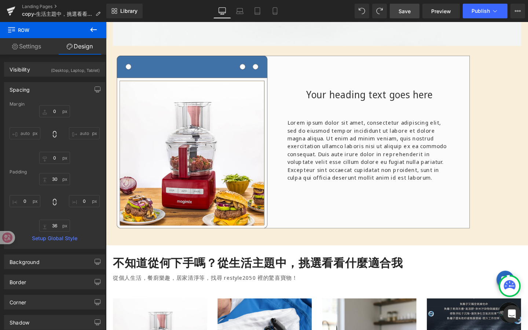
scroll to position [317, 0]
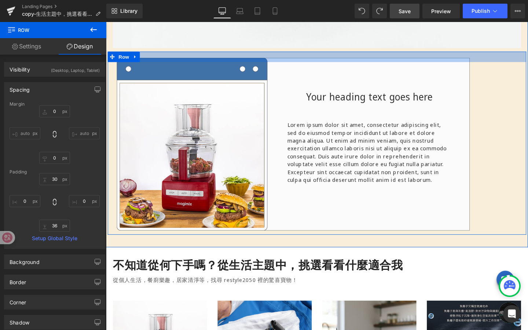
click at [404, 61] on div at bounding box center [328, 58] width 440 height 11
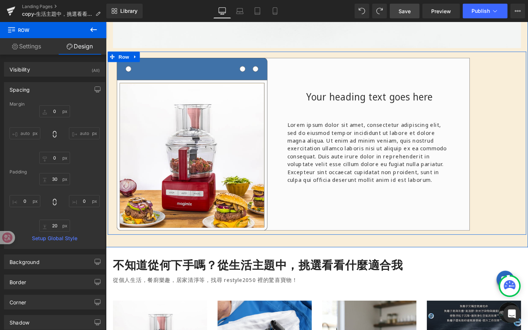
click at [495, 127] on div "Your heading text goes here Heading 80px Lorem ipsum dolor sit amet, consectetu…" at bounding box center [438, 128] width 220 height 128
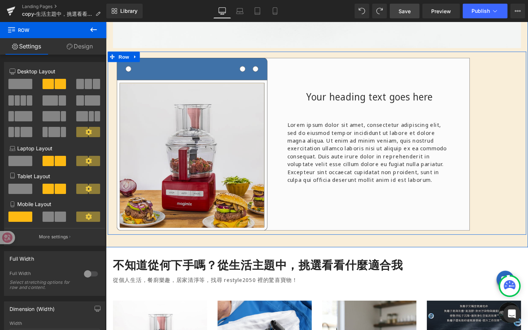
click at [223, 130] on img at bounding box center [217, 151] width 209 height 174
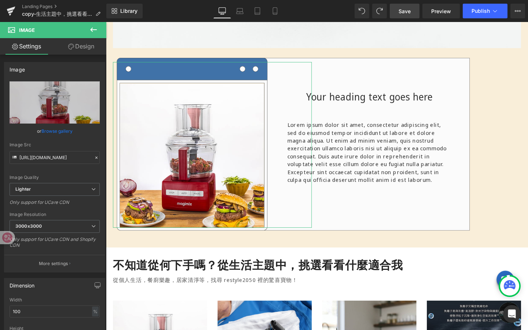
click at [88, 48] on link "Design" at bounding box center [81, 46] width 53 height 17
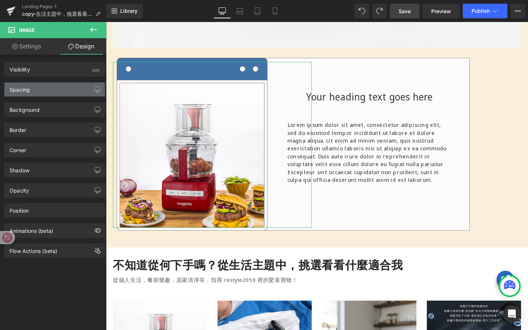
click at [69, 95] on div "Spacing" at bounding box center [54, 90] width 100 height 14
type input "0"
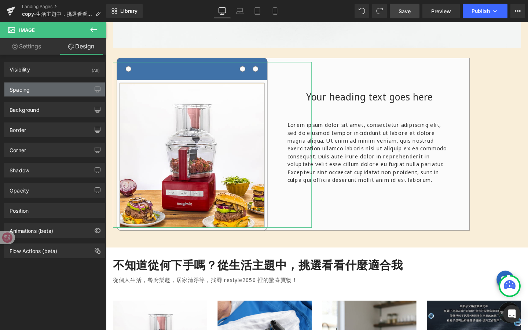
type input "62"
type input "137"
type input "0"
type input "20"
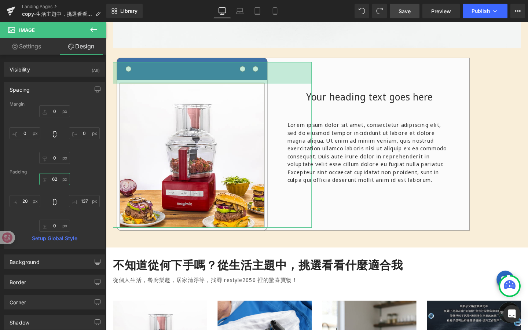
click at [58, 179] on input "62" at bounding box center [54, 179] width 31 height 12
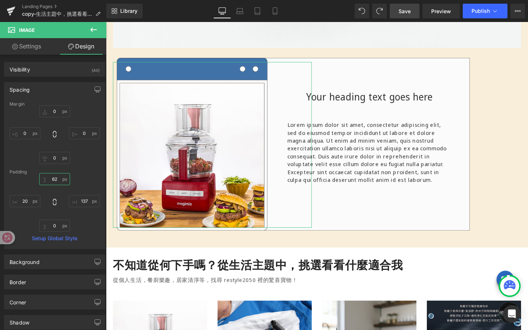
type input "ˊ"
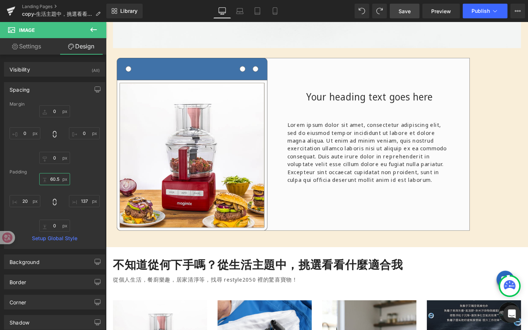
type input "60.5"
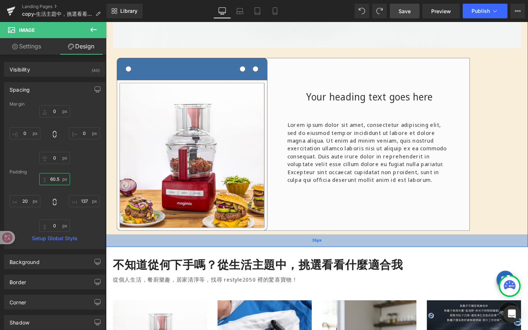
scroll to position [468, 0]
